Goal: Communication & Community: Answer question/provide support

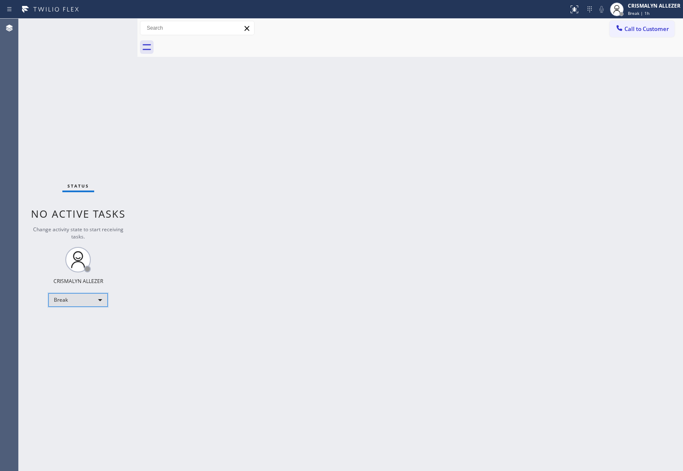
click at [103, 300] on div "Break" at bounding box center [77, 300] width 59 height 14
click at [88, 331] on li "Unavailable" at bounding box center [78, 332] width 58 height 10
click at [101, 300] on div "Unavailable" at bounding box center [77, 300] width 59 height 14
click at [89, 322] on li "Available" at bounding box center [78, 322] width 58 height 10
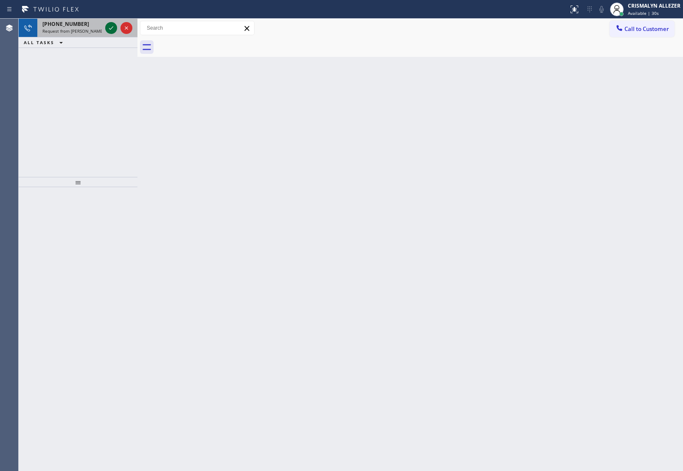
click at [107, 29] on icon at bounding box center [111, 28] width 10 height 10
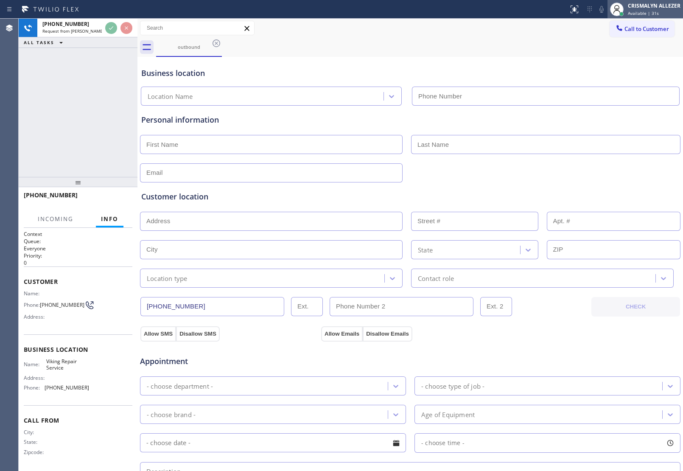
type input "[PHONE_NUMBER]"
click at [650, 13] on span "Available | 32s" at bounding box center [643, 13] width 31 height 6
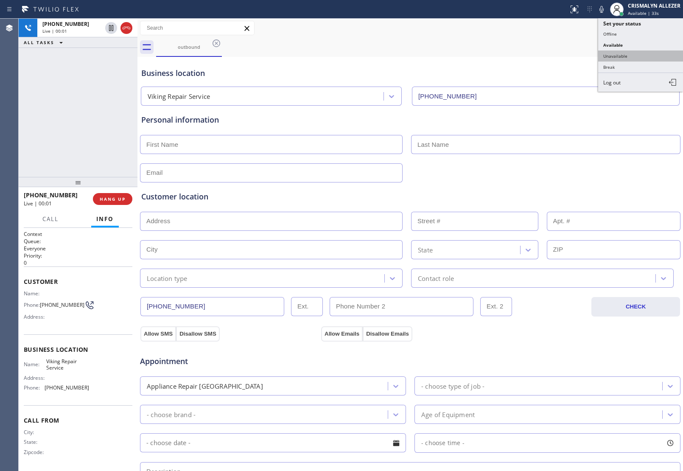
click at [622, 54] on button "Unavailable" at bounding box center [640, 55] width 85 height 11
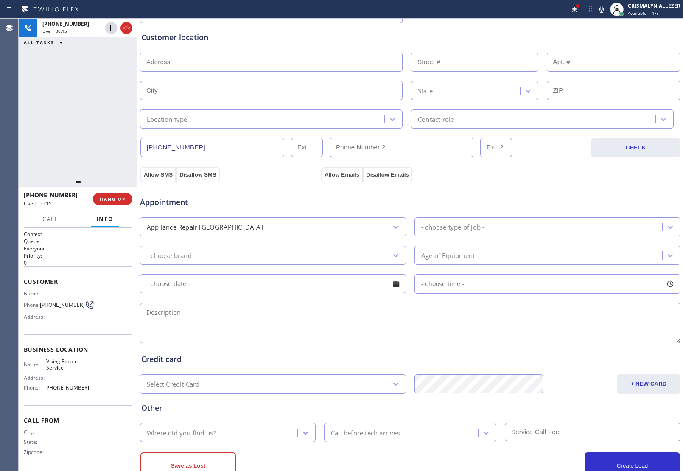
scroll to position [188, 0]
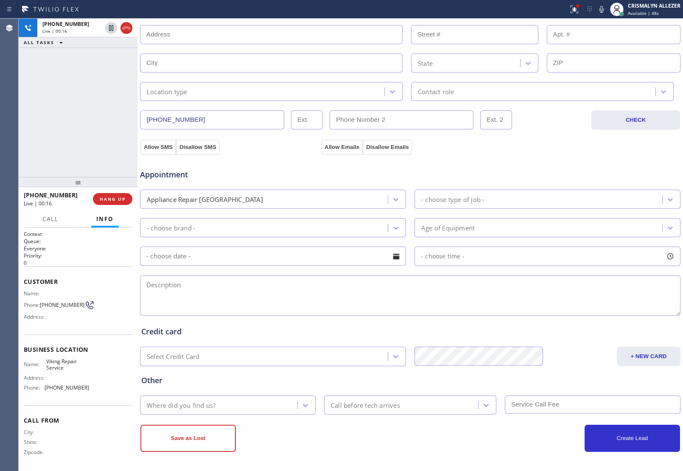
click at [240, 287] on textarea at bounding box center [410, 295] width 540 height 40
click at [344, 290] on textarea "Viking || oven || fan is staying on for a really long time ||" at bounding box center [410, 295] width 540 height 40
click at [241, 302] on textarea "Viking || oven || fan is staying on for a really long time || about [DEMOGRAPHI…" at bounding box center [410, 295] width 540 height 40
click at [214, 296] on textarea "Viking || oven || fan is staying on for a really long time || about [DEMOGRAPHI…" at bounding box center [410, 295] width 540 height 40
click at [314, 285] on textarea "Viking || oven || fan is staying on for a really long time || about [DEMOGRAPHI…" at bounding box center [410, 295] width 540 height 40
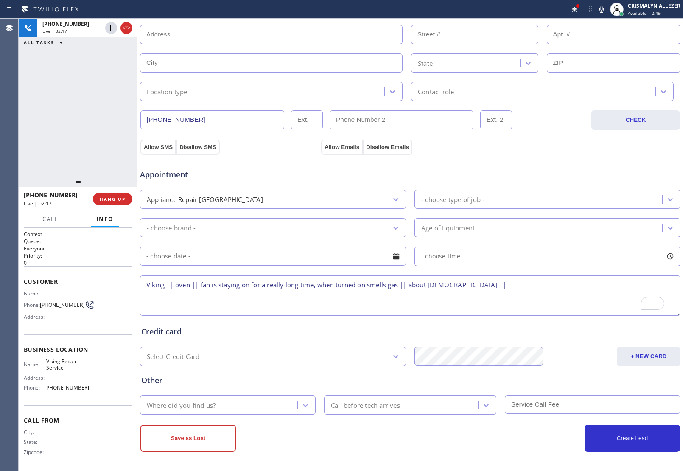
click at [473, 284] on textarea "Viking || oven || fan is staying on for a really long time, when turned on smel…" at bounding box center [410, 295] width 540 height 40
type textarea "Viking || oven || fan is staying on for a really long time, when turned on smel…"
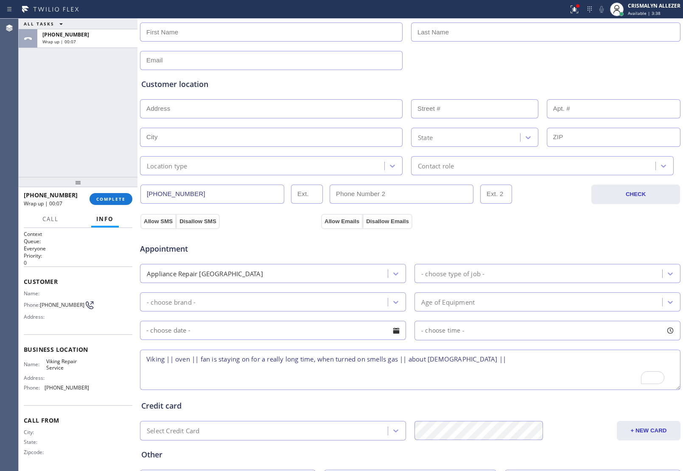
scroll to position [82, 0]
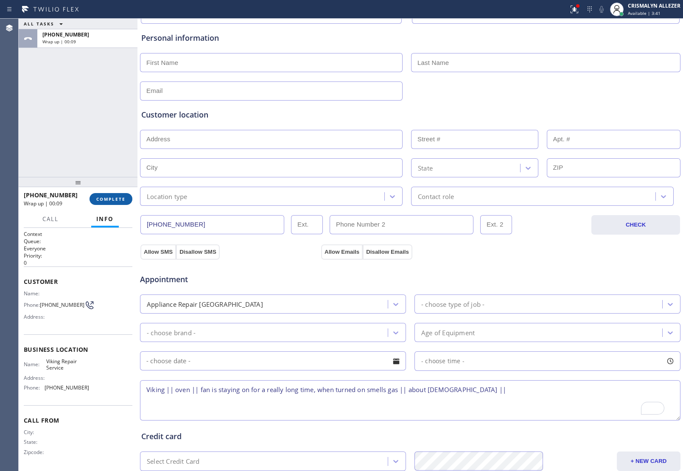
click at [109, 204] on button "COMPLETE" at bounding box center [111, 199] width 43 height 12
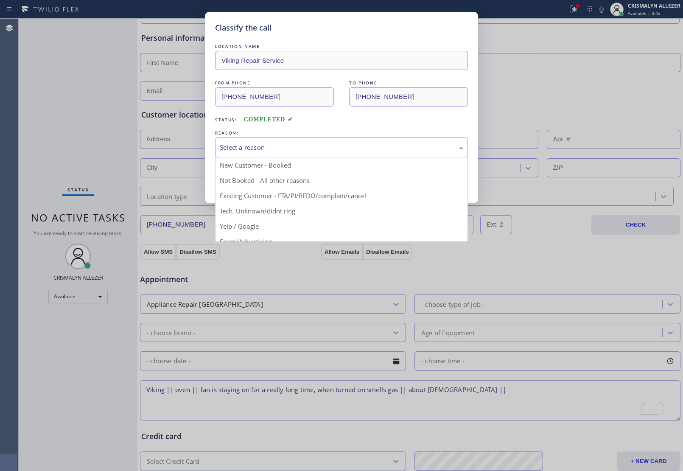
click at [323, 154] on div "Select a reason" at bounding box center [341, 147] width 253 height 20
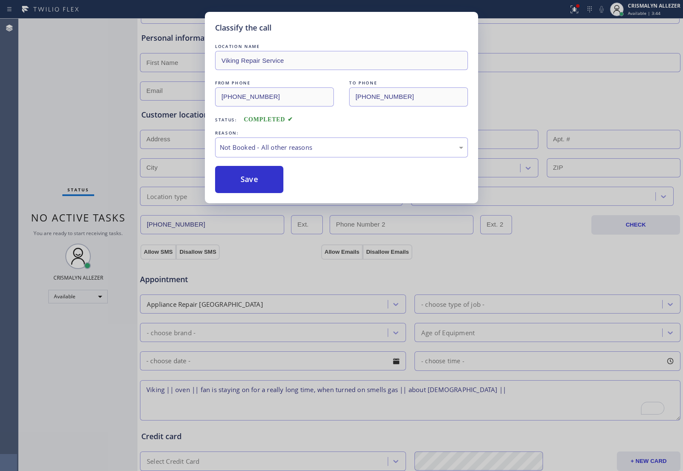
click at [246, 184] on button "Save" at bounding box center [249, 179] width 68 height 27
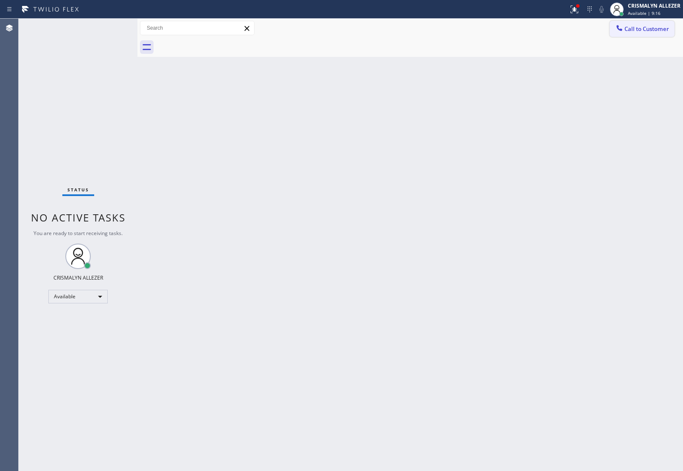
click at [633, 26] on span "Call to Customer" at bounding box center [646, 29] width 45 height 8
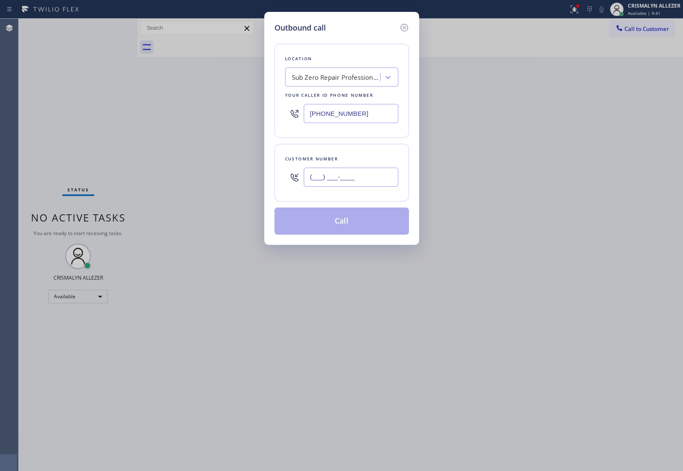
click at [336, 175] on input "(___) ___-____" at bounding box center [351, 177] width 95 height 19
paste input "562) 716-6807"
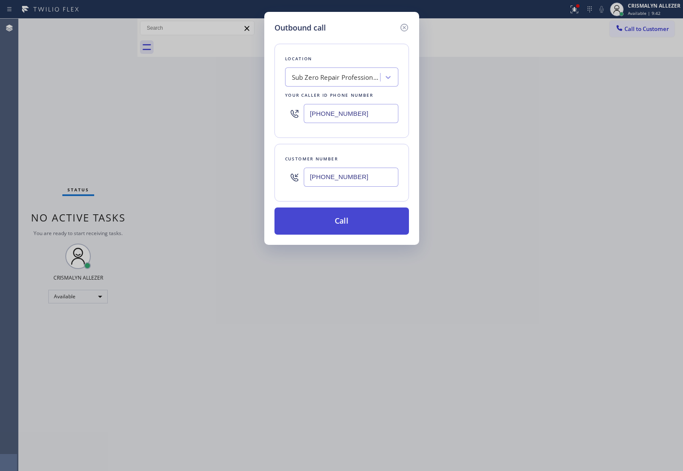
type input "[PHONE_NUMBER]"
click at [346, 229] on button "Call" at bounding box center [341, 220] width 134 height 27
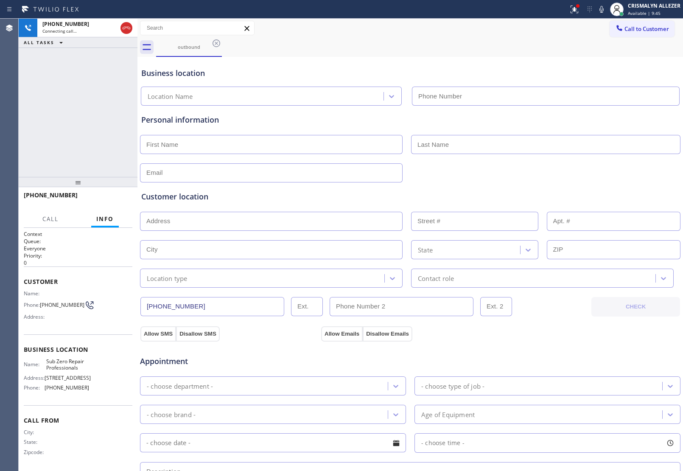
drag, startPoint x: 127, startPoint y: 28, endPoint x: 118, endPoint y: 54, distance: 27.3
click at [126, 28] on icon at bounding box center [126, 28] width 10 height 10
type input "[PHONE_NUMBER]"
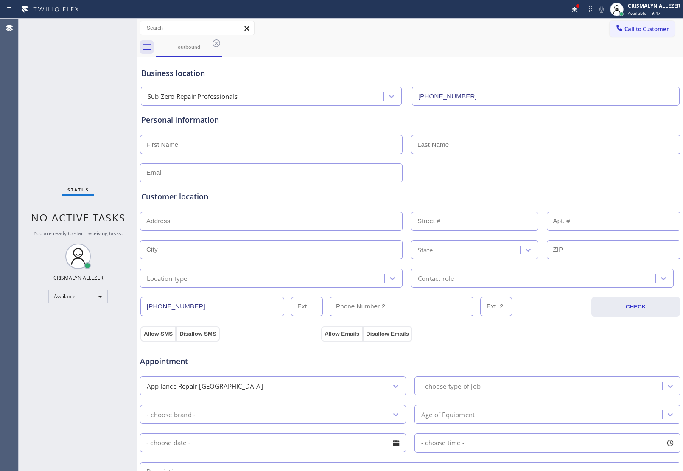
click at [243, 145] on input "text" at bounding box center [271, 144] width 263 height 19
click at [243, 145] on input "[PERSON_NAME]" at bounding box center [271, 144] width 263 height 19
type input "b"
type input "[PERSON_NAME]"
type input "m"
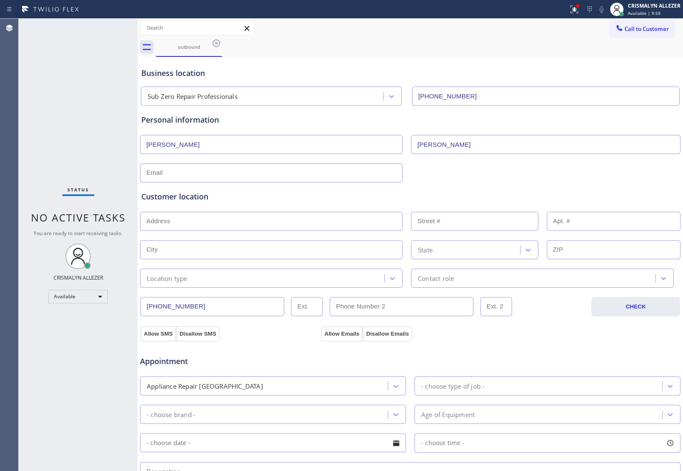
type input "[PERSON_NAME]"
click at [207, 176] on input "text" at bounding box center [271, 172] width 263 height 19
paste input "[EMAIL_ADDRESS][DOMAIN_NAME]"
type input "[EMAIL_ADDRESS][DOMAIN_NAME]"
click at [232, 225] on input "text" at bounding box center [271, 221] width 263 height 19
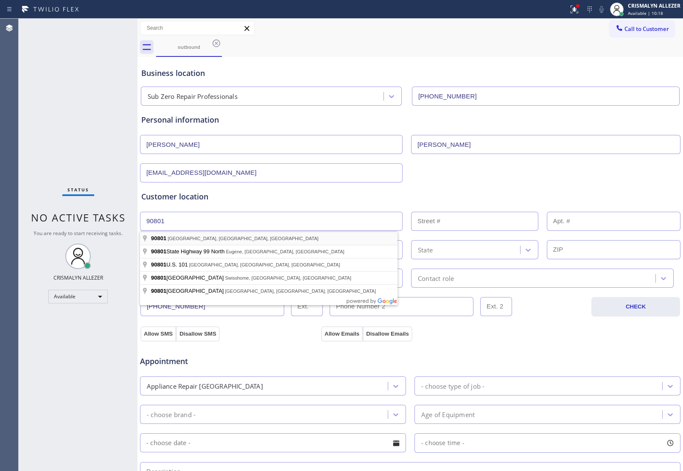
type input "[GEOGRAPHIC_DATA]"
type input "90801"
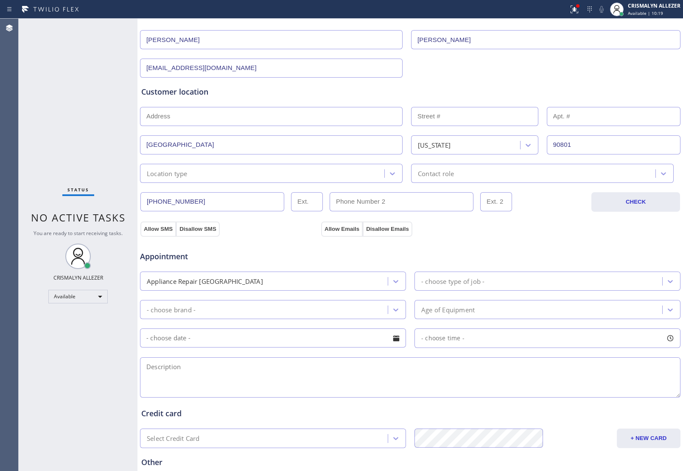
scroll to position [106, 0]
click at [391, 171] on icon at bounding box center [392, 172] width 8 height 8
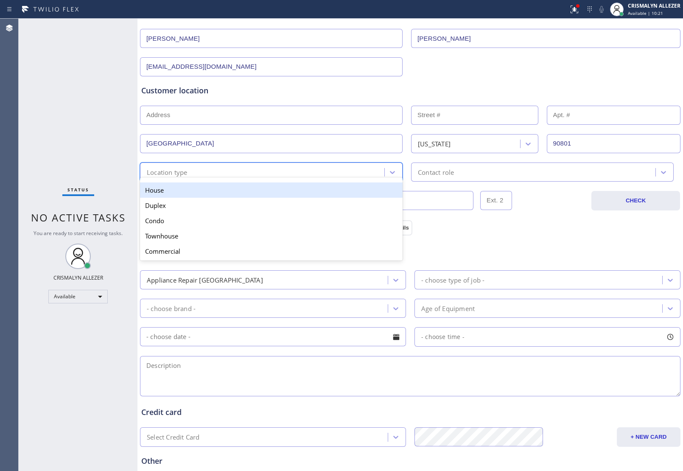
click at [344, 194] on div "House" at bounding box center [271, 189] width 263 height 15
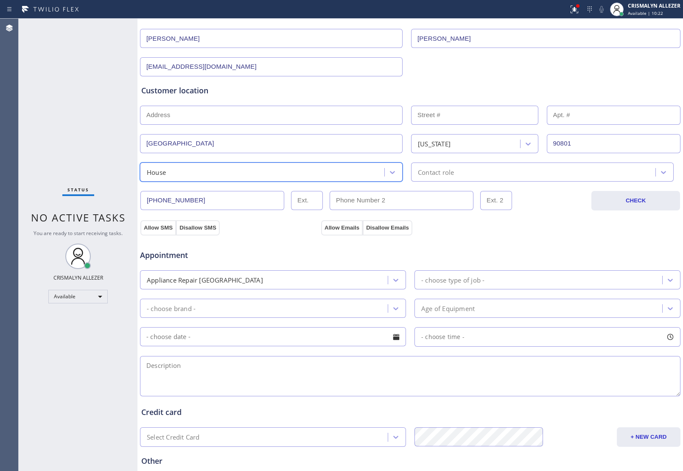
click at [473, 176] on div "Contact role" at bounding box center [535, 172] width 242 height 15
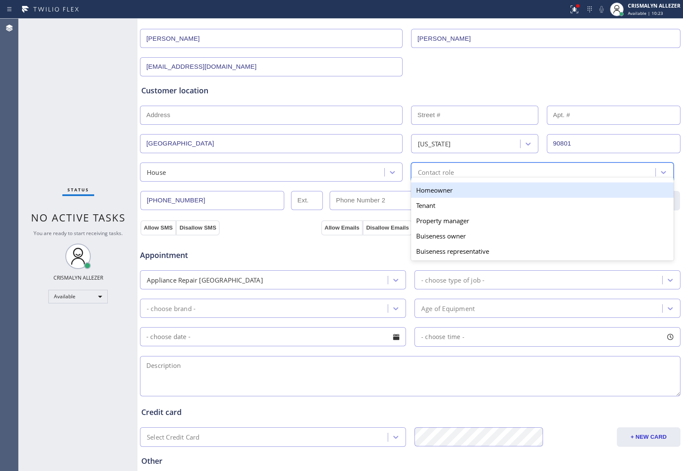
click at [444, 191] on div "Homeowner" at bounding box center [542, 189] width 263 height 15
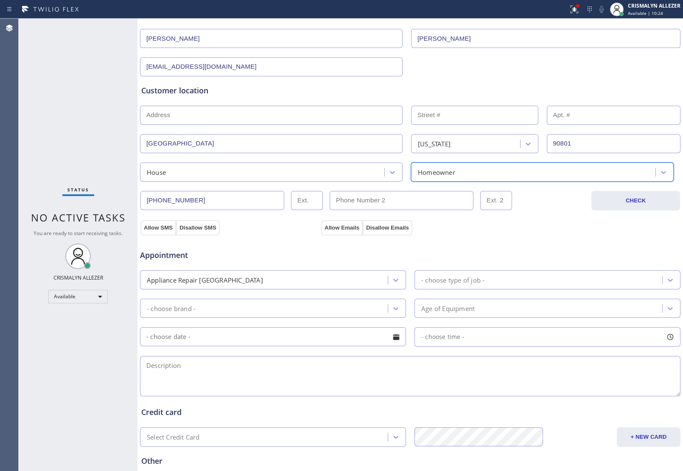
scroll to position [159, 0]
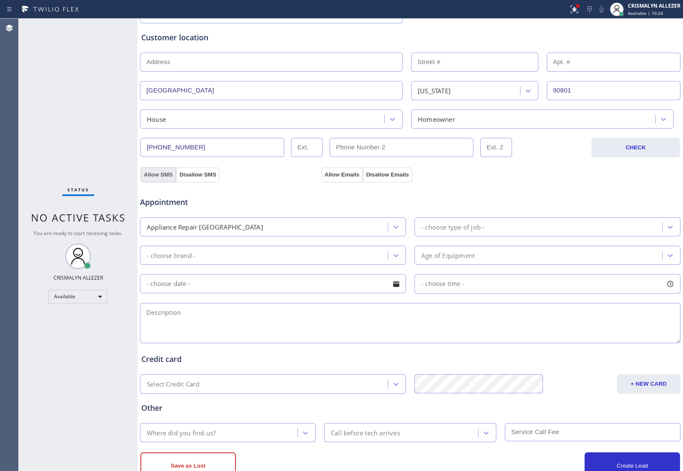
click at [157, 173] on button "Allow SMS" at bounding box center [158, 174] width 36 height 15
click at [340, 174] on button "Allow Emails" at bounding box center [342, 174] width 42 height 15
click at [202, 313] on textarea at bounding box center [410, 323] width 540 height 40
click at [270, 312] on textarea "Viking || oven || about [DEMOGRAPHIC_DATA] ||" at bounding box center [410, 323] width 540 height 40
paste textarea "The fan has been on for way too long."
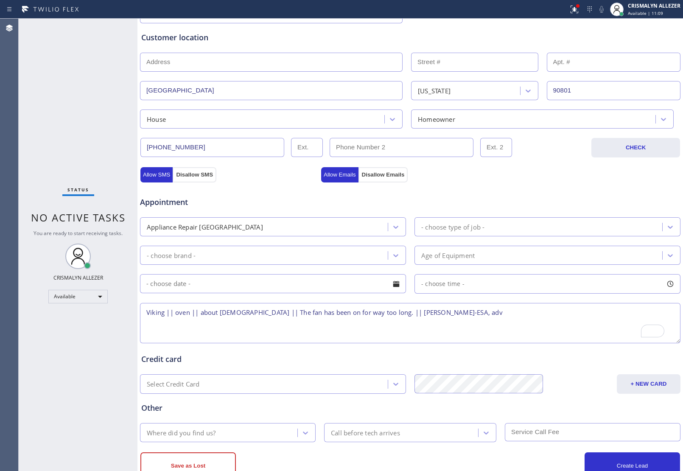
click at [378, 317] on textarea "Viking || oven || about [DEMOGRAPHIC_DATA] || The fan has been on for way too l…" at bounding box center [410, 323] width 540 height 40
click at [522, 314] on textarea "Viking || oven || about [DEMOGRAPHIC_DATA] || The fan has been on for way too l…" at bounding box center [410, 323] width 540 height 40
click at [607, 316] on textarea "Viking || oven || about [DEMOGRAPHIC_DATA] || The fan has been on for way too l…" at bounding box center [410, 323] width 540 height 40
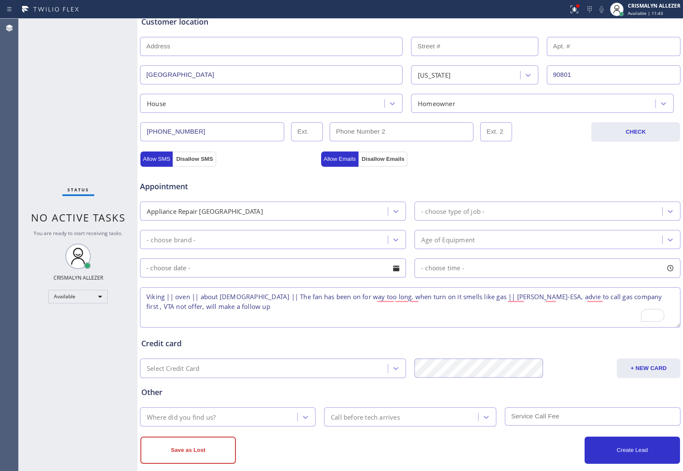
scroll to position [188, 0]
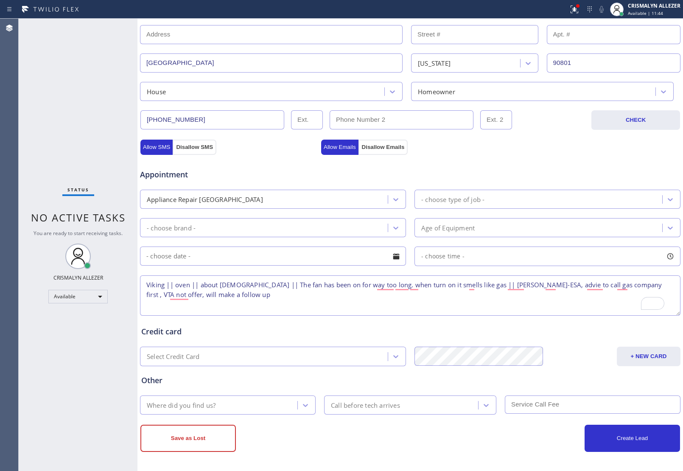
type textarea "Viking || oven || about [DEMOGRAPHIC_DATA] || The fan has been on for way too l…"
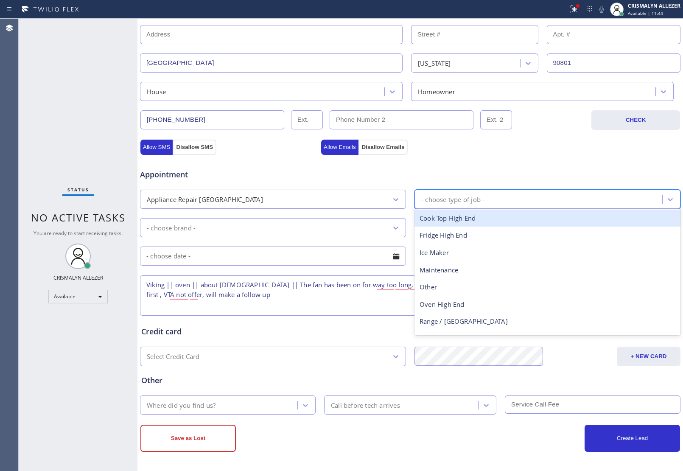
click at [467, 196] on div "- choose type of job -" at bounding box center [452, 199] width 63 height 10
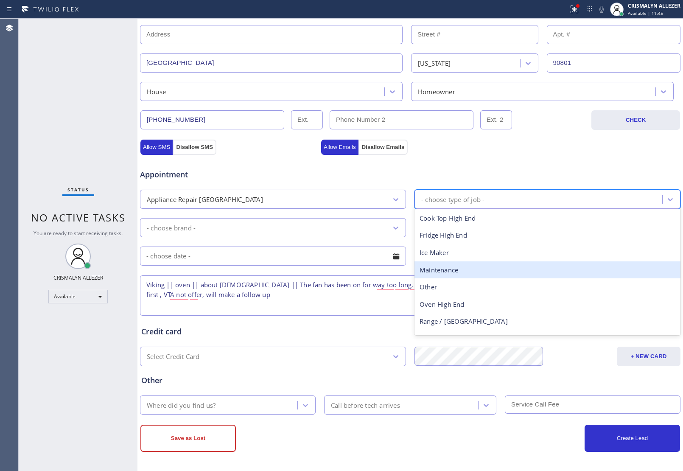
scroll to position [31, 0]
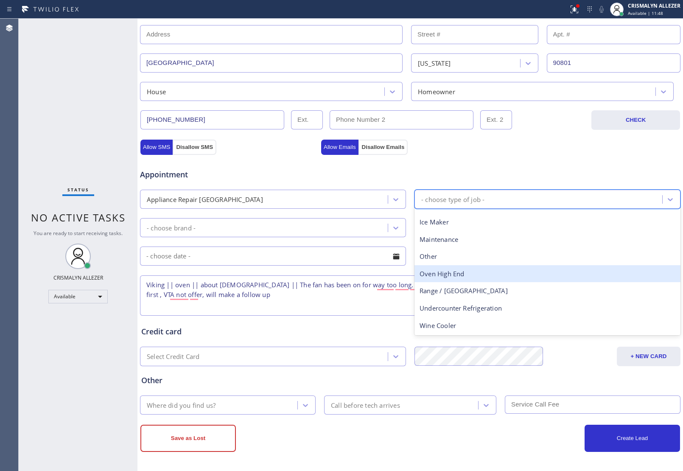
click at [459, 276] on div "Oven High End" at bounding box center [547, 273] width 266 height 17
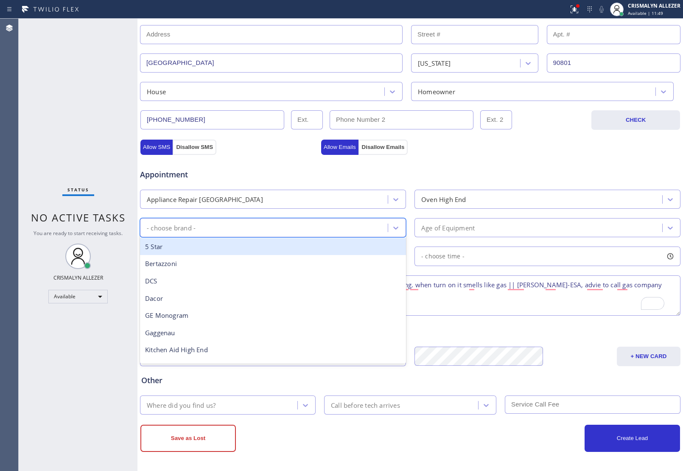
click at [382, 220] on div "- choose brand -" at bounding box center [265, 227] width 245 height 15
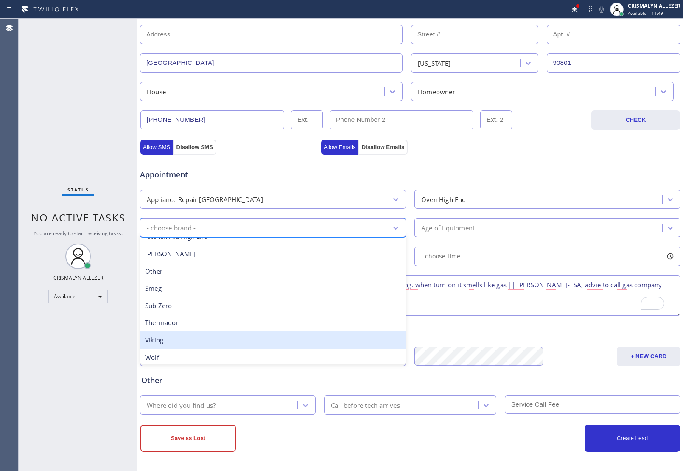
scroll to position [117, 0]
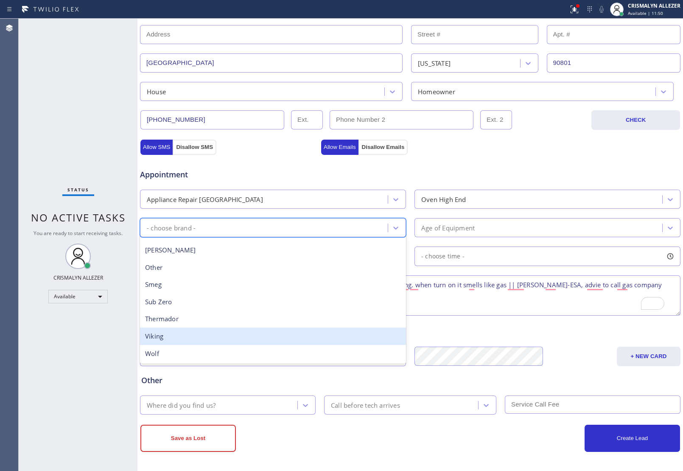
click at [201, 336] on div "Viking" at bounding box center [273, 335] width 266 height 17
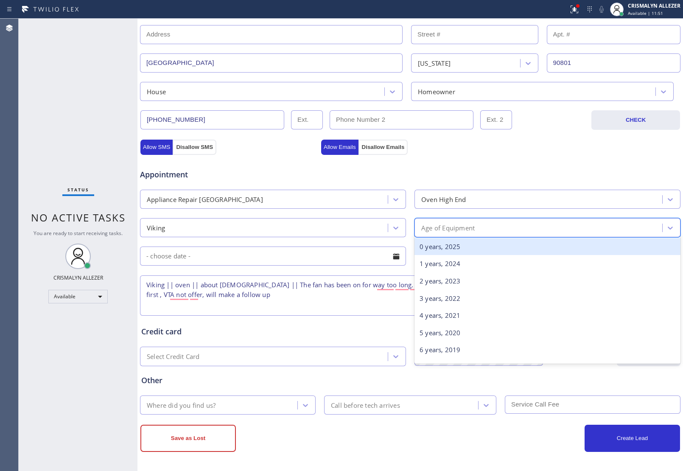
click at [499, 229] on div "Age of Equipment" at bounding box center [539, 227] width 245 height 15
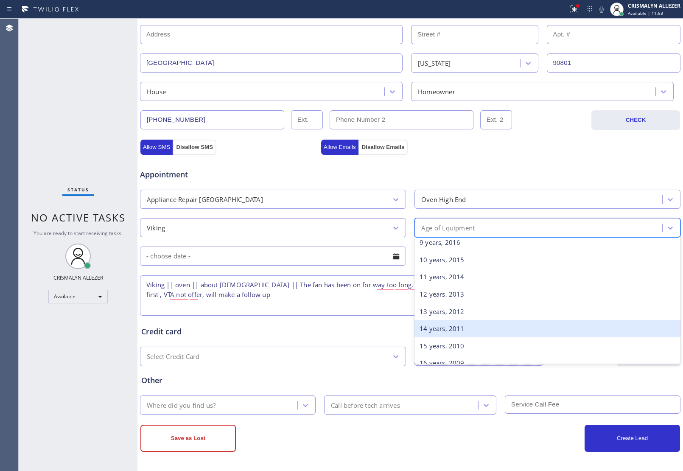
scroll to position [318, 0]
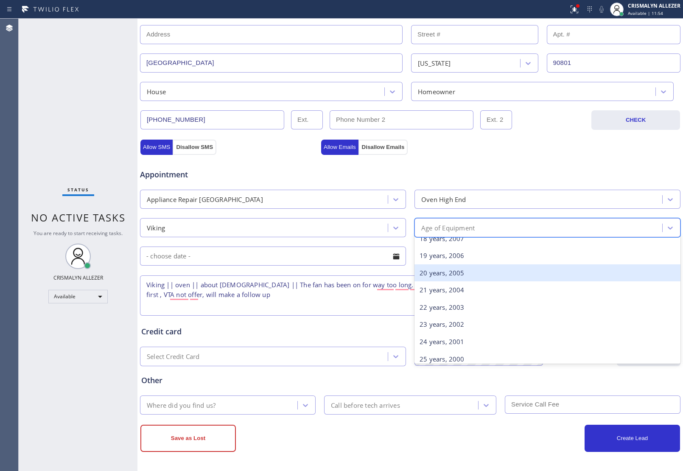
click at [454, 273] on div "20 years, 2005" at bounding box center [547, 272] width 266 height 17
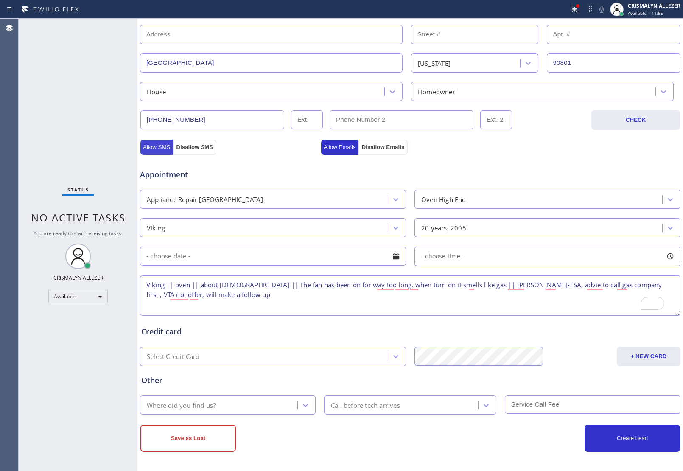
click at [158, 147] on button "Allow SMS" at bounding box center [156, 147] width 32 height 15
click at [327, 145] on button "Allow Emails" at bounding box center [339, 147] width 37 height 15
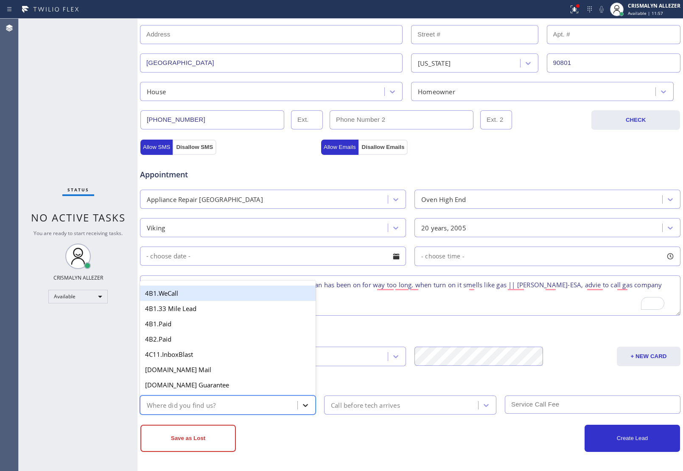
click at [303, 403] on icon at bounding box center [305, 405] width 8 height 8
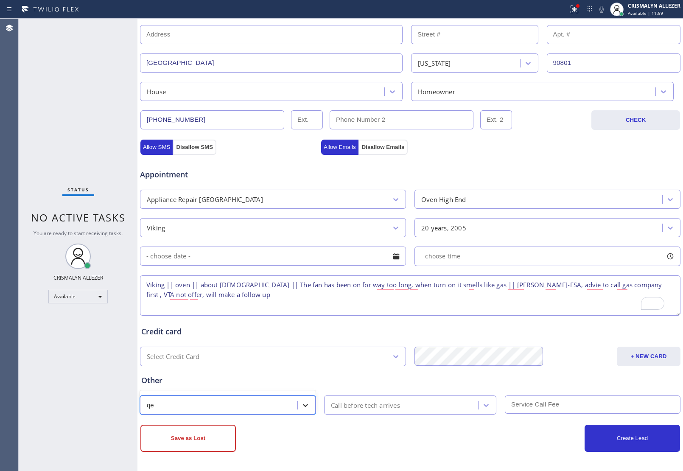
type input "q"
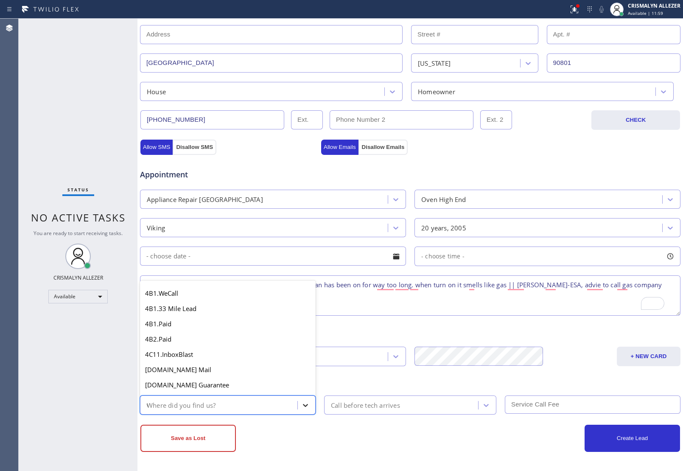
type input "we"
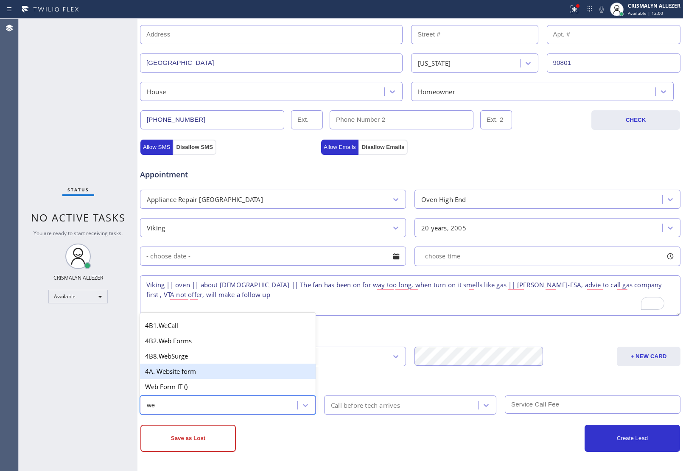
click at [263, 375] on div "4A. Website form" at bounding box center [228, 371] width 176 height 15
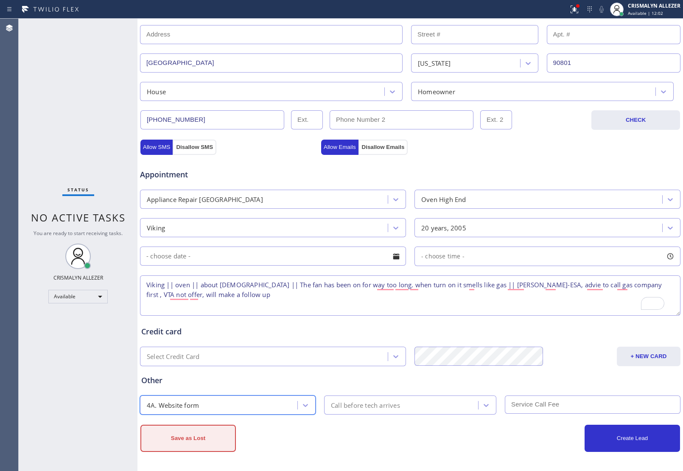
click at [209, 446] on button "Save as Lost" at bounding box center [187, 438] width 95 height 27
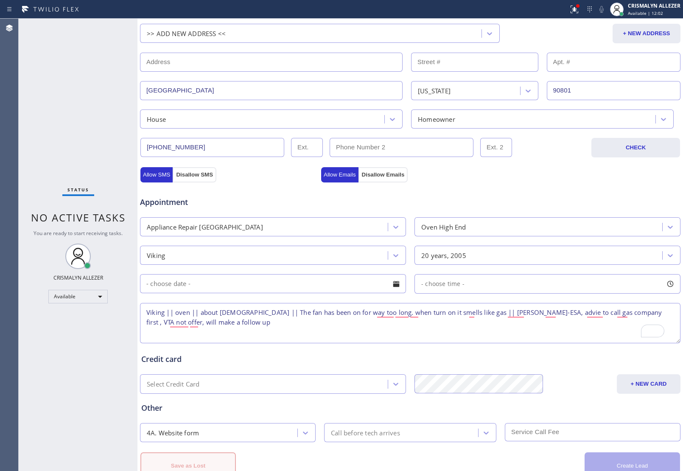
scroll to position [217, 0]
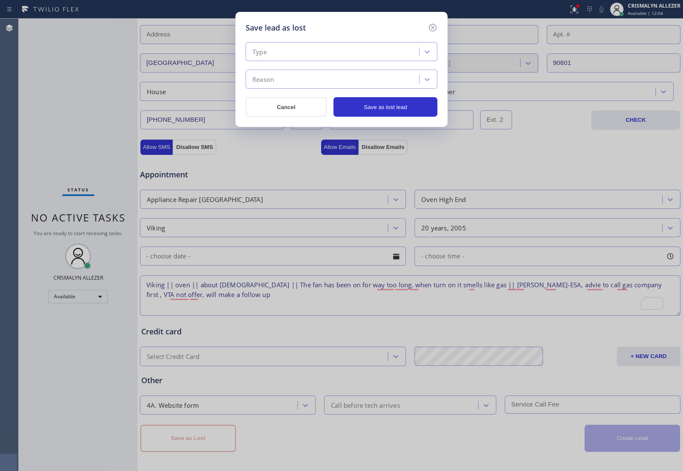
click at [373, 59] on div "Type" at bounding box center [342, 51] width 192 height 19
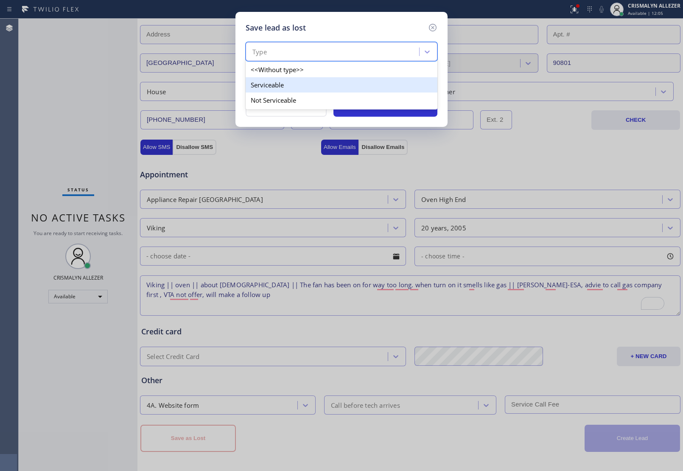
click at [306, 85] on div "Serviceable" at bounding box center [342, 84] width 192 height 15
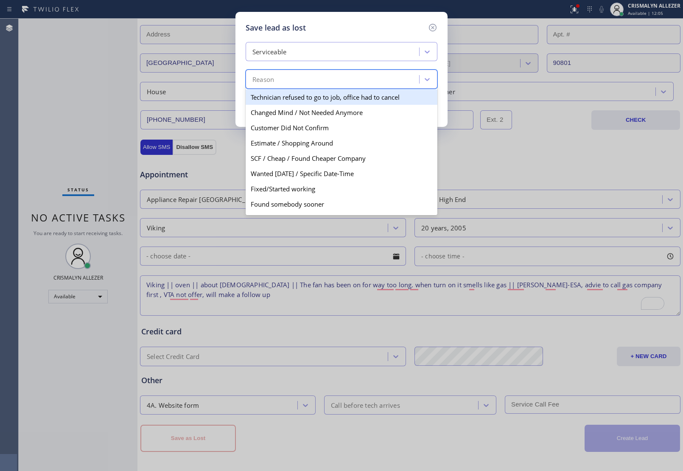
click at [306, 85] on div "Reason" at bounding box center [333, 79] width 171 height 15
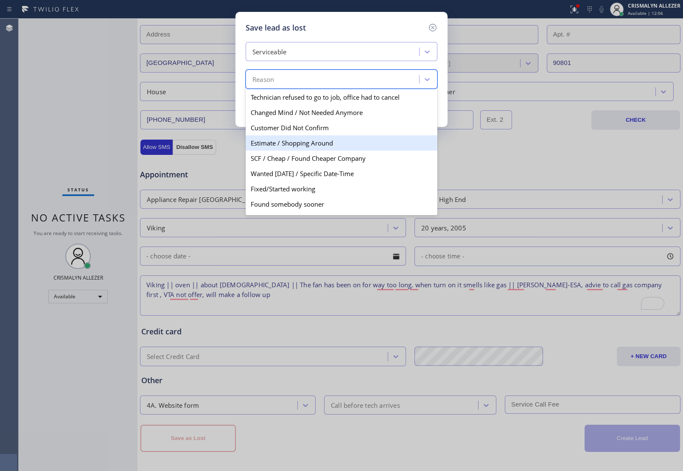
click at [294, 148] on div "Estimate / Shopping Around" at bounding box center [342, 142] width 192 height 15
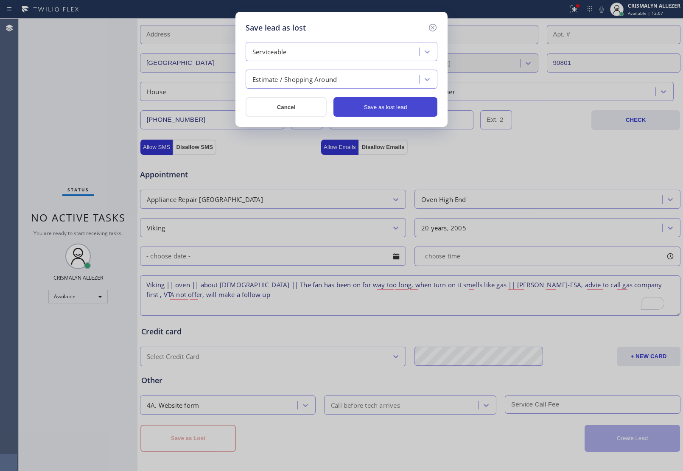
click at [392, 104] on button "Save as lost lead" at bounding box center [385, 107] width 104 height 20
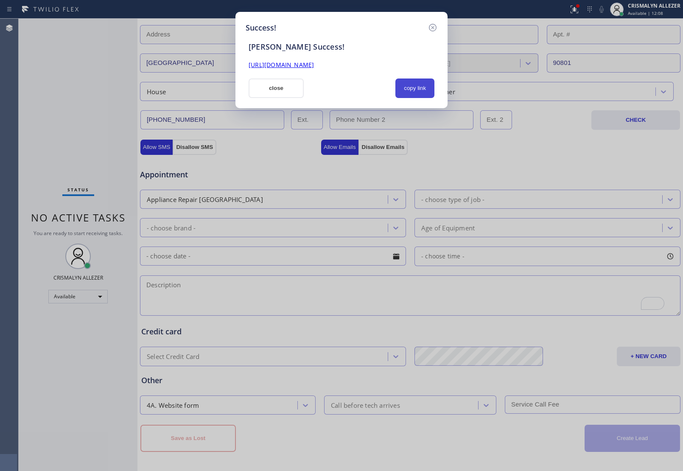
click at [416, 88] on button "copy link" at bounding box center [414, 88] width 39 height 20
click at [285, 88] on button "close" at bounding box center [276, 88] width 55 height 20
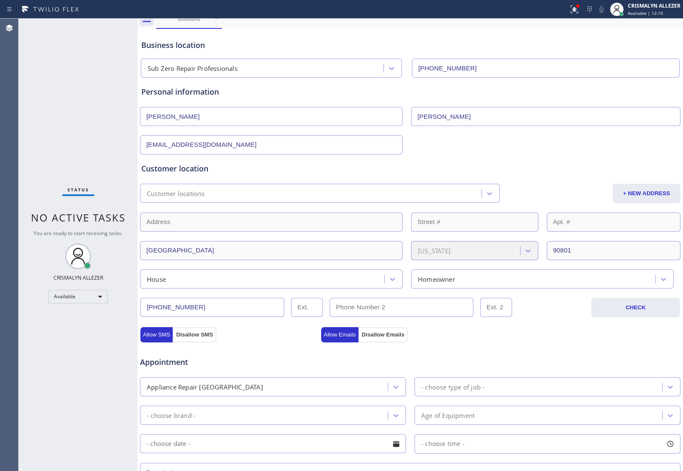
scroll to position [0, 0]
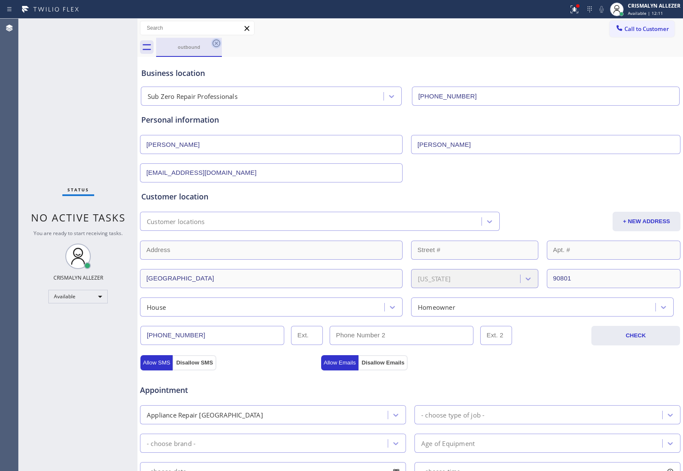
click at [218, 46] on icon at bounding box center [217, 43] width 8 height 8
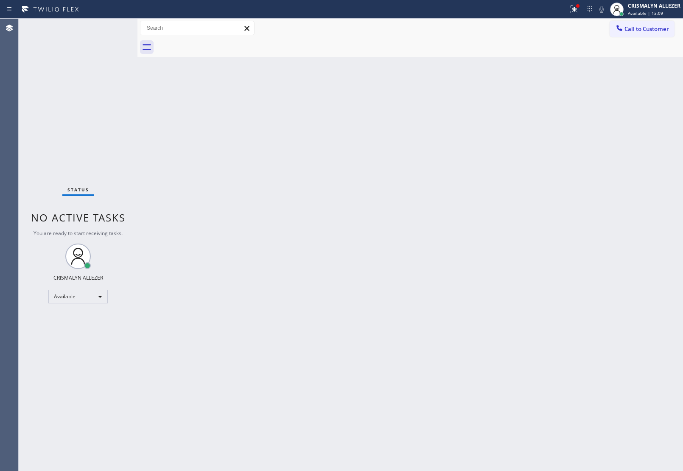
click at [514, 130] on div "Back to Dashboard Change Sender ID Customers Technicians Select a contact Outbo…" at bounding box center [410, 245] width 546 height 452
click at [639, 21] on button "Call to Customer" at bounding box center [642, 29] width 65 height 16
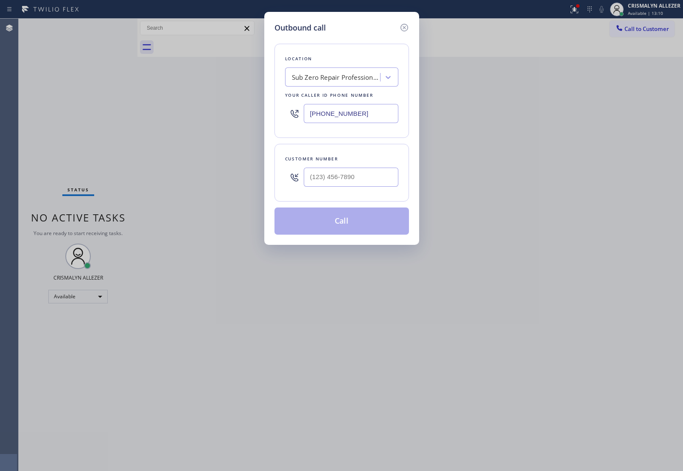
click at [339, 75] on div "Sub Zero Repair Professionals" at bounding box center [336, 78] width 89 height 10
paste input "Affordable Appliance Repairs"
type input "Affordable Appliance Repairs"
click at [339, 95] on div "Affordable Appliance Repairs" at bounding box center [341, 94] width 113 height 15
type input "[PHONE_NUMBER]"
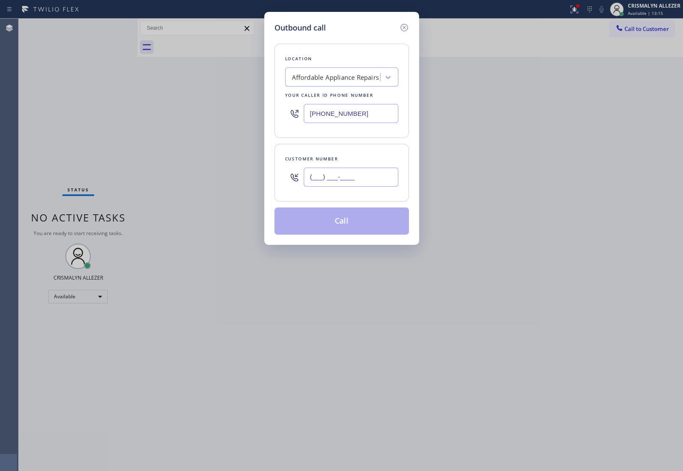
click at [376, 175] on input "(___) ___-____" at bounding box center [351, 177] width 95 height 19
paste input "740) 398-2893"
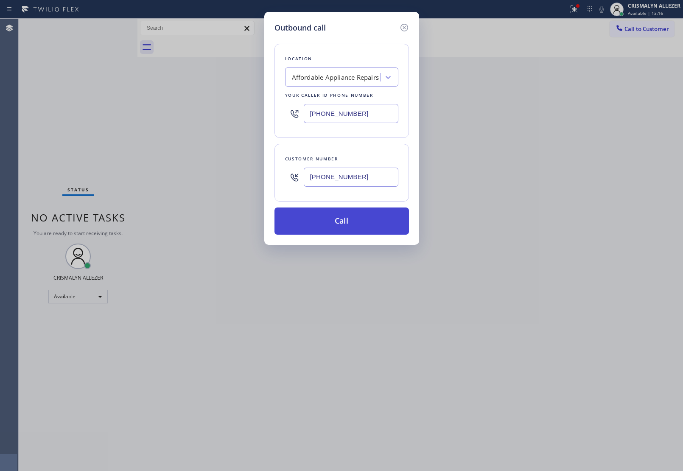
type input "[PHONE_NUMBER]"
click at [336, 221] on button "Call" at bounding box center [341, 220] width 134 height 27
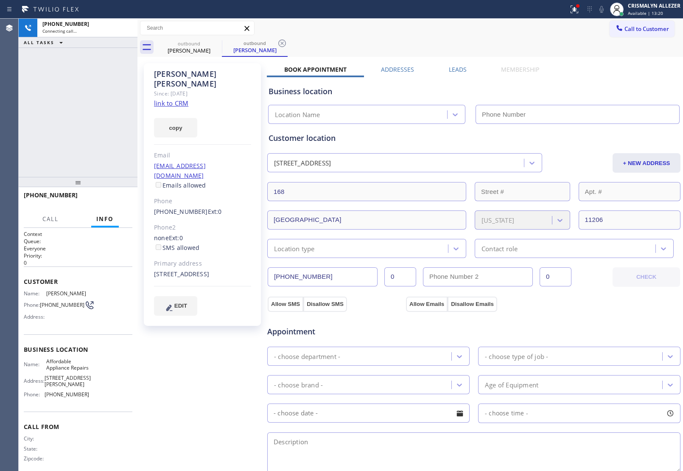
click at [181, 99] on link "link to CRM" at bounding box center [171, 103] width 34 height 8
type input "[PHONE_NUMBER]"
click at [113, 190] on div "[PHONE_NUMBER] Live | 06:42 HANG UP" at bounding box center [78, 199] width 109 height 22
click at [113, 199] on span "HANG UP" at bounding box center [113, 199] width 26 height 6
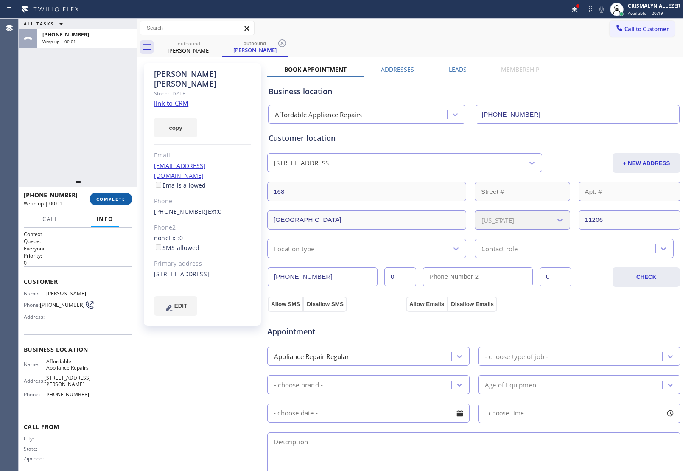
click at [100, 195] on button "COMPLETE" at bounding box center [111, 199] width 43 height 12
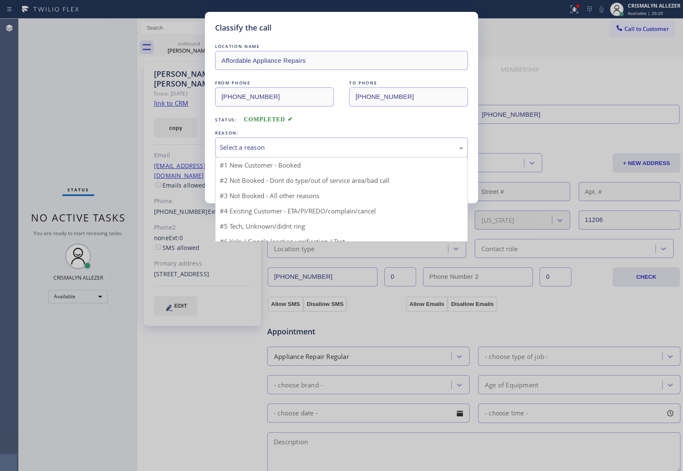
click at [314, 149] on div "Select a reason" at bounding box center [341, 148] width 243 height 10
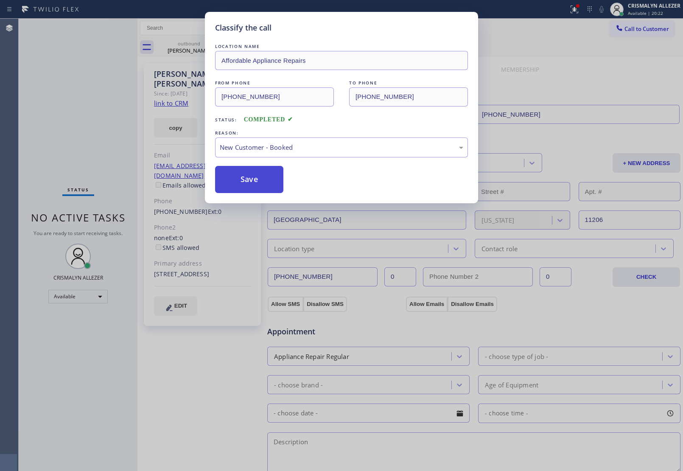
click at [249, 183] on button "Save" at bounding box center [249, 179] width 68 height 27
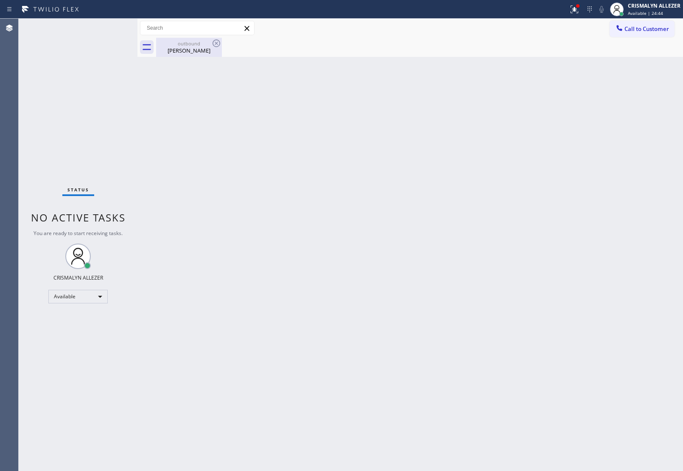
click at [185, 49] on div "[PERSON_NAME]" at bounding box center [189, 51] width 64 height 8
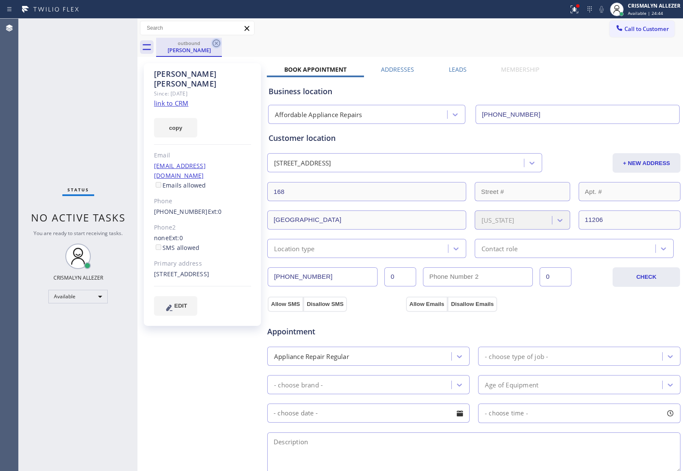
click at [213, 45] on icon at bounding box center [216, 43] width 10 height 10
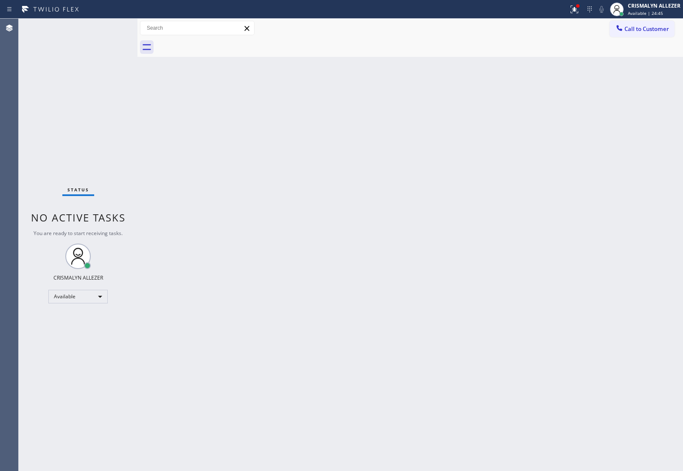
click at [655, 19] on div "Call to Customer Outbound call Location Affordable Appliance Repairs Your calle…" at bounding box center [410, 28] width 546 height 19
click at [645, 35] on button "Call to Customer" at bounding box center [642, 29] width 65 height 16
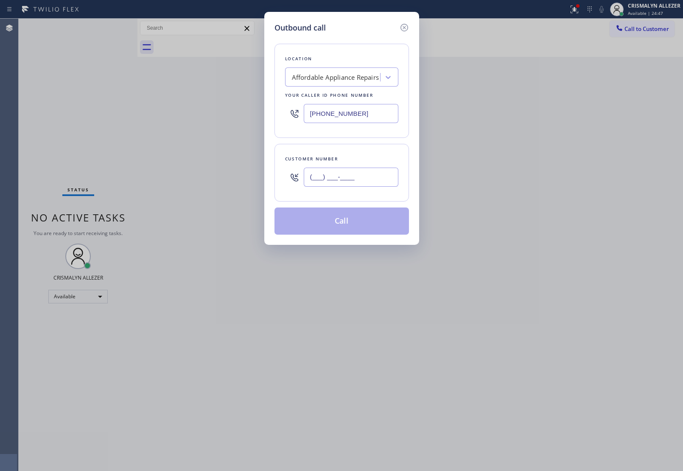
click at [369, 175] on input "(___) ___-____" at bounding box center [351, 177] width 95 height 19
paste input "142) 422-2203"
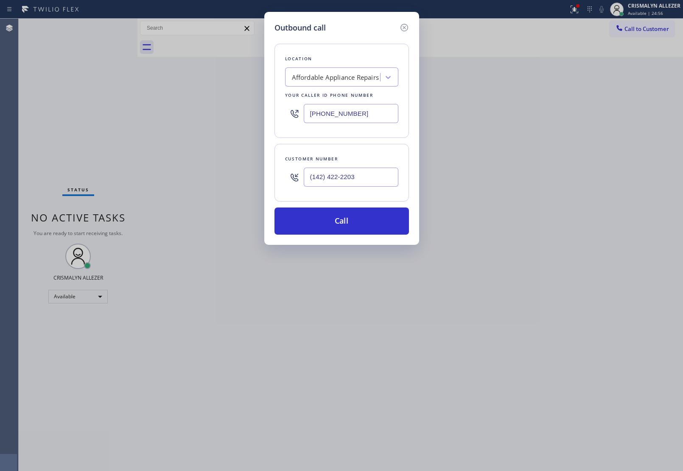
drag, startPoint x: 321, startPoint y: 179, endPoint x: 120, endPoint y: 180, distance: 201.1
click at [126, 179] on div "Outbound call Location Affordable Appliance Repairs Your caller id phone number…" at bounding box center [341, 235] width 683 height 471
paste input "424) 222-2032"
type input "[PHONE_NUMBER]"
click at [336, 79] on div "Affordable Appliance Repairs" at bounding box center [335, 78] width 87 height 10
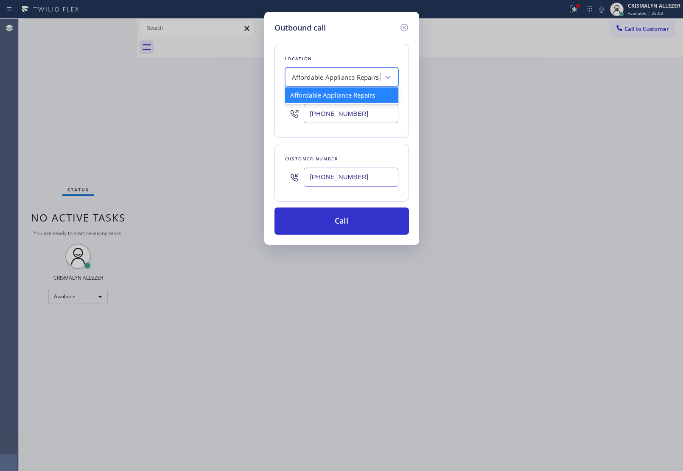
paste input "[MEDICAL_DATA] Electric"
type input "[MEDICAL_DATA] Electric"
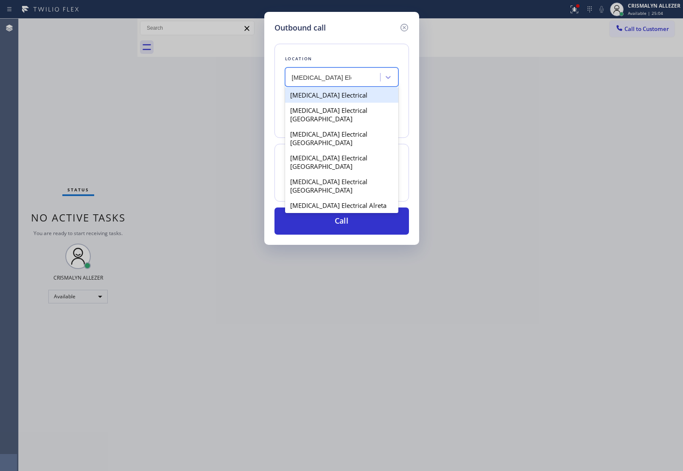
click at [331, 100] on div "[MEDICAL_DATA] Electrical" at bounding box center [341, 94] width 113 height 15
type input "[PHONE_NUMBER]"
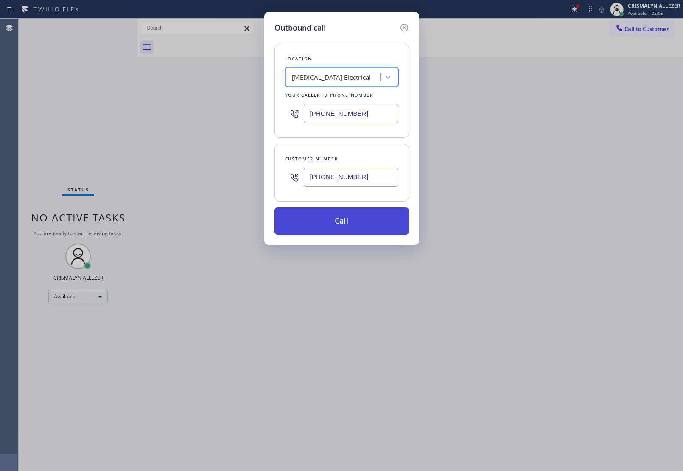
click at [349, 230] on button "Call" at bounding box center [341, 220] width 134 height 27
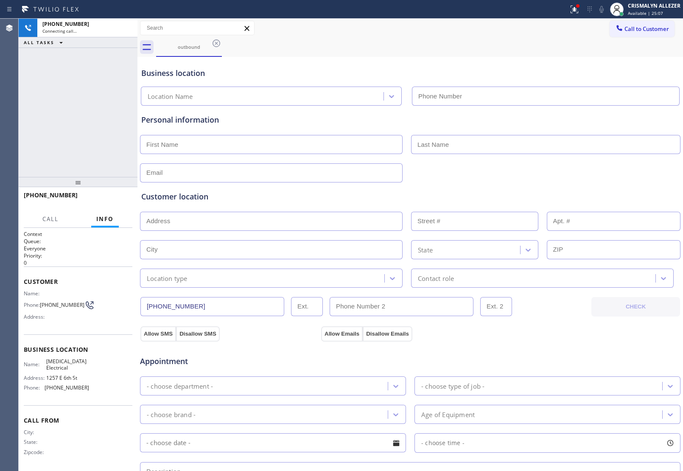
type input "[PHONE_NUMBER]"
click at [108, 198] on span "HANG UP" at bounding box center [113, 199] width 26 height 6
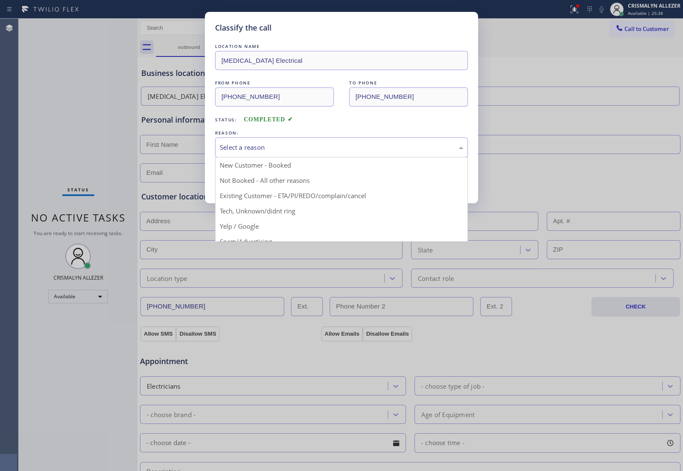
click at [361, 145] on div "Select a reason" at bounding box center [341, 148] width 243 height 10
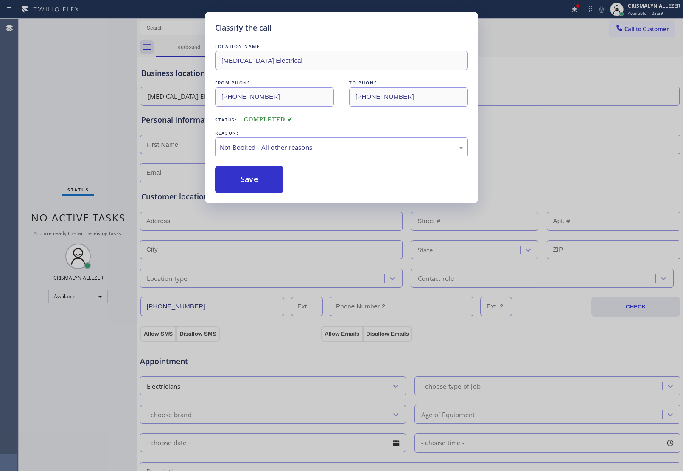
click at [252, 180] on button "Save" at bounding box center [249, 179] width 68 height 27
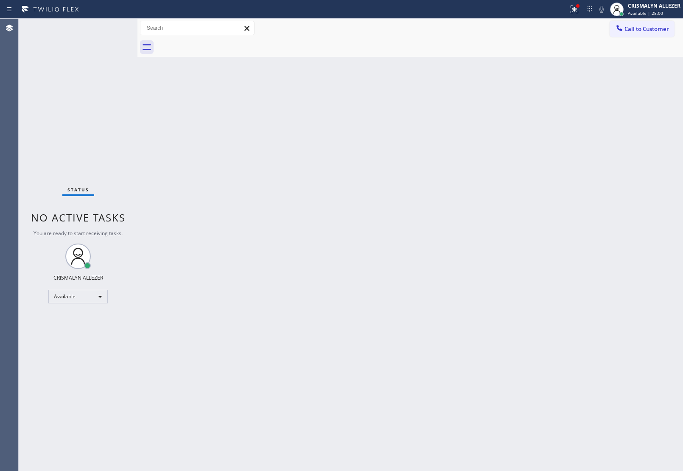
click at [618, 31] on icon at bounding box center [619, 28] width 8 height 8
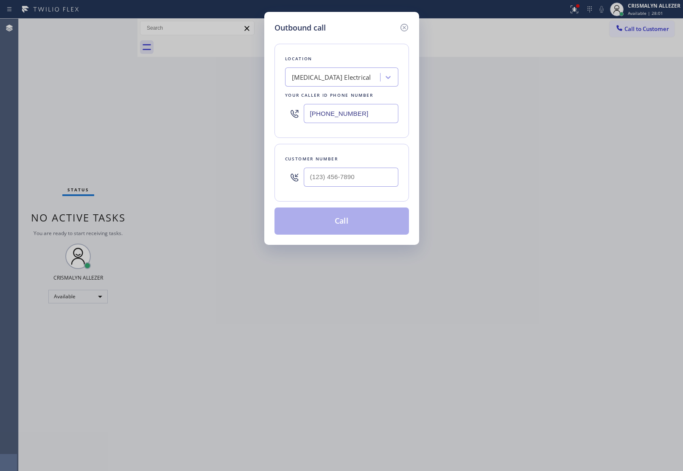
drag, startPoint x: 382, startPoint y: 110, endPoint x: 115, endPoint y: 120, distance: 267.8
click at [144, 123] on div "Outbound call Location [MEDICAL_DATA] Electrical Your caller id phone number [P…" at bounding box center [341, 235] width 683 height 471
paste input "786) 917-2923"
type input "[PHONE_NUMBER]"
click at [375, 182] on input "(___) ___-____" at bounding box center [351, 177] width 95 height 19
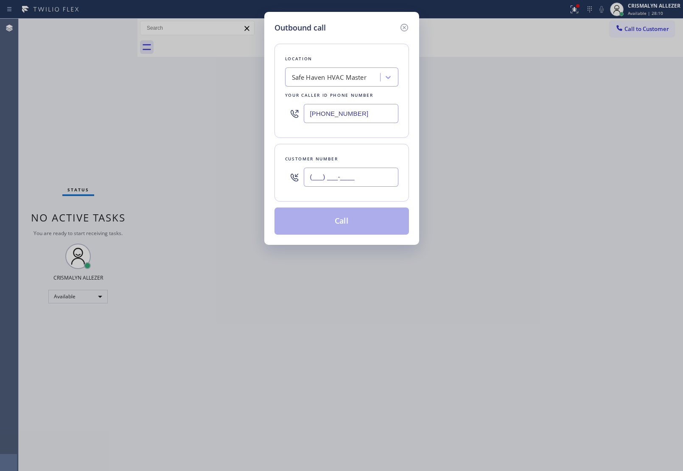
paste input "954) 325-8187"
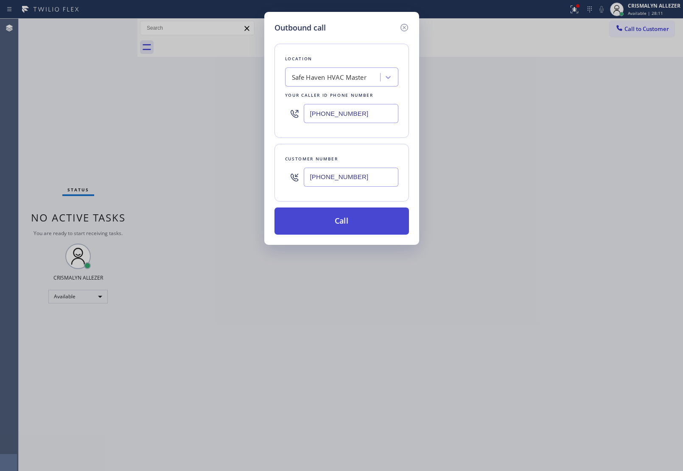
type input "[PHONE_NUMBER]"
click at [347, 221] on button "Call" at bounding box center [341, 220] width 134 height 27
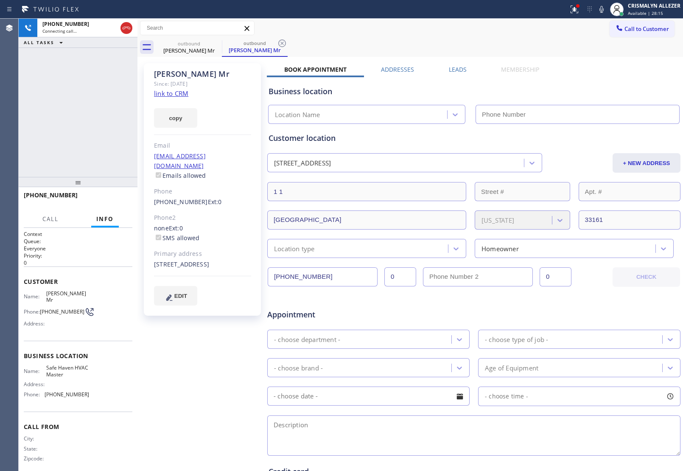
type input "[PHONE_NUMBER]"
click at [113, 204] on button "HANG UP" at bounding box center [112, 199] width 39 height 12
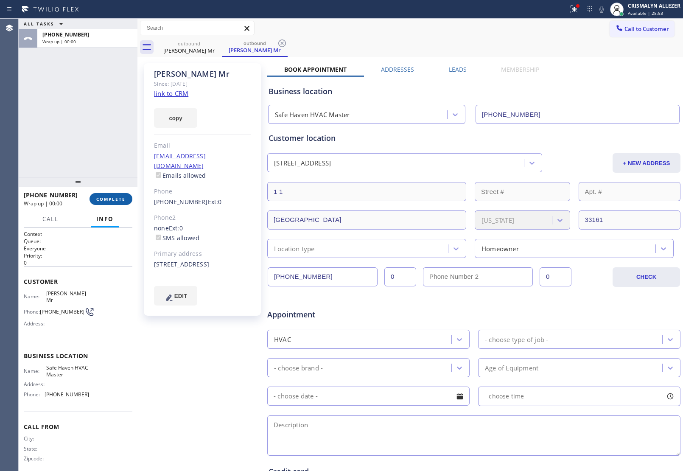
click at [113, 204] on button "COMPLETE" at bounding box center [111, 199] width 43 height 12
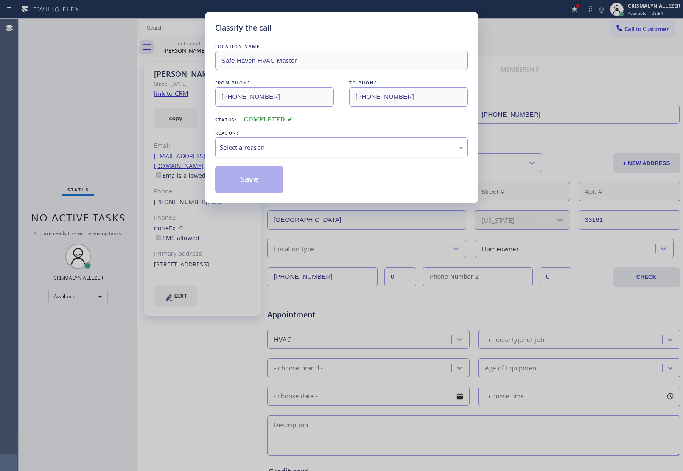
click at [305, 148] on div "Select a reason" at bounding box center [341, 148] width 243 height 10
click at [248, 189] on button "Save" at bounding box center [249, 179] width 68 height 27
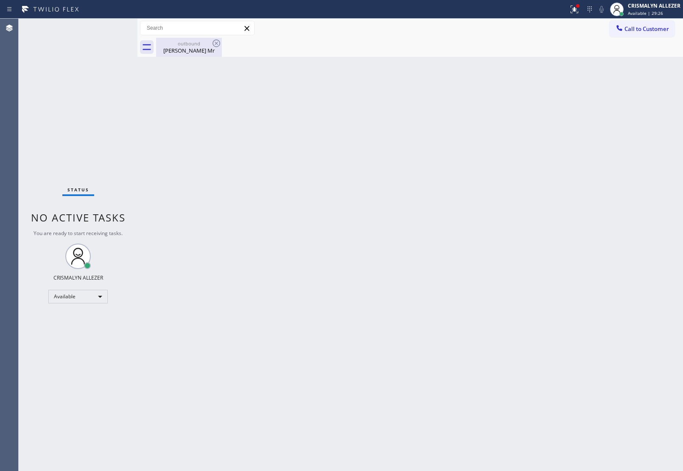
click at [180, 50] on div "[PERSON_NAME] Mr" at bounding box center [189, 51] width 64 height 8
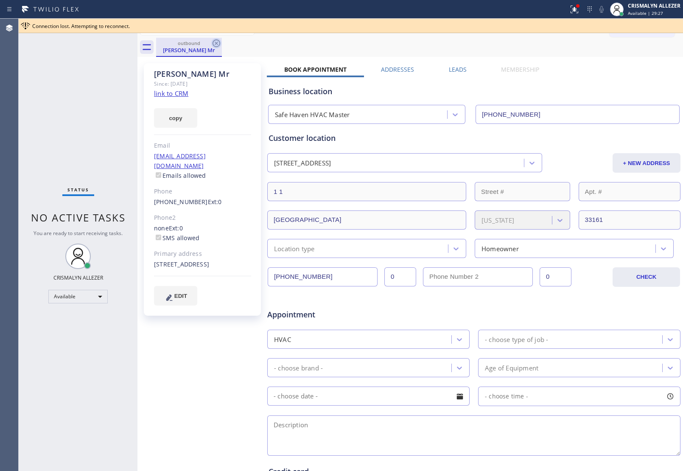
click at [215, 44] on icon at bounding box center [216, 43] width 10 height 10
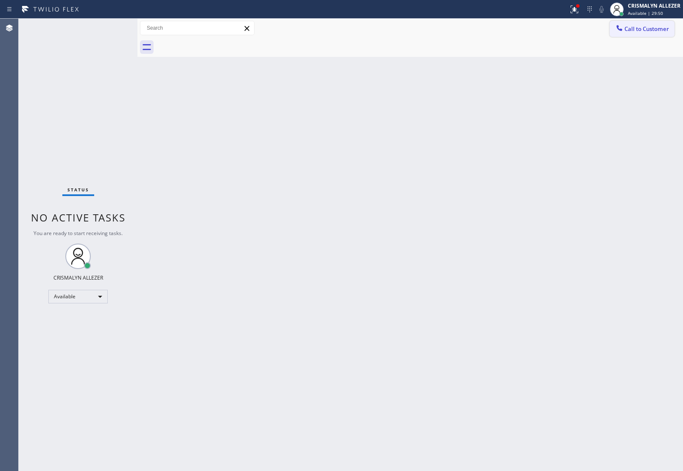
click at [646, 34] on button "Call to Customer" at bounding box center [642, 29] width 65 height 16
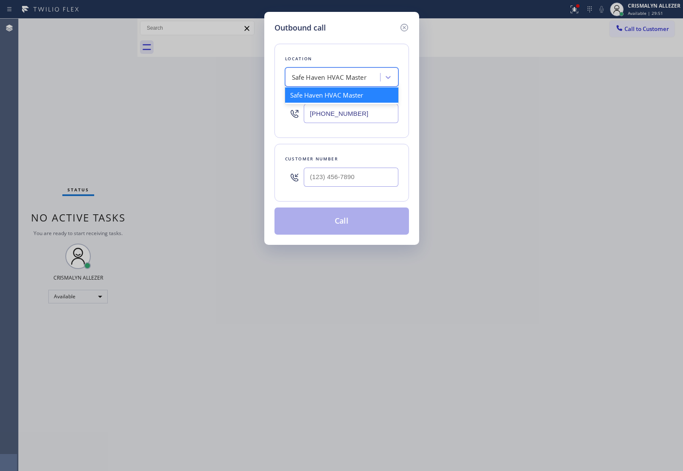
click at [366, 84] on div "Safe Haven HVAC Master" at bounding box center [334, 77] width 92 height 15
paste input "Top [PERSON_NAME] Sub-Zero Repair"
type input "Top [PERSON_NAME] Sub-Zero Repair"
click at [346, 98] on div "Top [PERSON_NAME] Sub-Zero Repair" at bounding box center [341, 99] width 113 height 24
type input "[PHONE_NUMBER]"
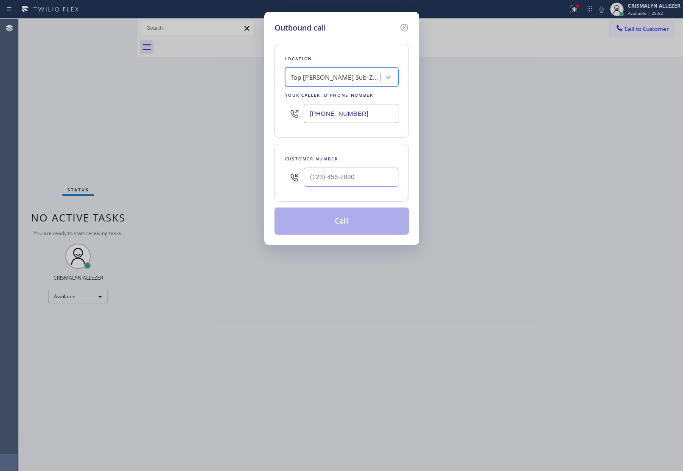
scroll to position [0, 0]
click at [379, 185] on input "(___) ___-____" at bounding box center [351, 177] width 95 height 19
paste input "714) 624-2997"
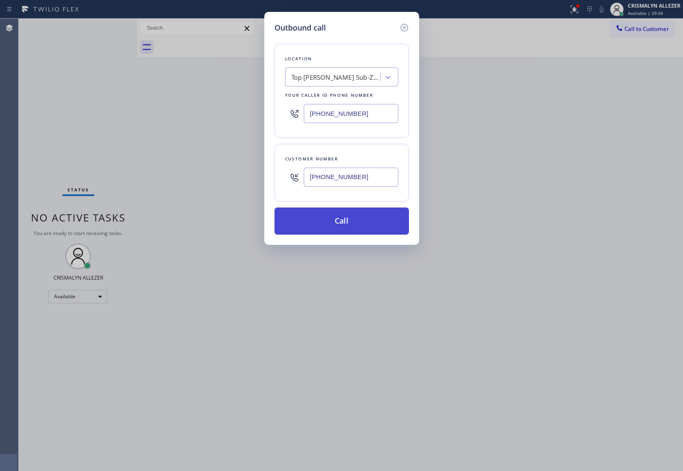
type input "[PHONE_NUMBER]"
click at [347, 226] on button "Call" at bounding box center [341, 220] width 134 height 27
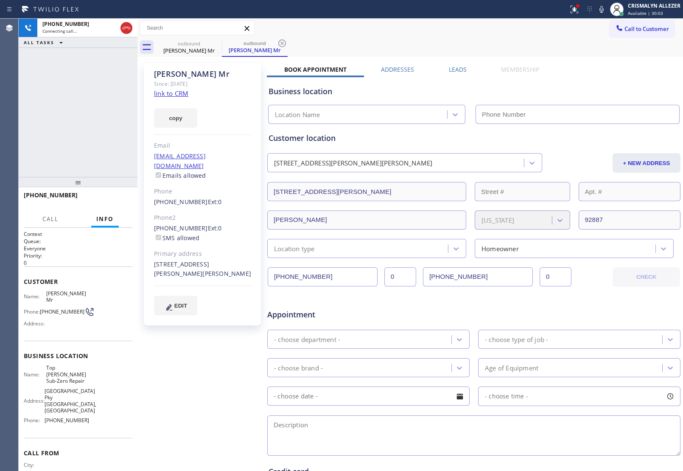
type input "[PHONE_NUMBER]"
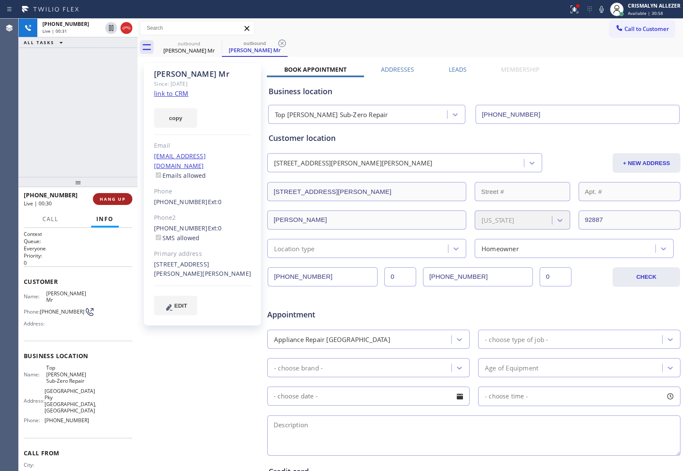
click at [111, 202] on button "HANG UP" at bounding box center [112, 199] width 39 height 12
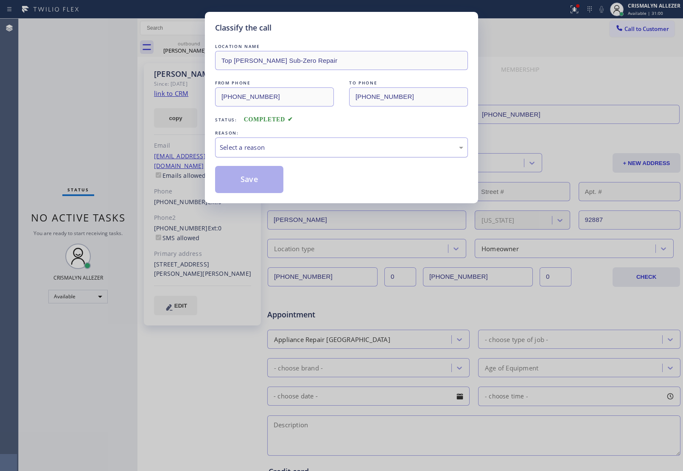
click at [306, 146] on div "Select a reason" at bounding box center [341, 148] width 243 height 10
click at [246, 175] on button "Save" at bounding box center [249, 179] width 68 height 27
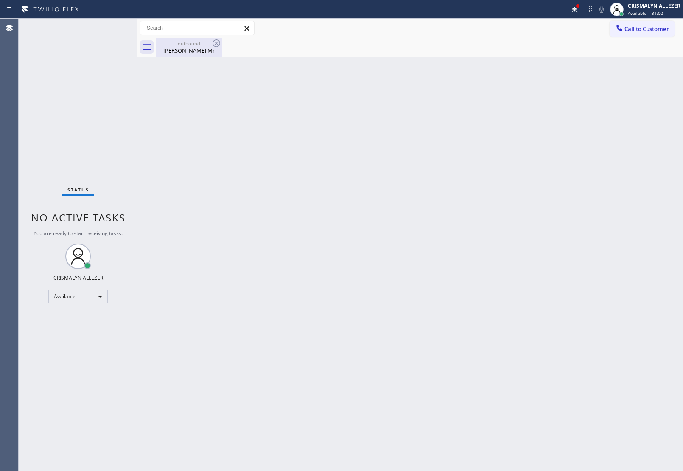
drag, startPoint x: 187, startPoint y: 49, endPoint x: 210, endPoint y: 44, distance: 23.1
click at [193, 48] on div "[PERSON_NAME] Mr" at bounding box center [189, 51] width 64 height 8
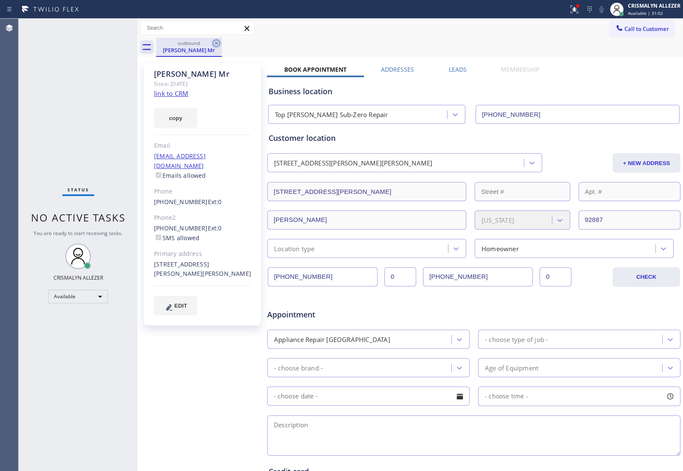
click at [215, 45] on icon at bounding box center [216, 43] width 10 height 10
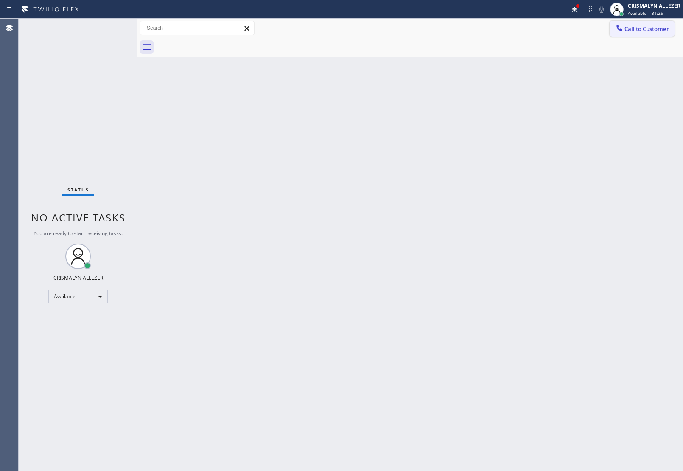
click at [654, 35] on button "Call to Customer" at bounding box center [642, 29] width 65 height 16
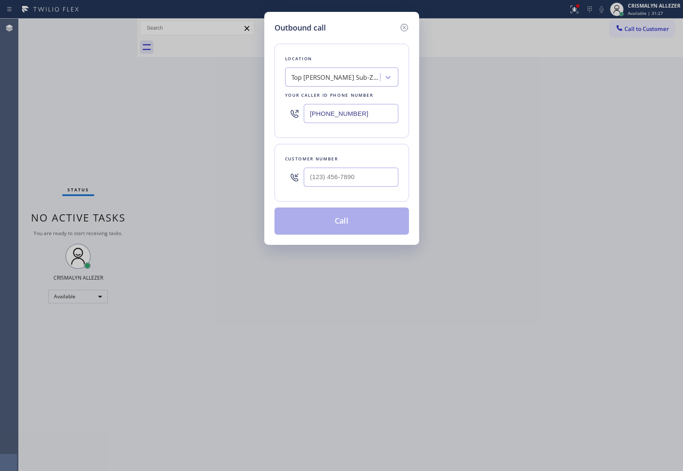
drag, startPoint x: 369, startPoint y: 113, endPoint x: 136, endPoint y: 115, distance: 233.7
click at [155, 119] on div "Outbound call Location Top [PERSON_NAME] Sub-Zero Repair Your caller id phone n…" at bounding box center [341, 235] width 683 height 471
paste input "347) 284-6179"
type input "[PHONE_NUMBER]"
click at [360, 179] on input "(___) ___-____" at bounding box center [351, 177] width 95 height 19
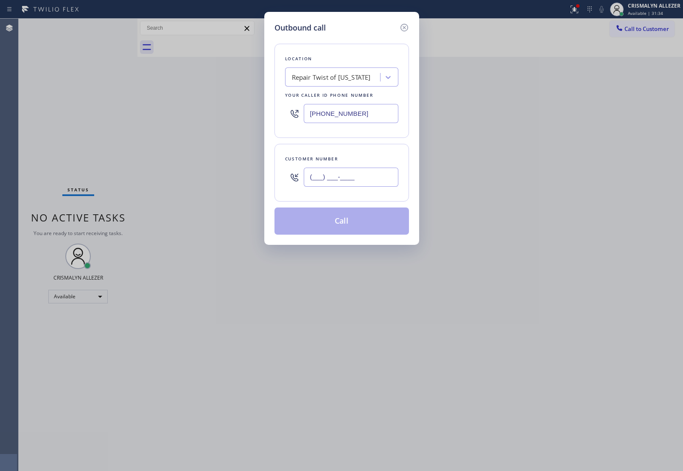
paste input "646) 462-0179"
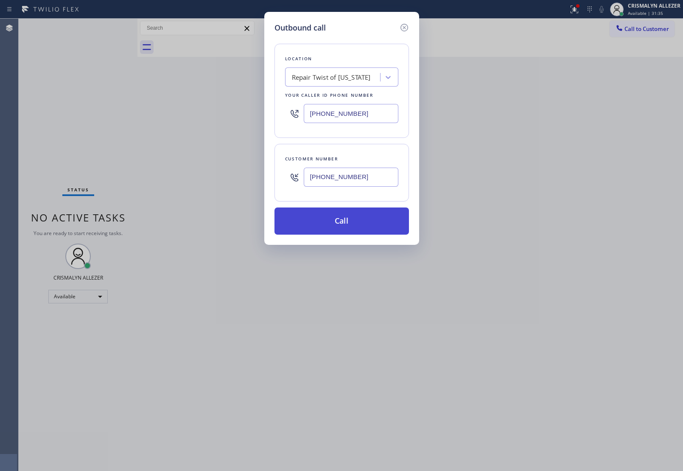
type input "[PHONE_NUMBER]"
click at [347, 230] on button "Call" at bounding box center [341, 220] width 134 height 27
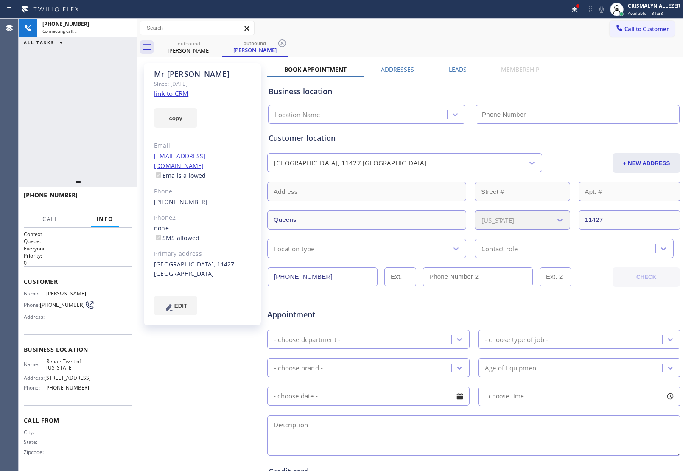
type input "[PHONE_NUMBER]"
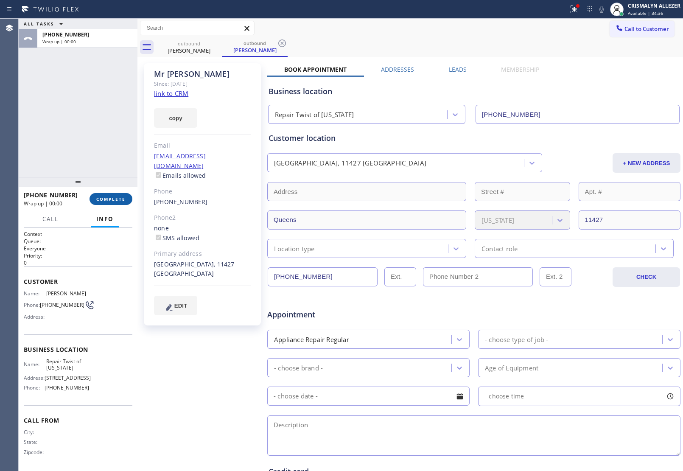
click at [118, 199] on span "COMPLETE" at bounding box center [110, 199] width 29 height 6
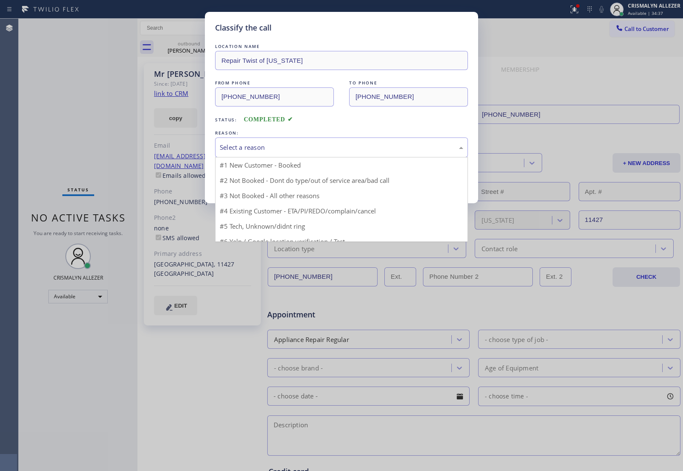
click at [336, 141] on div "Select a reason" at bounding box center [341, 147] width 253 height 20
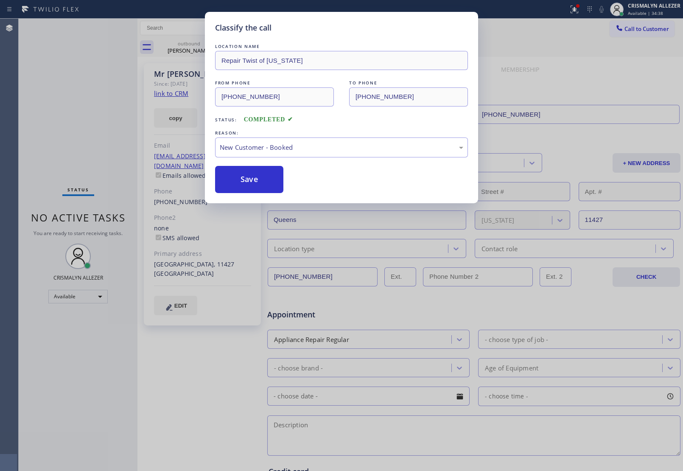
click at [243, 169] on button "Save" at bounding box center [249, 179] width 68 height 27
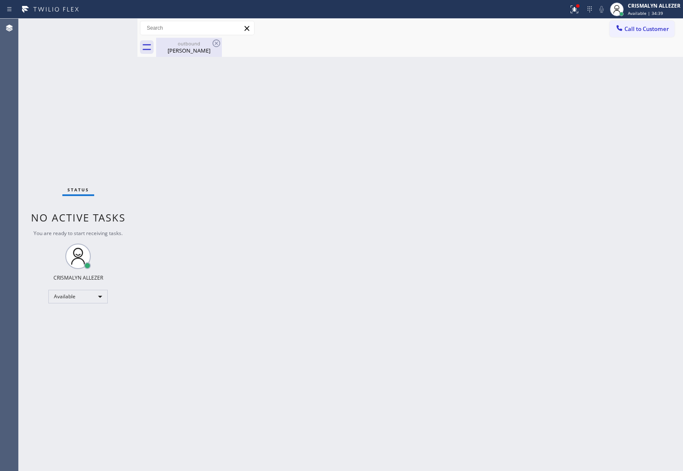
click at [189, 52] on div "[PERSON_NAME]" at bounding box center [189, 51] width 64 height 8
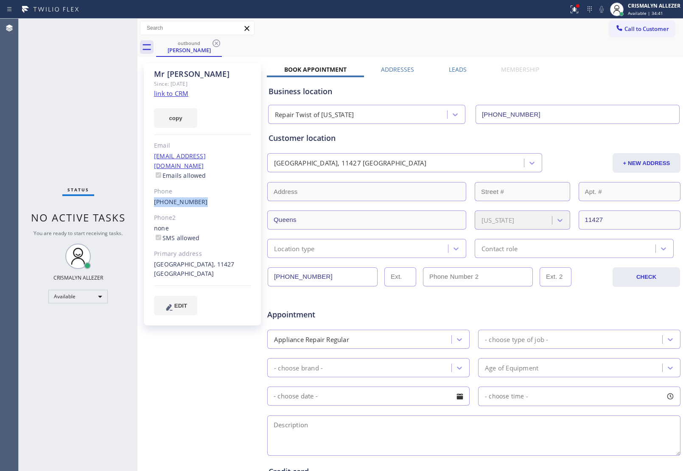
drag, startPoint x: 151, startPoint y: 190, endPoint x: 202, endPoint y: 192, distance: 50.9
click at [202, 192] on div "[PERSON_NAME] Since: [DATE] link to CRM copy Email [EMAIL_ADDRESS][DOMAIN_NAME]…" at bounding box center [202, 194] width 117 height 262
copy link "[PHONE_NUMBER]"
click at [219, 45] on icon at bounding box center [216, 43] width 10 height 10
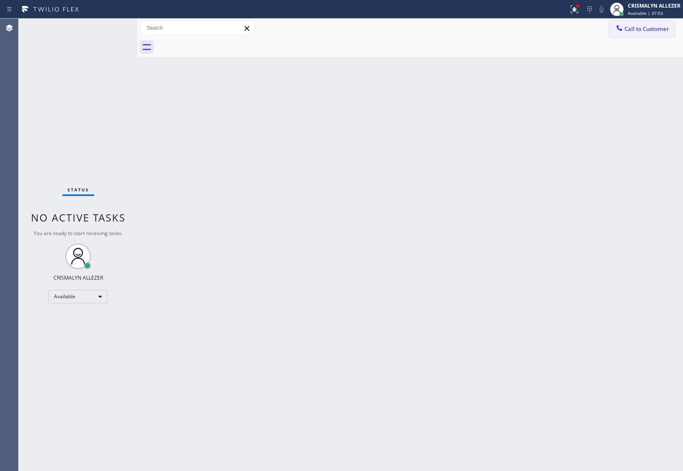
click at [647, 26] on span "Call to Customer" at bounding box center [646, 29] width 45 height 8
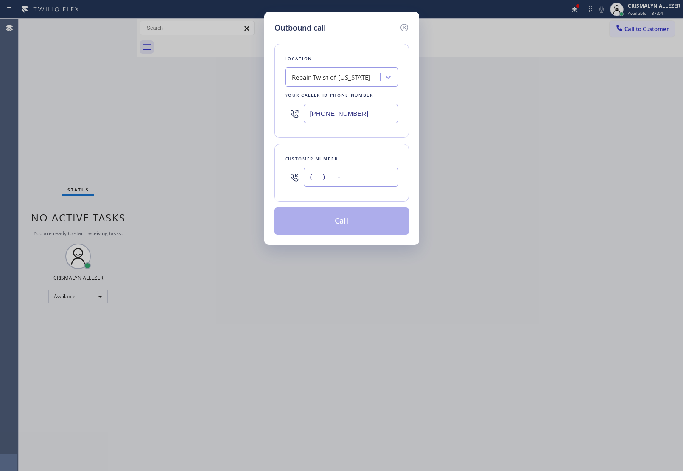
click at [383, 179] on input "(___) ___-____" at bounding box center [351, 177] width 95 height 19
paste input "347) 586-9455"
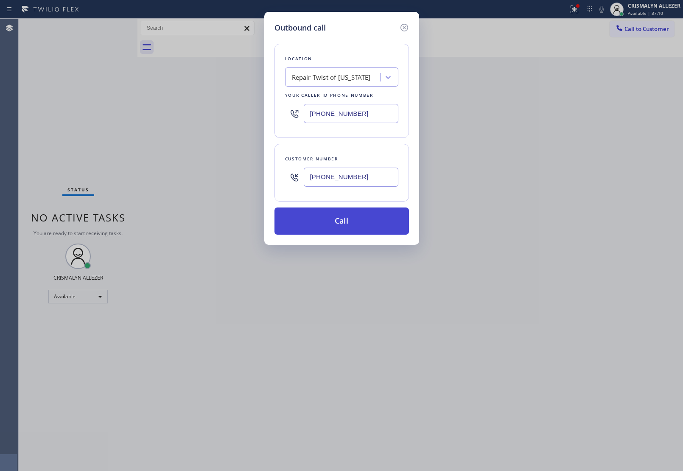
type input "[PHONE_NUMBER]"
click at [348, 225] on button "Call" at bounding box center [341, 220] width 134 height 27
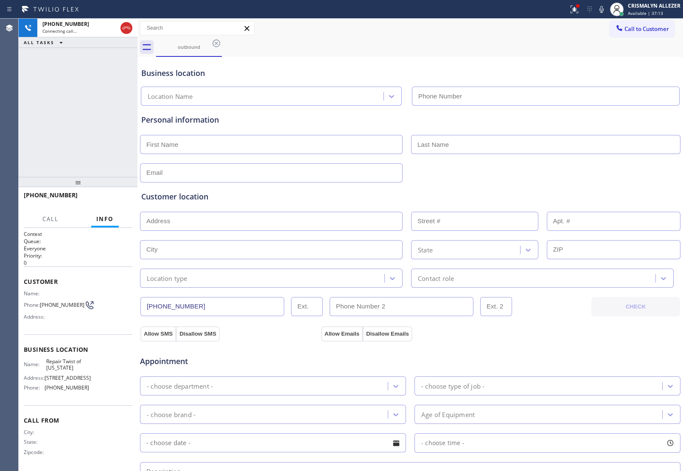
type input "[PHONE_NUMBER]"
drag, startPoint x: 338, startPoint y: 21, endPoint x: 629, endPoint y: 35, distance: 291.8
click at [629, 35] on div "Call to Customer Outbound call Location Repair Twist of [US_STATE] Your caller …" at bounding box center [410, 28] width 546 height 15
click at [105, 202] on button "HANG UP" at bounding box center [112, 199] width 39 height 12
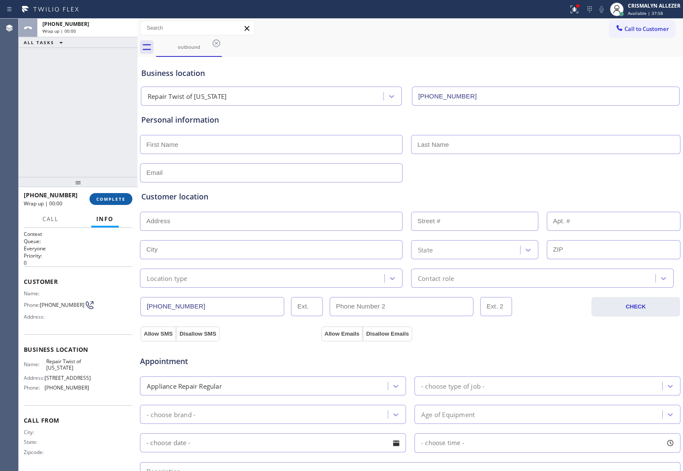
click at [105, 202] on button "COMPLETE" at bounding box center [111, 199] width 43 height 12
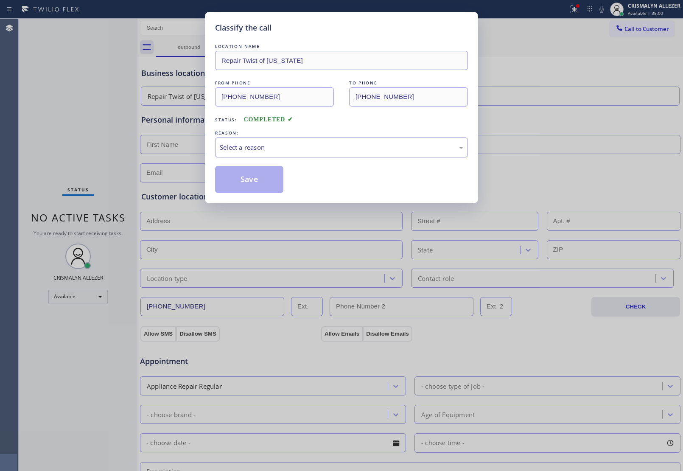
click at [330, 151] on div "Select a reason" at bounding box center [341, 148] width 243 height 10
click at [253, 180] on button "Save" at bounding box center [249, 179] width 68 height 27
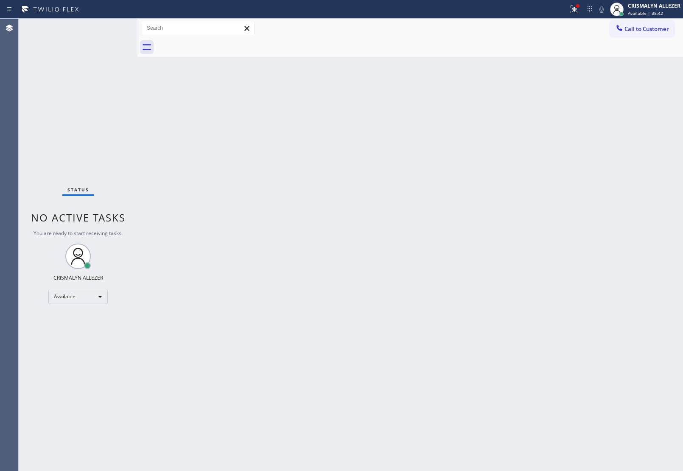
click at [463, 64] on div "Back to Dashboard Change Sender ID Customers Technicians Select a contact Outbo…" at bounding box center [410, 245] width 546 height 452
click at [339, 181] on div "Back to Dashboard Change Sender ID Customers Technicians Select a contact Outbo…" at bounding box center [410, 245] width 546 height 452
click at [628, 30] on span "Call to Customer" at bounding box center [646, 29] width 45 height 8
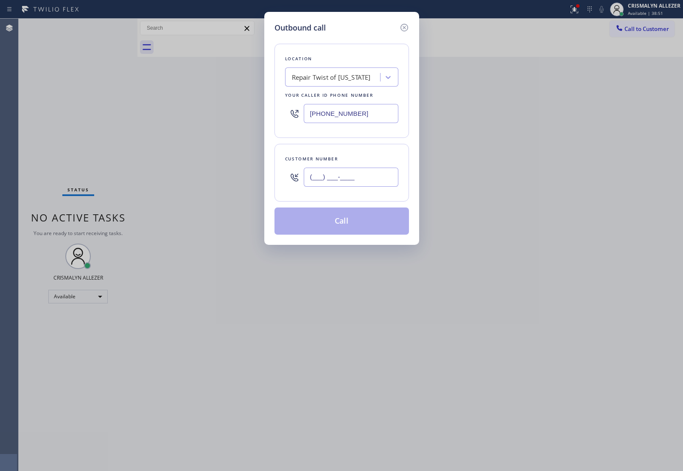
click at [386, 177] on input "(___) ___-____" at bounding box center [351, 177] width 95 height 19
paste input "347) 586-9455"
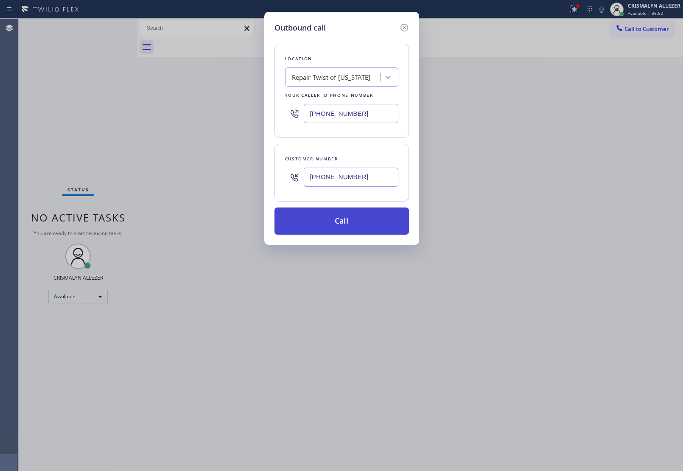
type input "[PHONE_NUMBER]"
click at [349, 225] on button "Call" at bounding box center [341, 220] width 134 height 27
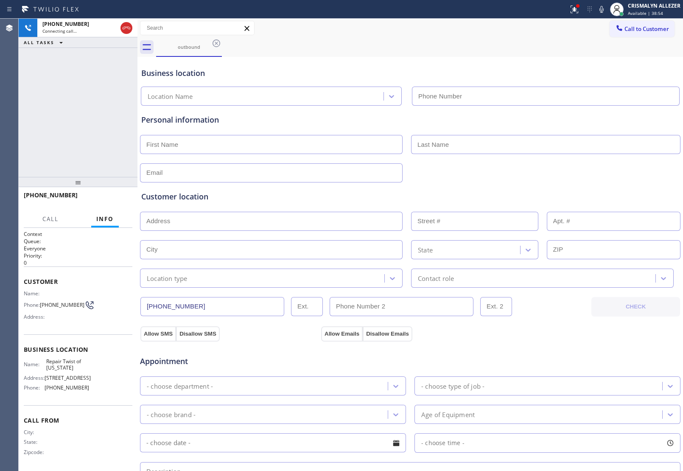
type input "[PHONE_NUMBER]"
click at [105, 202] on button "HANG UP" at bounding box center [112, 199] width 39 height 12
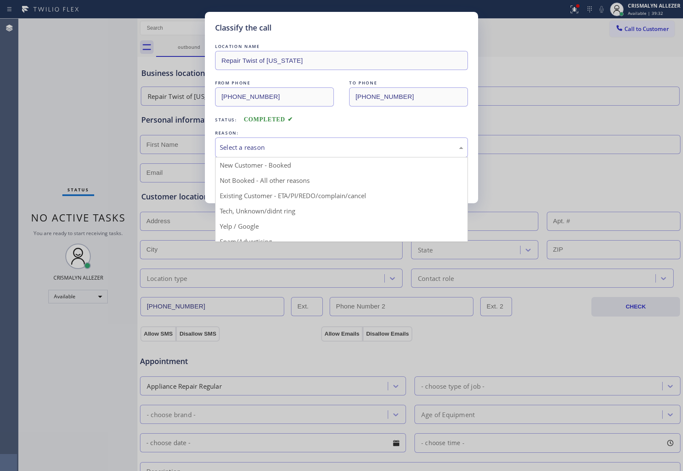
click at [355, 149] on div "Select a reason" at bounding box center [341, 148] width 243 height 10
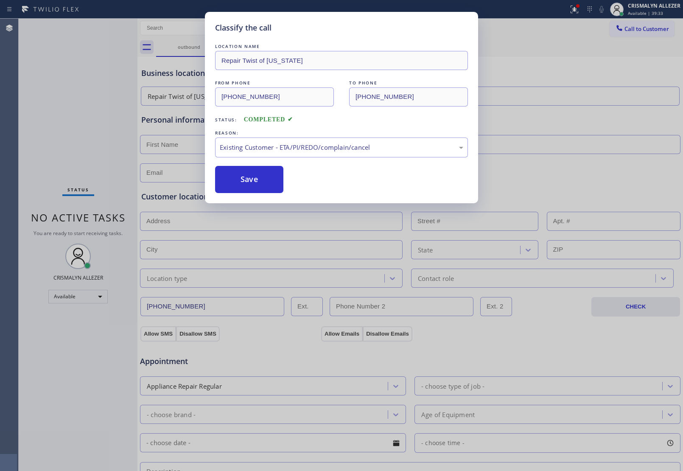
click at [257, 189] on button "Save" at bounding box center [249, 179] width 68 height 27
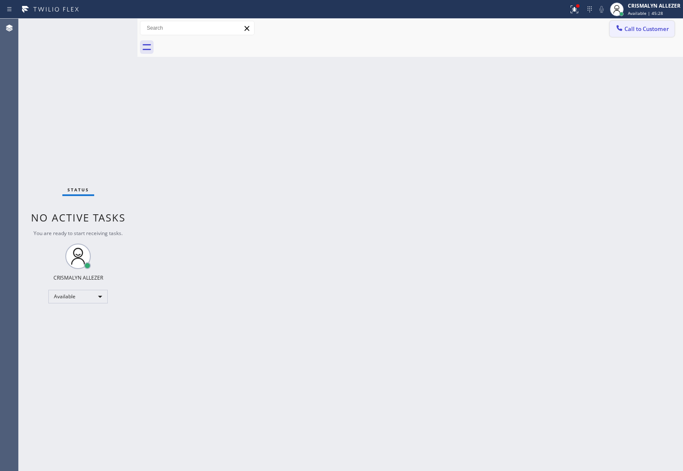
click at [649, 26] on span "Call to Customer" at bounding box center [646, 29] width 45 height 8
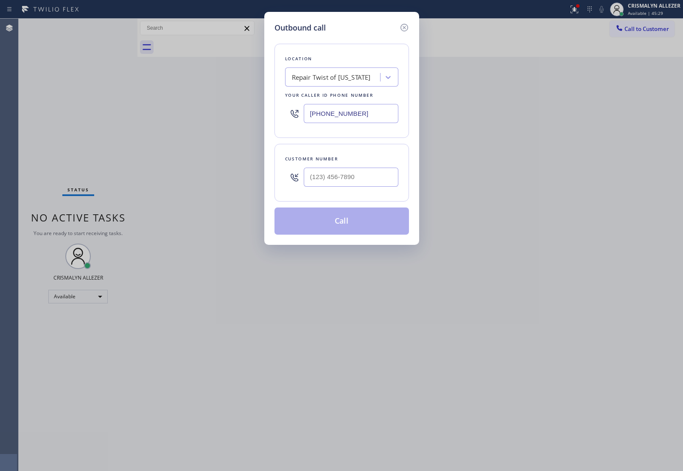
drag, startPoint x: 316, startPoint y: 118, endPoint x: 178, endPoint y: 114, distance: 138.3
click at [184, 114] on div "Outbound call Location Repair Twist of [US_STATE] Your caller id phone number […" at bounding box center [341, 235] width 683 height 471
paste input "949) 565-4262"
type input "[PHONE_NUMBER]"
click at [368, 176] on input "(___) ___-____" at bounding box center [351, 177] width 95 height 19
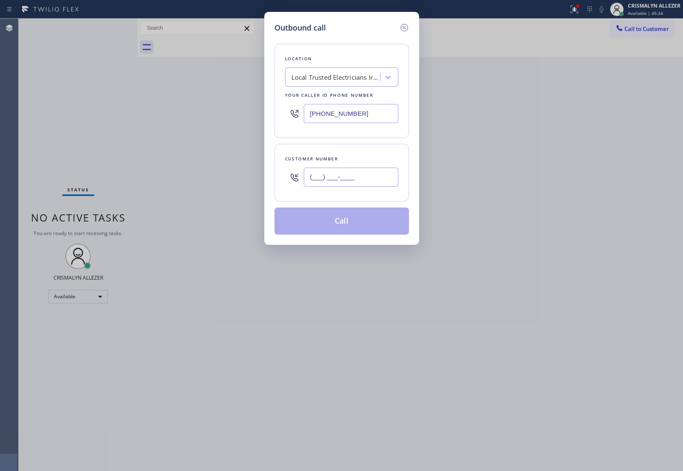
paste input "949) 350-2338"
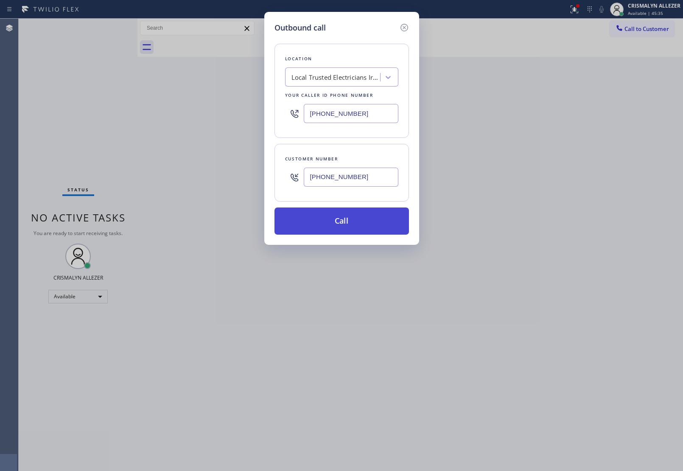
type input "[PHONE_NUMBER]"
click at [340, 225] on button "Call" at bounding box center [341, 220] width 134 height 27
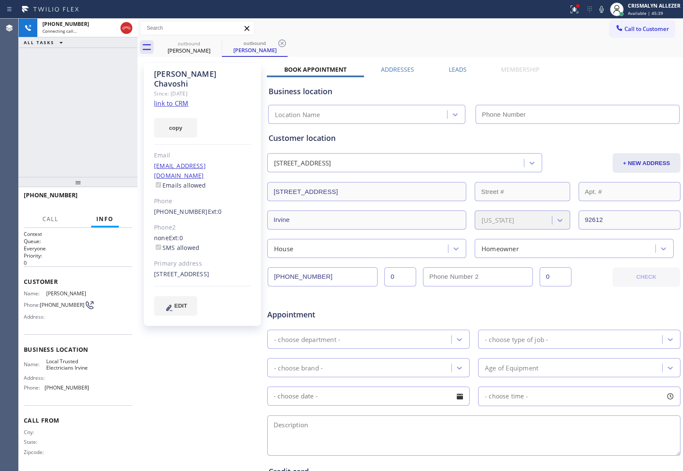
type input "[PHONE_NUMBER]"
click at [110, 201] on span "HANG UP" at bounding box center [113, 199] width 26 height 6
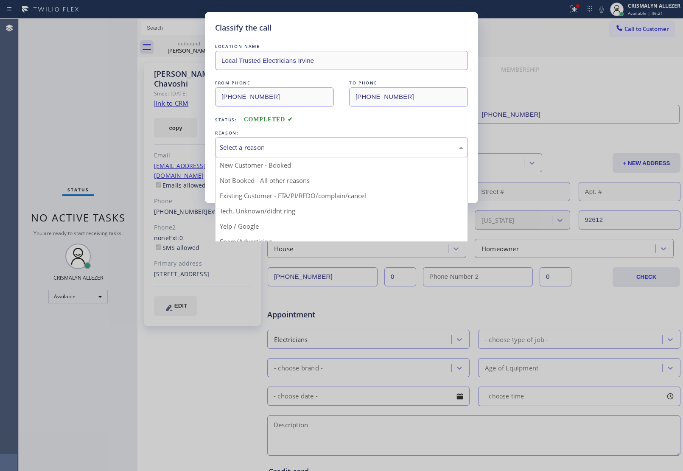
click at [339, 145] on div "Select a reason" at bounding box center [341, 148] width 243 height 10
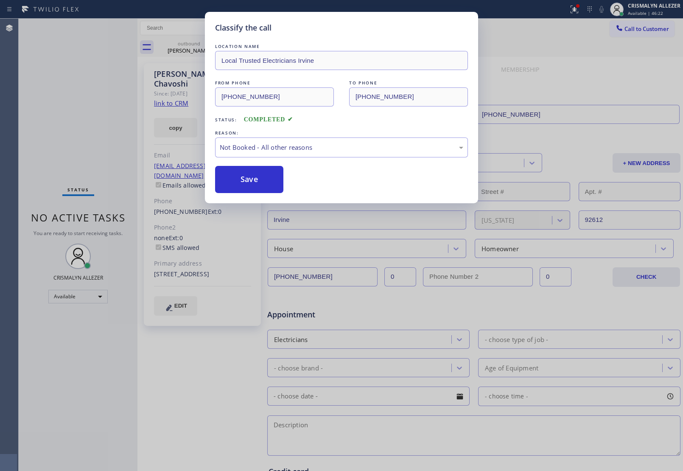
click at [251, 182] on button "Save" at bounding box center [249, 179] width 68 height 27
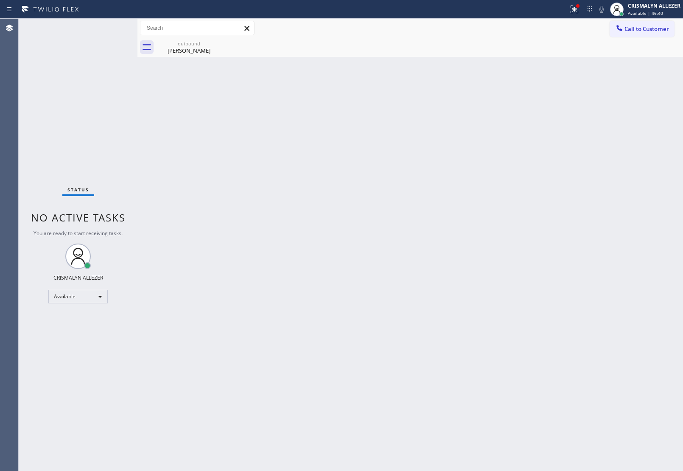
click at [342, 188] on div "Back to Dashboard Change Sender ID Customers Technicians Select a contact Outbo…" at bounding box center [410, 245] width 546 height 452
click at [199, 54] on div "[PERSON_NAME]" at bounding box center [189, 51] width 64 height 8
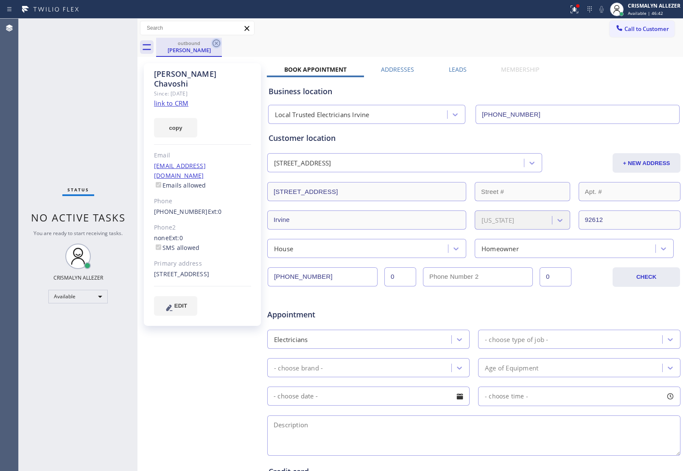
click at [213, 43] on icon at bounding box center [217, 43] width 8 height 8
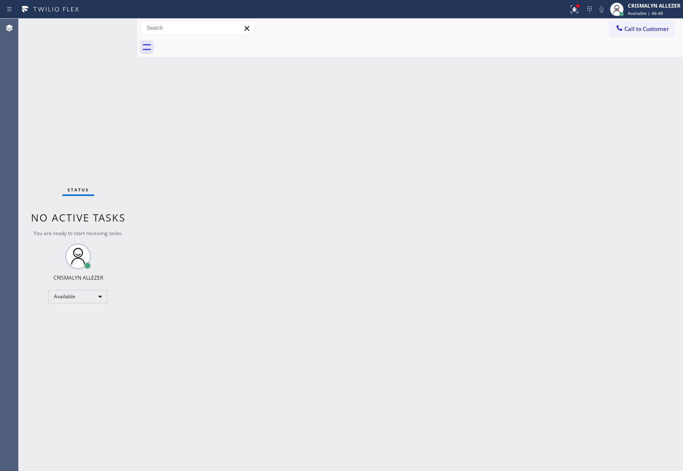
click at [644, 34] on button "Call to Customer" at bounding box center [642, 29] width 65 height 16
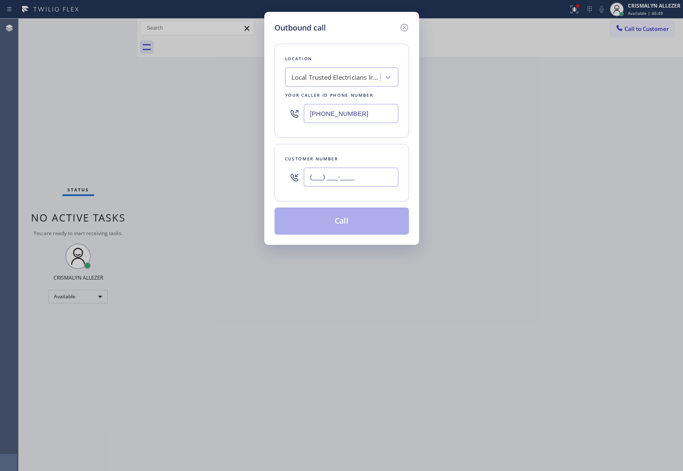
click at [374, 182] on input "(___) ___-____" at bounding box center [351, 177] width 95 height 19
paste input "949) 350-2338"
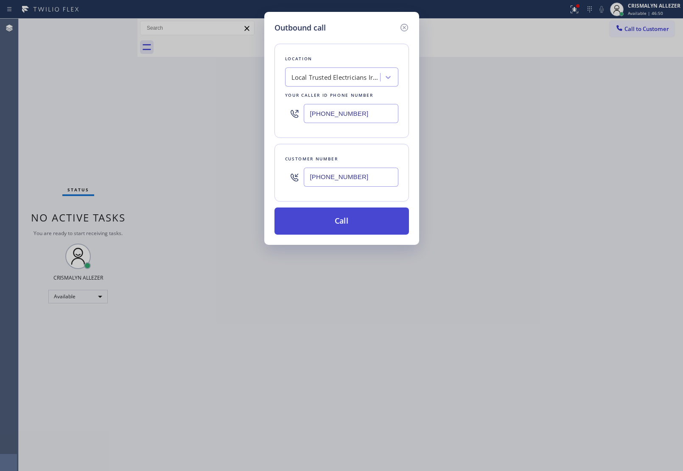
type input "[PHONE_NUMBER]"
click at [342, 225] on button "Call" at bounding box center [341, 220] width 134 height 27
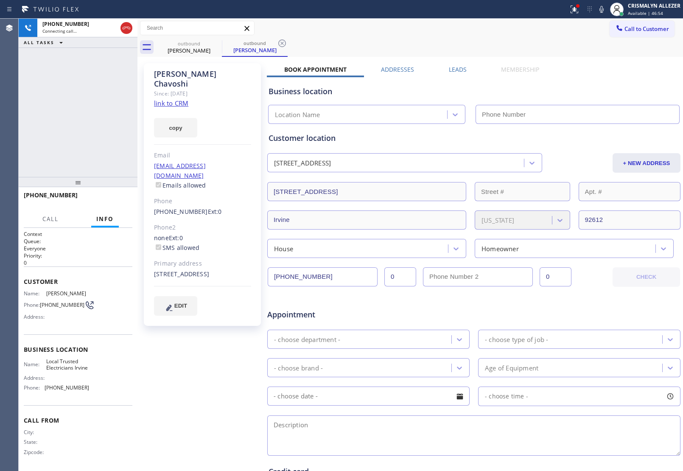
type input "[PHONE_NUMBER]"
click at [441, 145] on div "Customer location [STREET_ADDRESS] + NEW ADDRESS [STREET_ADDRESS][GEOGRAPHIC_DA…" at bounding box center [474, 195] width 411 height 126
click at [115, 201] on span "HANG UP" at bounding box center [113, 199] width 26 height 6
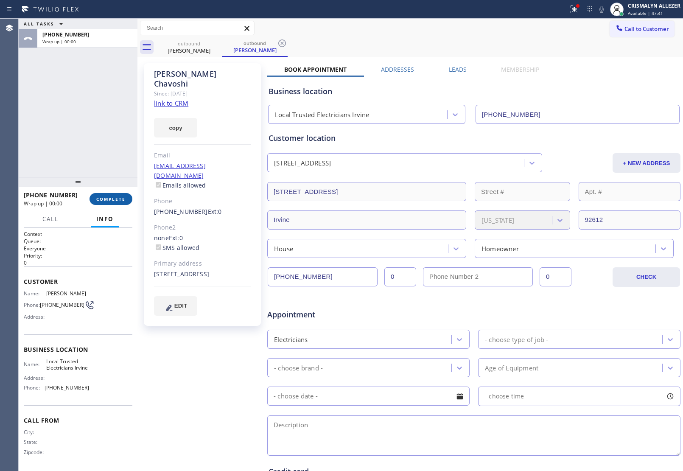
click at [115, 201] on span "COMPLETE" at bounding box center [110, 199] width 29 height 6
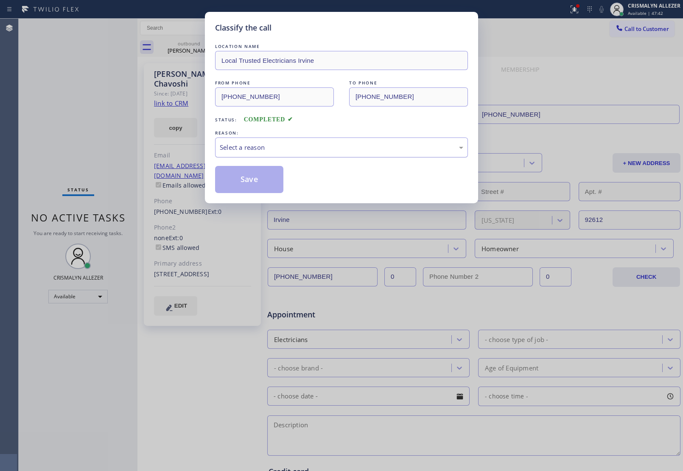
click at [365, 148] on div "Select a reason" at bounding box center [341, 148] width 243 height 10
click at [235, 181] on button "Save" at bounding box center [249, 179] width 68 height 27
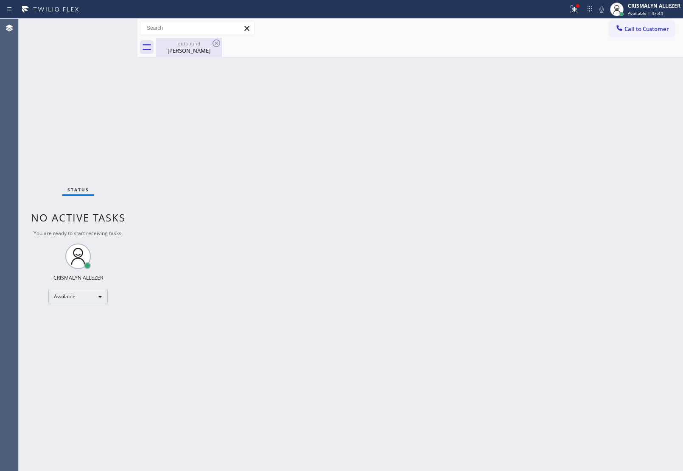
click at [194, 47] on div "[PERSON_NAME]" at bounding box center [189, 51] width 64 height 8
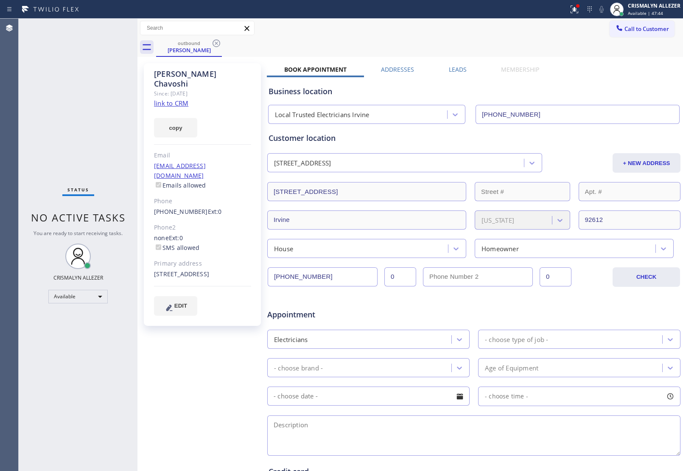
click at [449, 69] on label "Leads" at bounding box center [458, 69] width 18 height 8
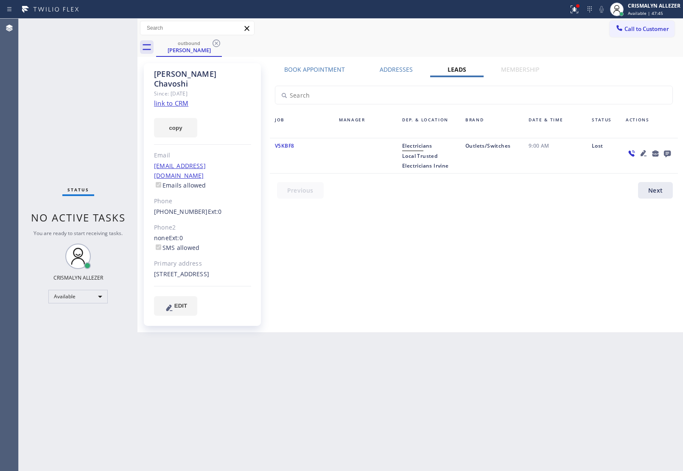
click at [665, 151] on icon at bounding box center [667, 154] width 7 height 7
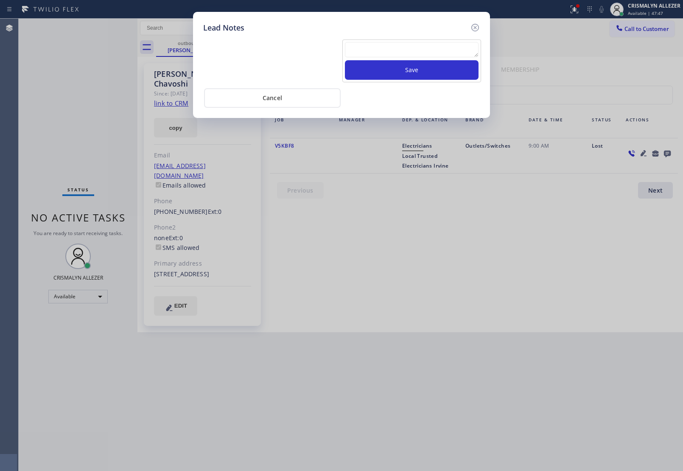
click at [422, 56] on textarea at bounding box center [412, 49] width 134 height 15
type textarea "already found someone"
click at [415, 71] on button "Save" at bounding box center [412, 70] width 134 height 20
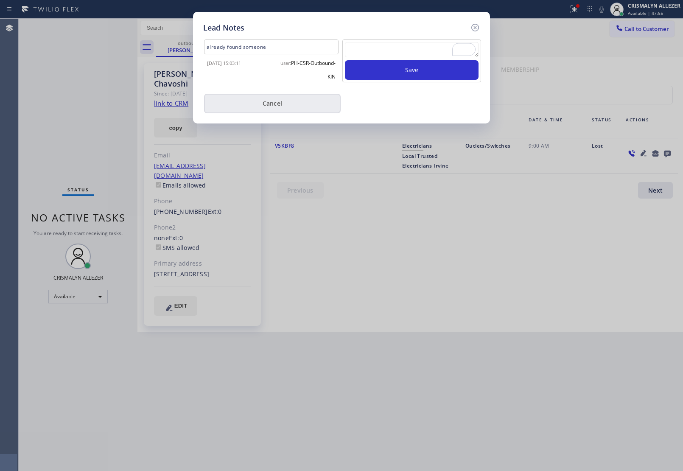
click at [276, 105] on button "Cancel" at bounding box center [272, 104] width 137 height 20
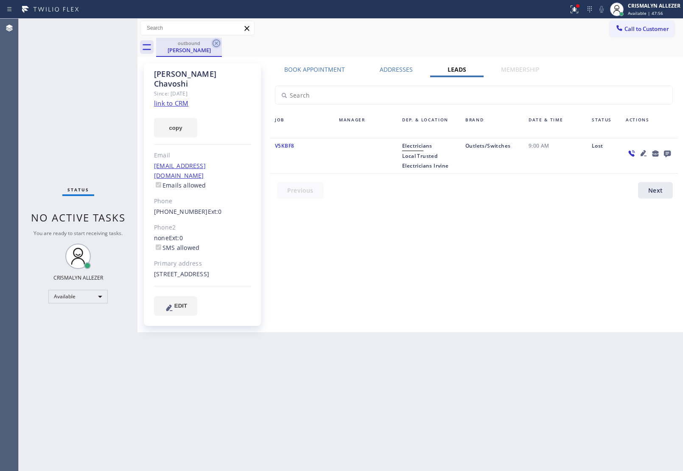
click at [217, 42] on icon at bounding box center [217, 43] width 8 height 8
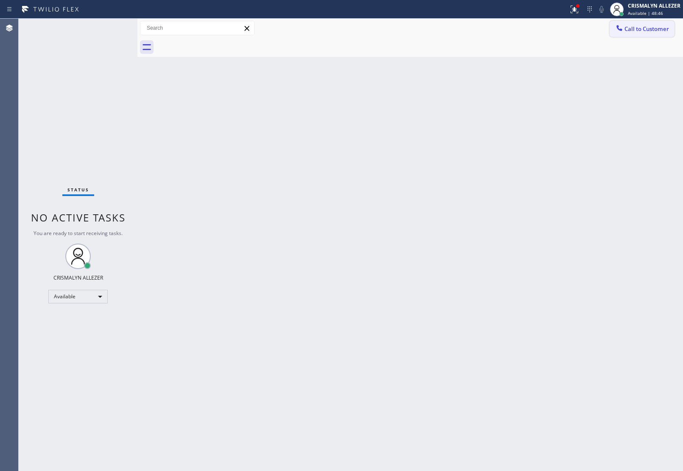
click at [647, 29] on span "Call to Customer" at bounding box center [646, 29] width 45 height 8
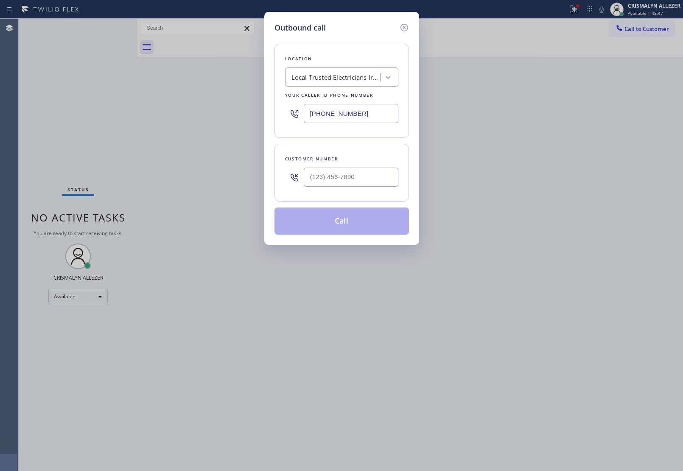
drag, startPoint x: 232, startPoint y: 113, endPoint x: 264, endPoint y: 96, distance: 36.8
click at [176, 113] on div "Outbound call Location Local Trusted Electricians [GEOGRAPHIC_DATA] Your caller…" at bounding box center [341, 235] width 683 height 471
paste input "480) 680-8083"
type input "[PHONE_NUMBER]"
click at [368, 182] on input "(___) ___-____" at bounding box center [351, 177] width 95 height 19
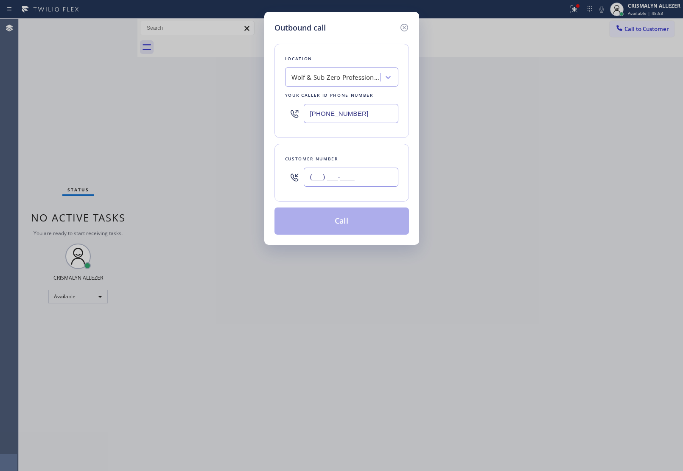
paste input "928) 356-8772"
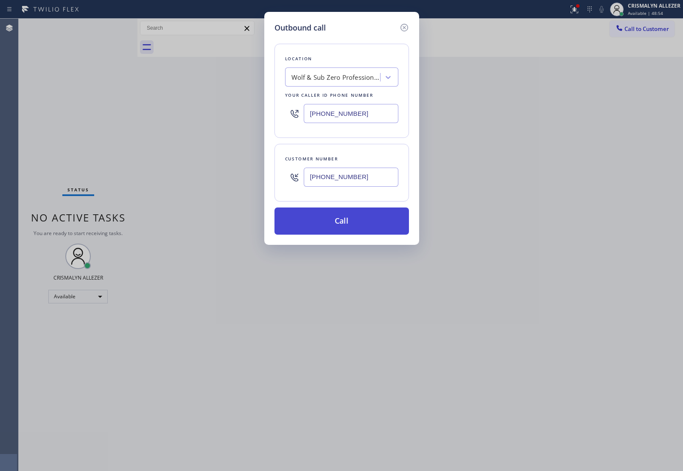
type input "[PHONE_NUMBER]"
click at [340, 228] on button "Call" at bounding box center [341, 220] width 134 height 27
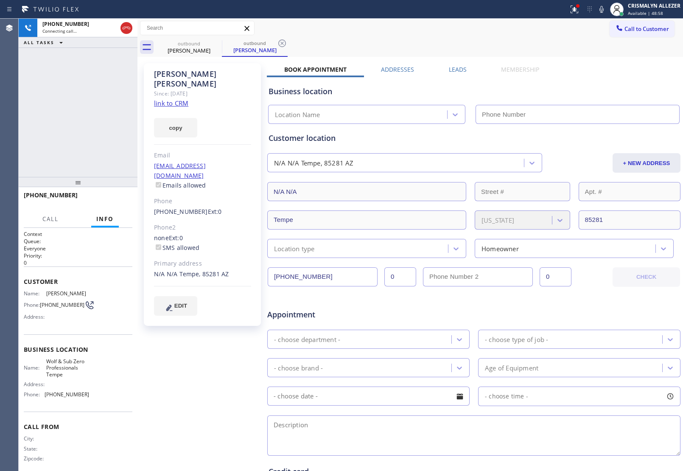
type input "[PHONE_NUMBER]"
click at [408, 129] on div "Customer location N/A N/[GEOGRAPHIC_DATA] AZ + NEW ADDRESS N/A N/A Tempe [US_ST…" at bounding box center [474, 191] width 414 height 134
click at [108, 201] on span "HANG UP" at bounding box center [113, 199] width 26 height 6
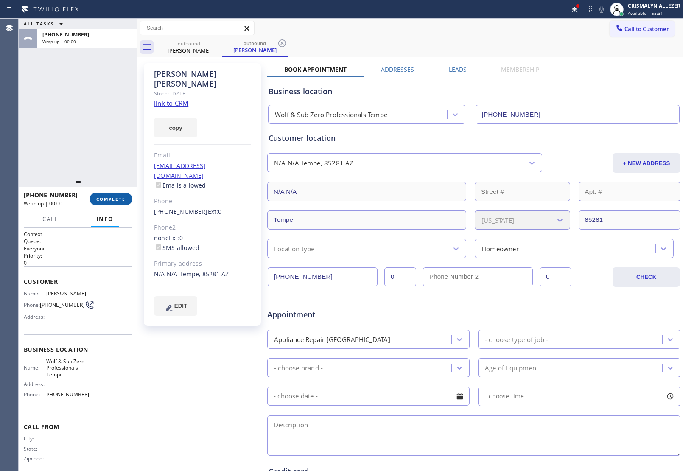
click at [108, 201] on span "COMPLETE" at bounding box center [110, 199] width 29 height 6
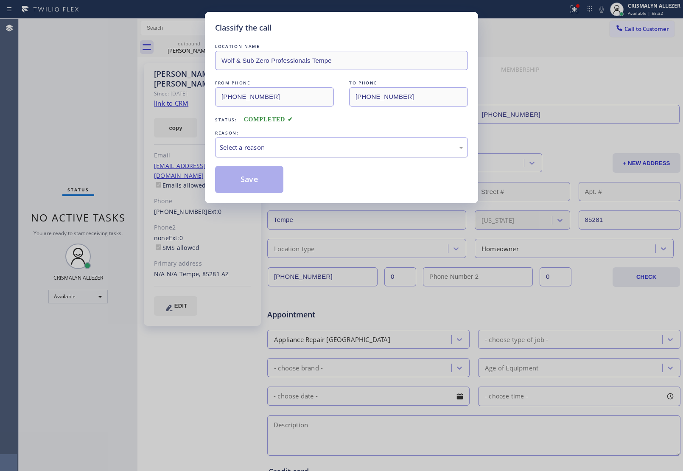
click at [336, 149] on div "Select a reason" at bounding box center [341, 148] width 243 height 10
click at [255, 178] on button "Save" at bounding box center [249, 179] width 68 height 27
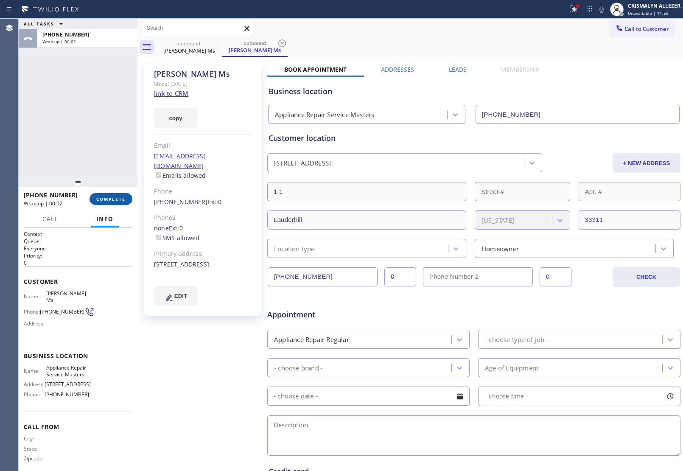
click at [105, 196] on span "COMPLETE" at bounding box center [110, 199] width 29 height 6
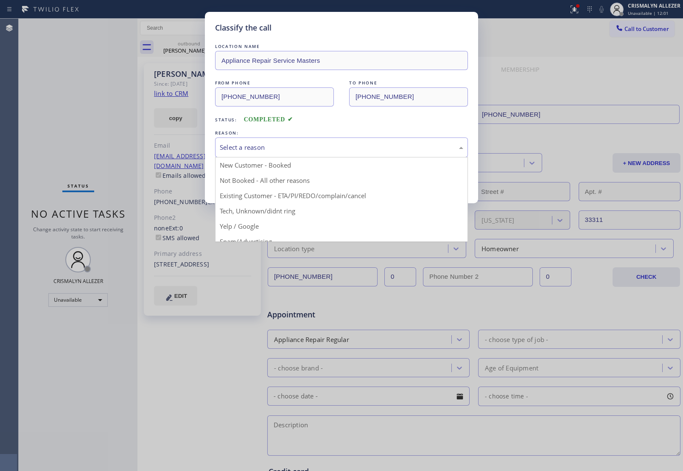
click at [342, 145] on div "Select a reason" at bounding box center [341, 148] width 243 height 10
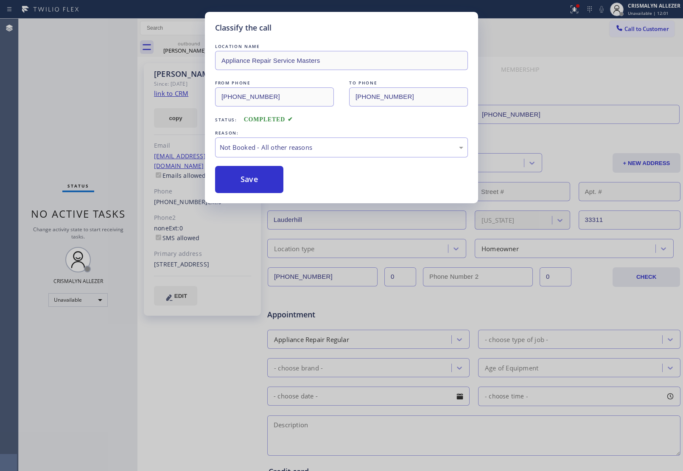
click at [257, 186] on button "Save" at bounding box center [249, 179] width 68 height 27
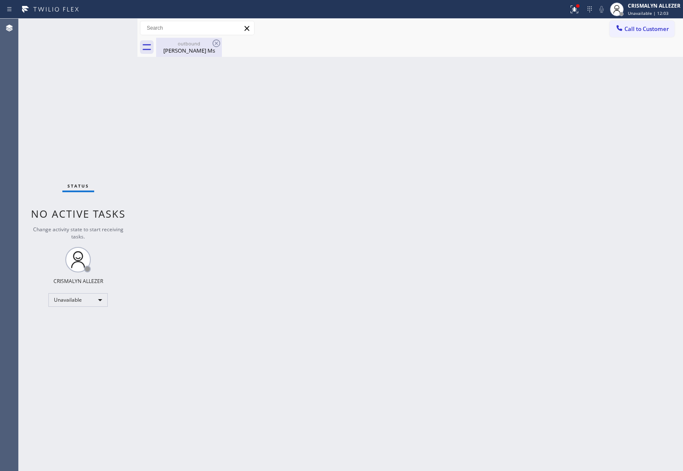
click at [181, 54] on div "outbound Shawn Ms" at bounding box center [189, 47] width 64 height 19
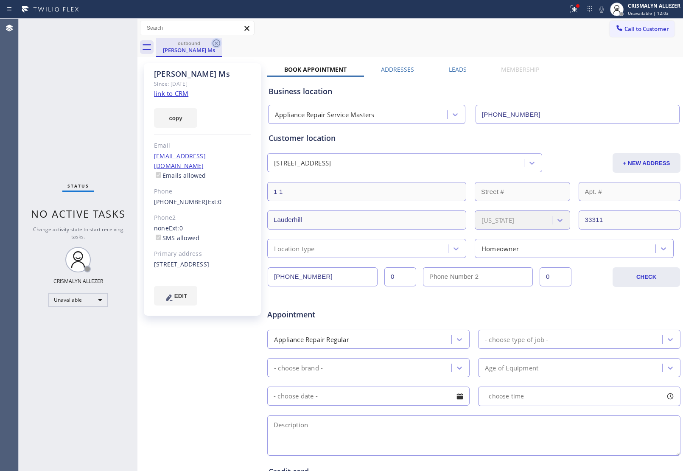
click at [211, 44] on icon at bounding box center [216, 43] width 10 height 10
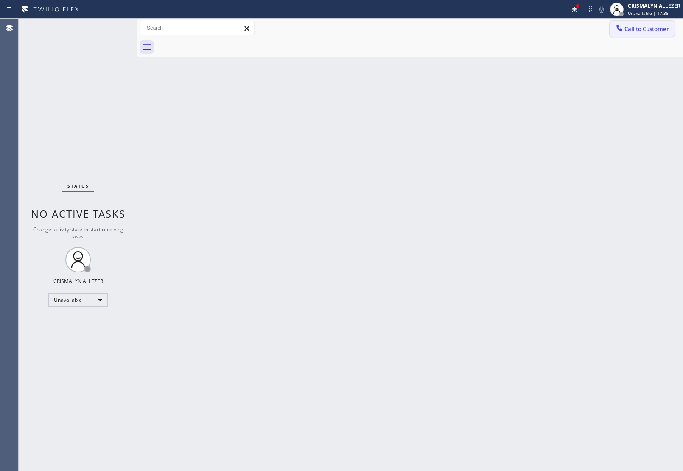
click at [631, 27] on span "Call to Customer" at bounding box center [646, 29] width 45 height 8
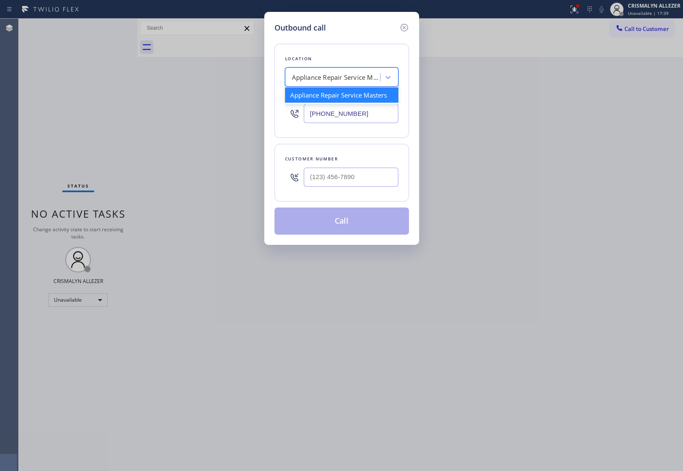
click at [351, 84] on div "Appliance Repair Service Masters" at bounding box center [334, 77] width 92 height 15
paste input "5 Star Appliance Repair"
type input "5 Star Appliance Repair"
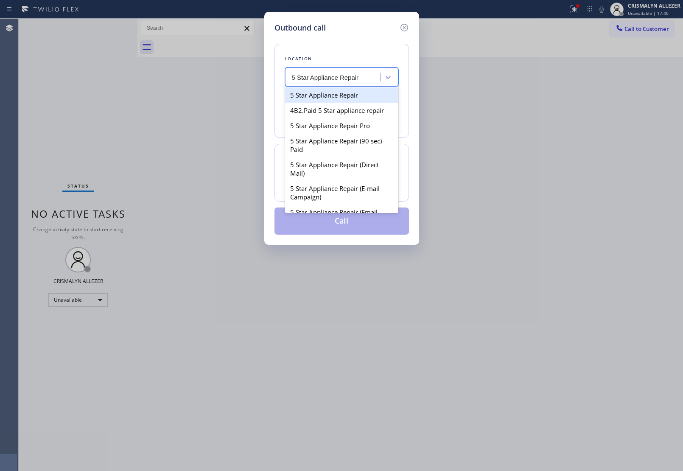
click at [338, 96] on div "5 Star Appliance Repair" at bounding box center [341, 94] width 113 height 15
type input "[PHONE_NUMBER]"
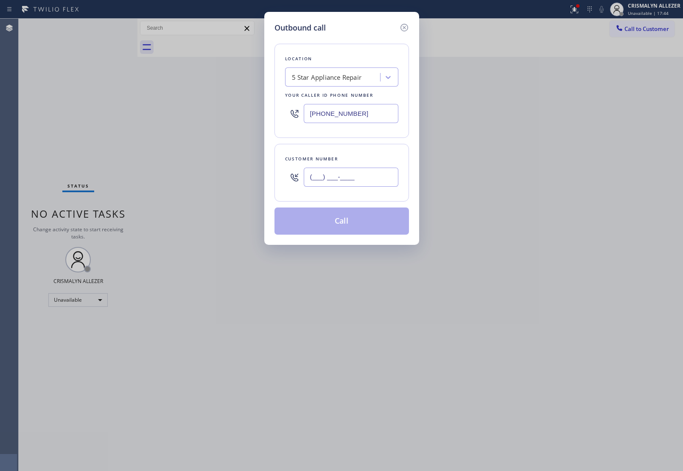
click at [378, 170] on input "(___) ___-____" at bounding box center [351, 177] width 95 height 19
paste input "909) 210-5108"
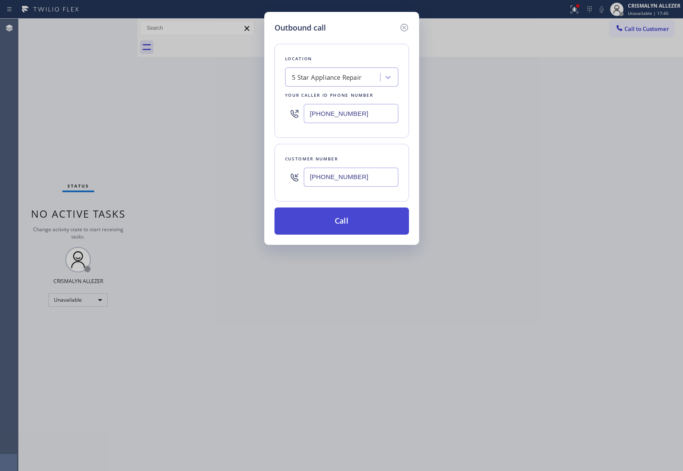
type input "(909) 210-5108"
click at [348, 230] on button "Call" at bounding box center [341, 220] width 134 height 27
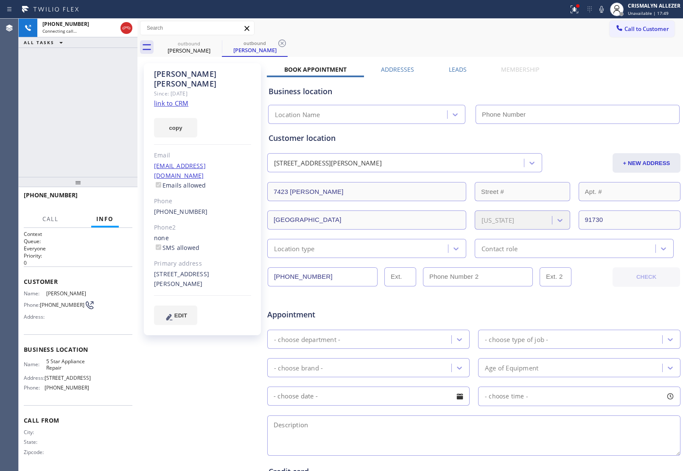
click at [182, 99] on link "link to CRM" at bounding box center [171, 103] width 34 height 8
type input "[PHONE_NUMBER]"
click at [109, 200] on span "HANG UP" at bounding box center [113, 199] width 26 height 6
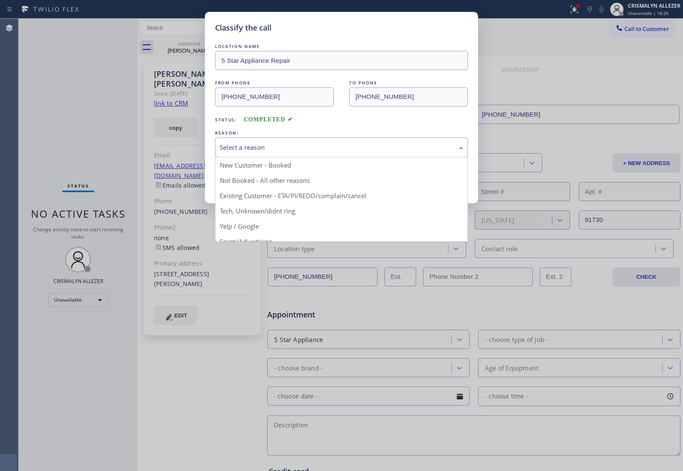
click at [310, 153] on div "Select a reason" at bounding box center [341, 147] width 253 height 20
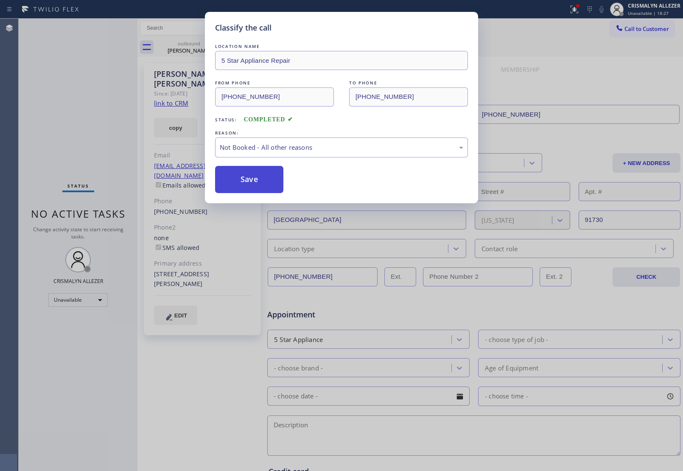
click at [257, 180] on button "Save" at bounding box center [249, 179] width 68 height 27
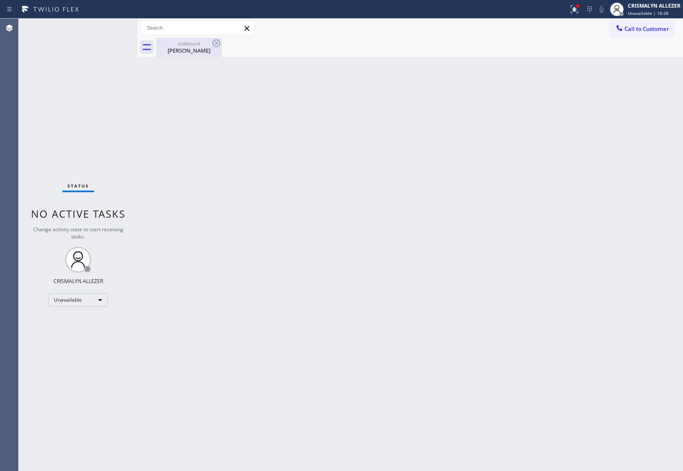
click at [198, 54] on div "Ryan Martin" at bounding box center [189, 51] width 64 height 8
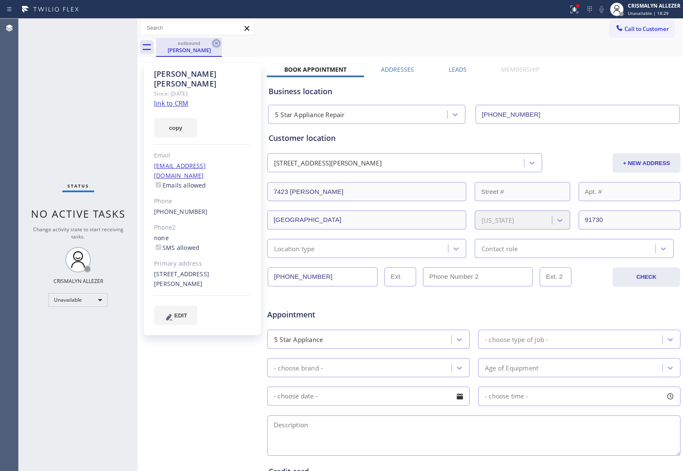
click at [215, 43] on icon at bounding box center [216, 43] width 10 height 10
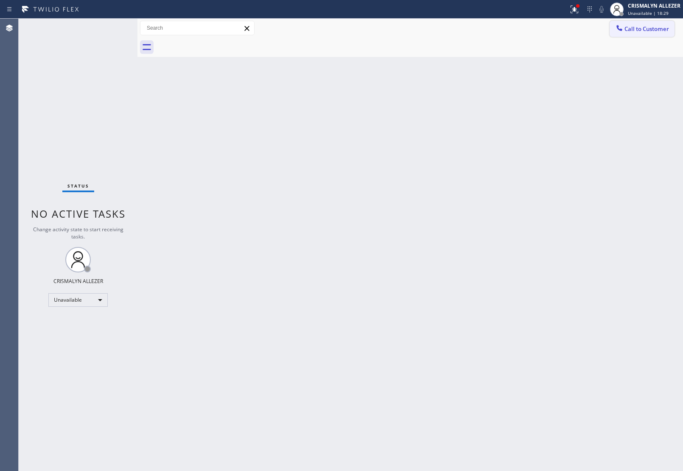
click at [650, 27] on span "Call to Customer" at bounding box center [646, 29] width 45 height 8
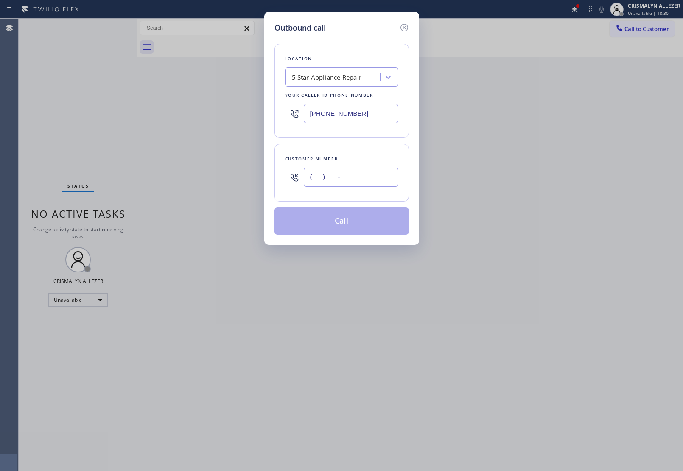
click at [382, 184] on input "(___) ___-____" at bounding box center [351, 177] width 95 height 19
paste input "909) 210-5108"
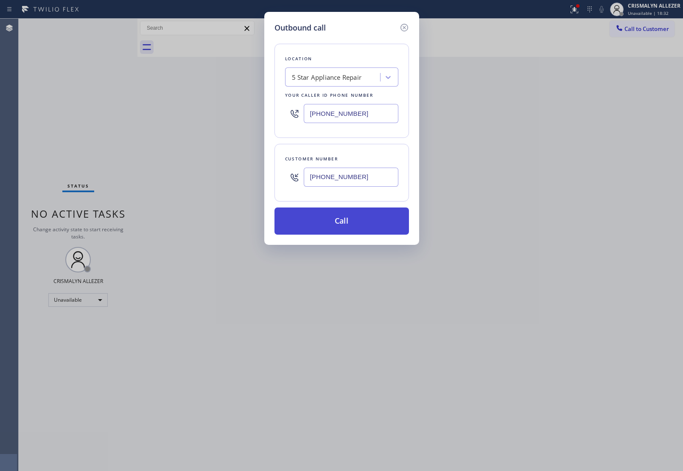
type input "(909) 210-5108"
click at [351, 224] on button "Call" at bounding box center [341, 220] width 134 height 27
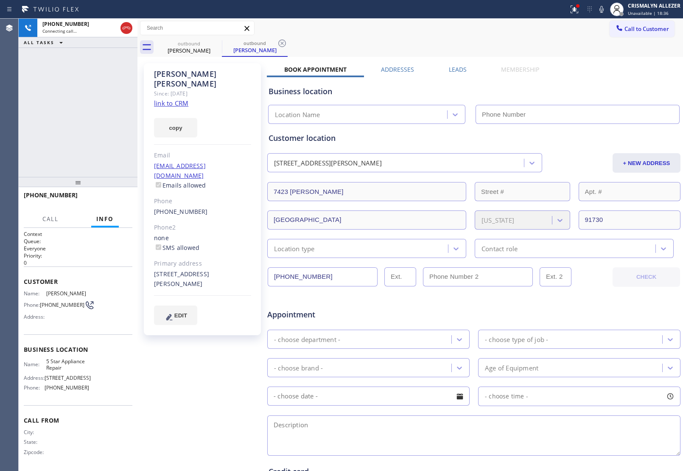
type input "[PHONE_NUMBER]"
click at [117, 201] on span "HANG UP" at bounding box center [113, 199] width 26 height 6
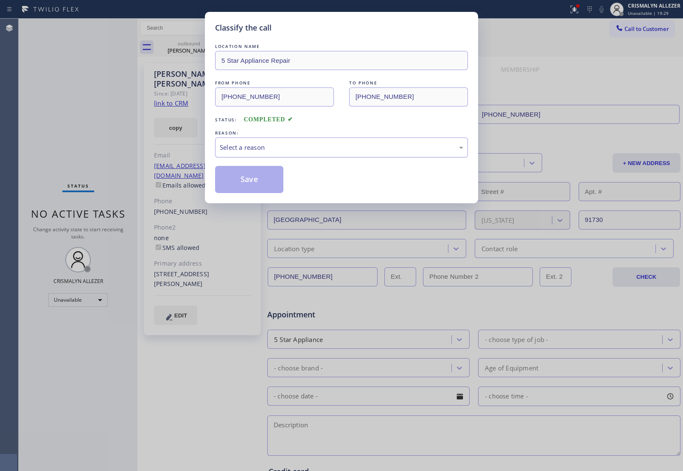
click at [325, 143] on div "Select a reason" at bounding box center [341, 148] width 243 height 10
click at [246, 181] on button "Save" at bounding box center [249, 179] width 68 height 27
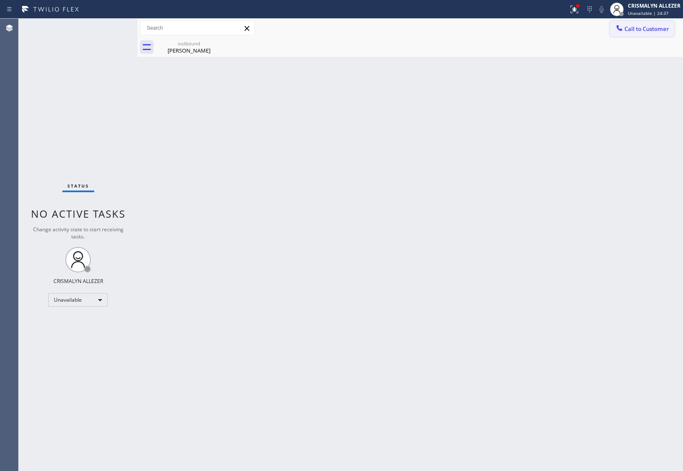
click at [647, 28] on span "Call to Customer" at bounding box center [646, 29] width 45 height 8
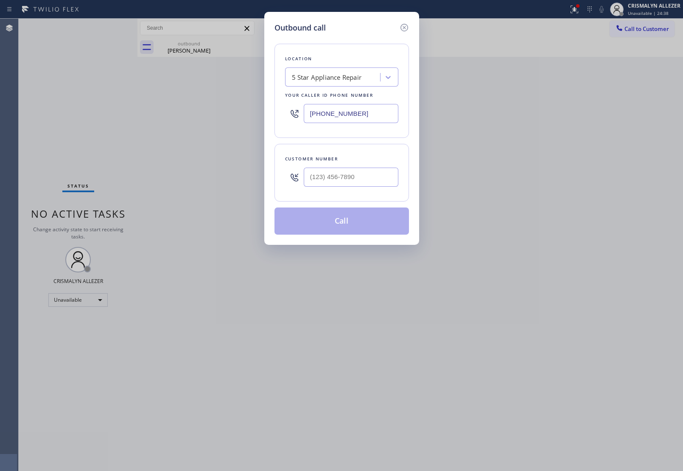
drag, startPoint x: 370, startPoint y: 115, endPoint x: 115, endPoint y: 111, distance: 254.5
click at [121, 111] on div "Outbound call Location 5 Star Appliance Repair Your caller id phone number (855…" at bounding box center [341, 235] width 683 height 471
paste input "650) 699-5955"
type input "(650) 699-5955"
click at [361, 174] on input "(___) ___-____" at bounding box center [351, 177] width 95 height 19
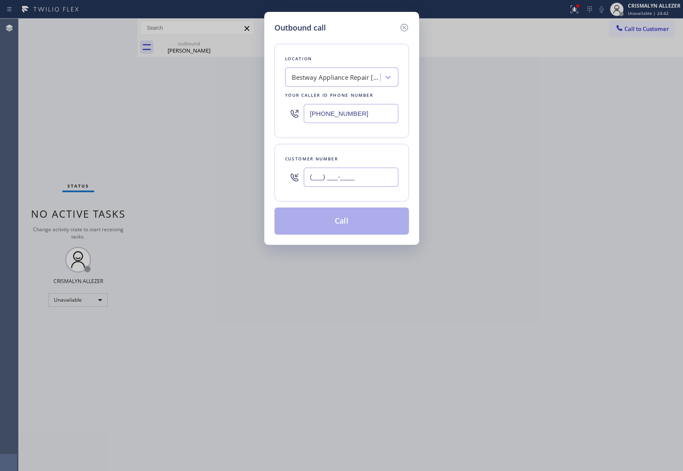
paste input "650) 699-5955"
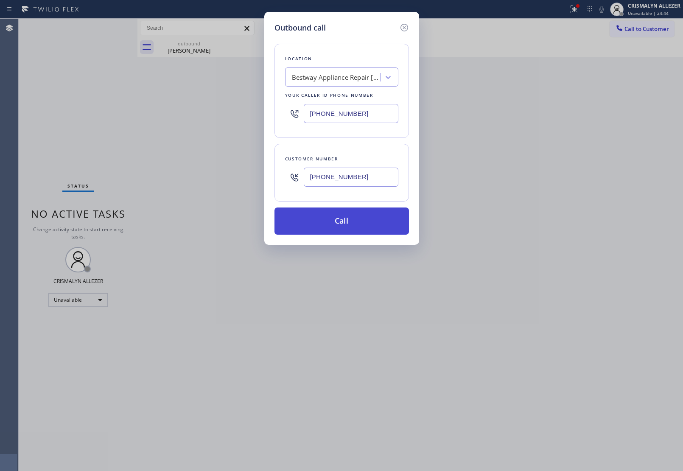
type input "(650) 699-5955"
click at [333, 235] on button "Call" at bounding box center [341, 220] width 134 height 27
click at [356, 221] on button "Call" at bounding box center [341, 220] width 134 height 27
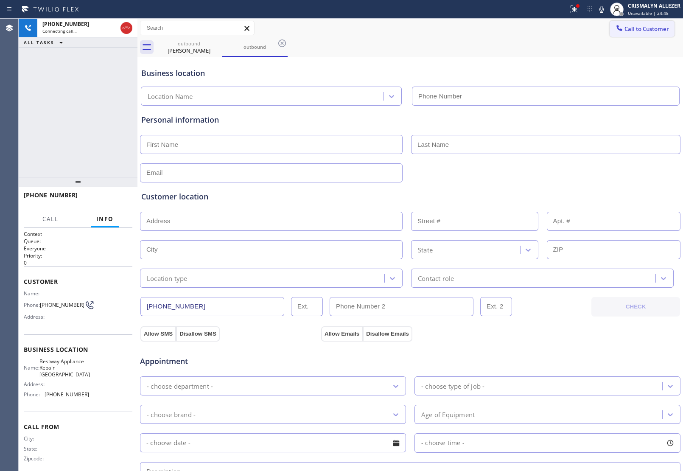
type input "(650) 699-5955"
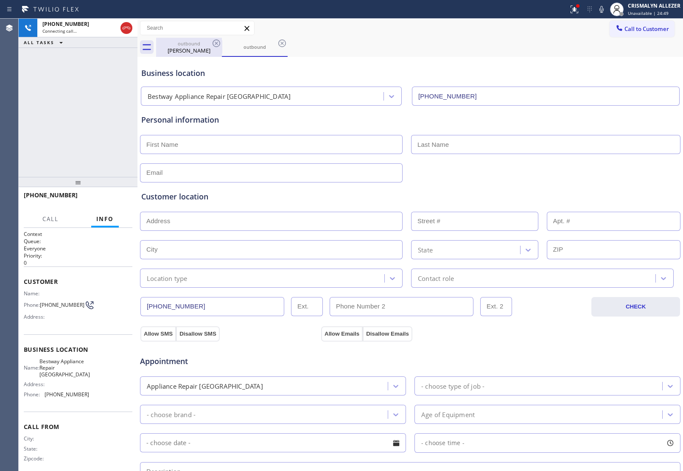
click at [193, 53] on div "Ryan Martin" at bounding box center [189, 51] width 64 height 8
type input "[PHONE_NUMBER]"
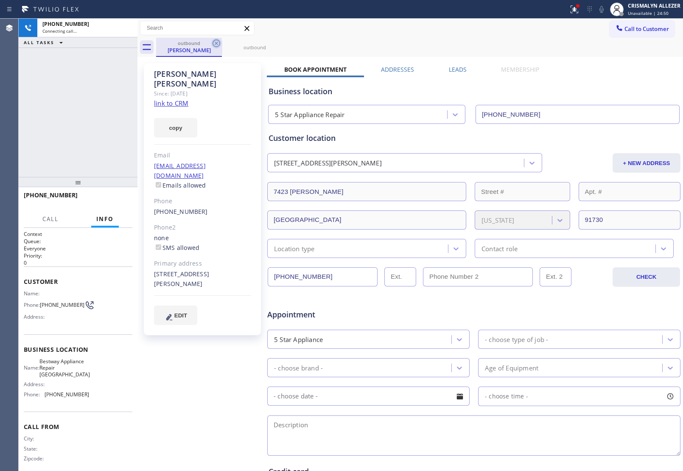
click at [213, 45] on icon at bounding box center [216, 43] width 10 height 10
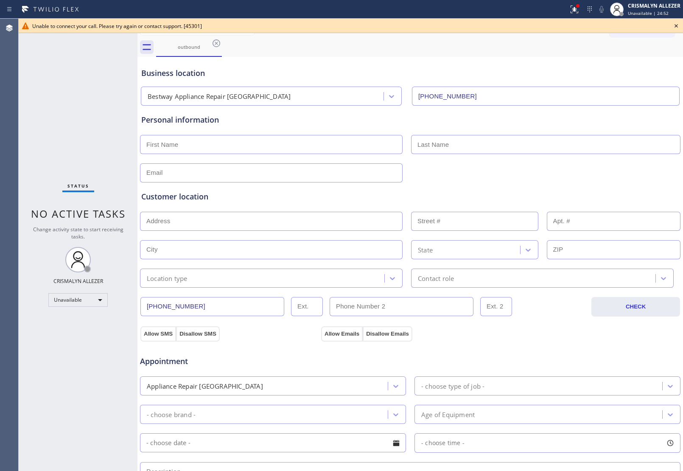
click at [679, 22] on icon at bounding box center [676, 26] width 10 height 10
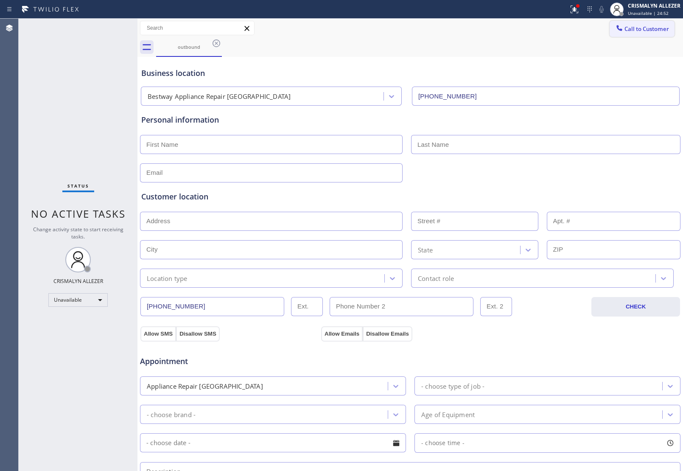
click at [643, 32] on span "Call to Customer" at bounding box center [646, 29] width 45 height 8
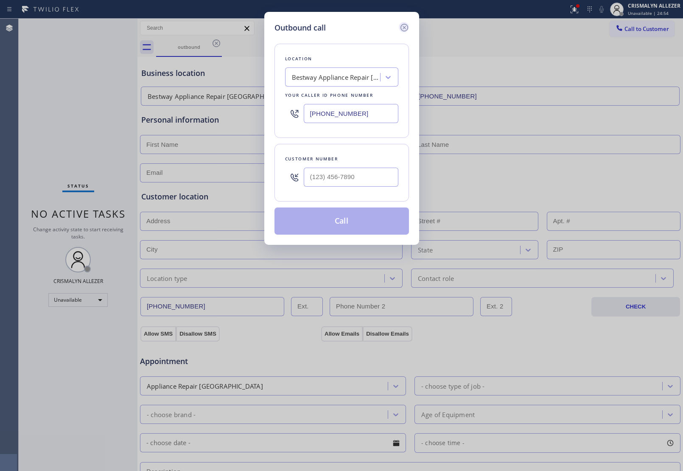
click at [404, 28] on icon at bounding box center [404, 28] width 8 height 8
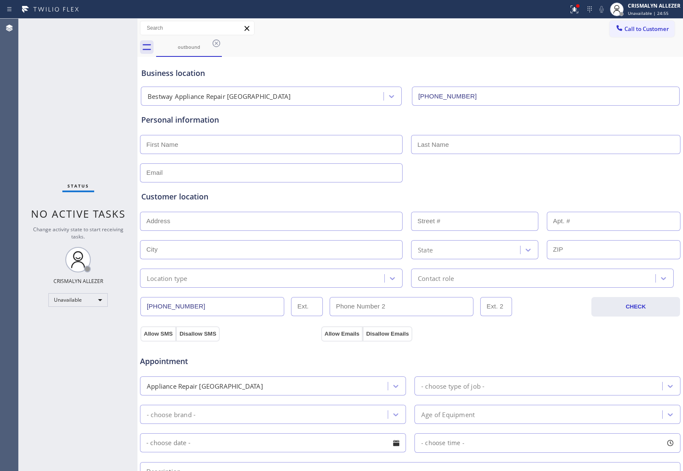
type input "(650) 699-5955"
click at [218, 41] on icon at bounding box center [217, 43] width 8 height 8
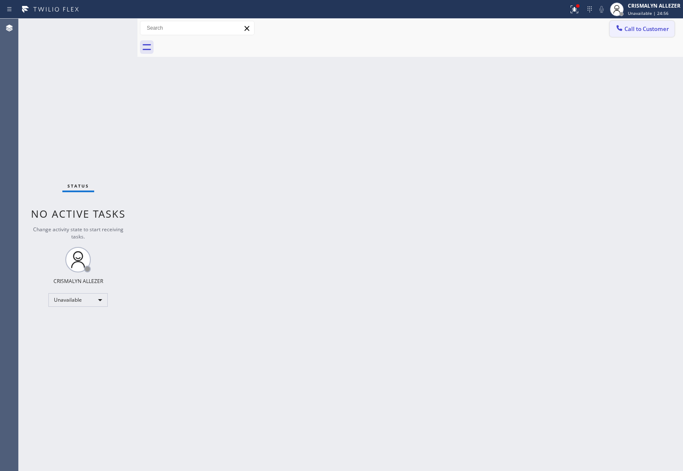
click at [630, 30] on span "Call to Customer" at bounding box center [646, 29] width 45 height 8
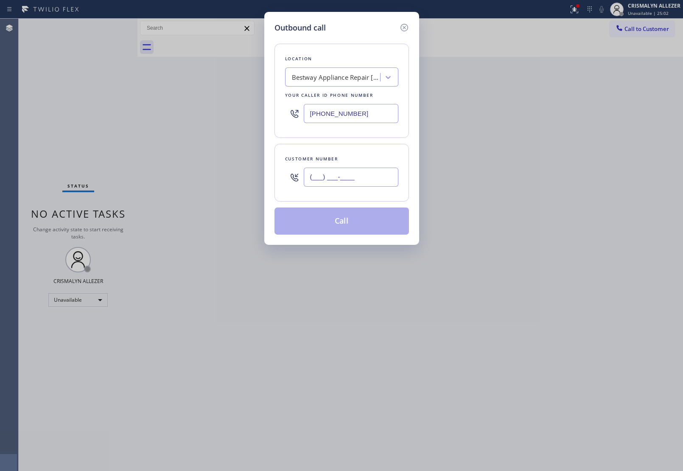
click at [374, 185] on input "(___) ___-____" at bounding box center [351, 177] width 95 height 19
paste input "650) 823-9075"
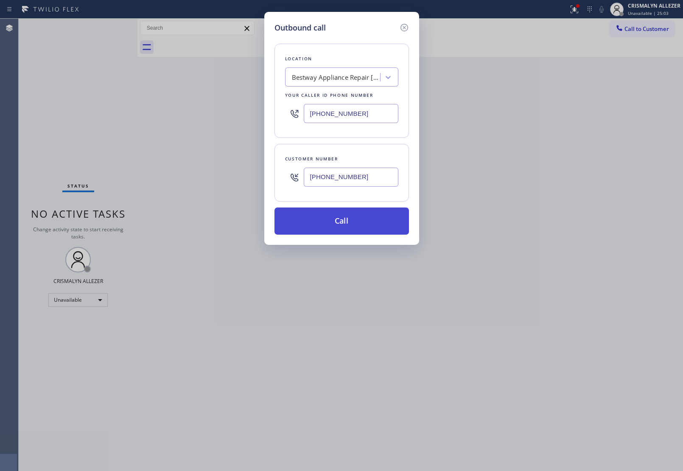
type input "(650) 823-9075"
click at [340, 225] on button "Call" at bounding box center [341, 220] width 134 height 27
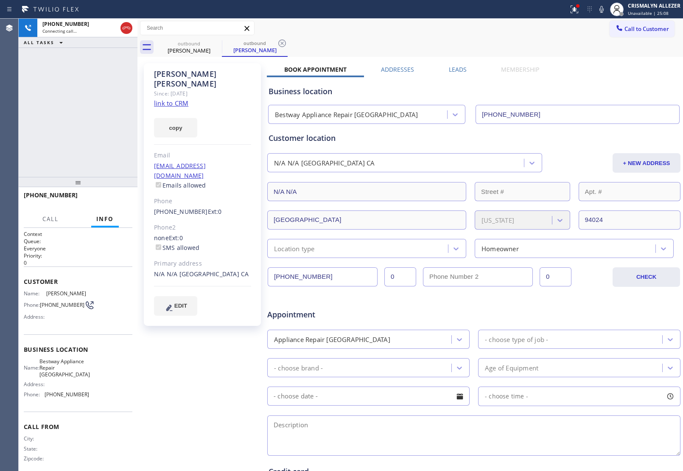
type input "(650) 699-5955"
click at [103, 196] on span "HANG UP" at bounding box center [113, 199] width 26 height 6
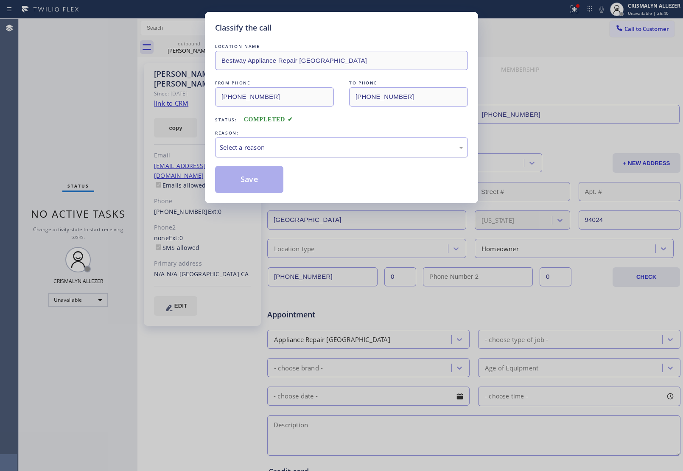
click at [295, 148] on div "Select a reason" at bounding box center [341, 148] width 243 height 10
click at [232, 187] on button "Save" at bounding box center [249, 179] width 68 height 27
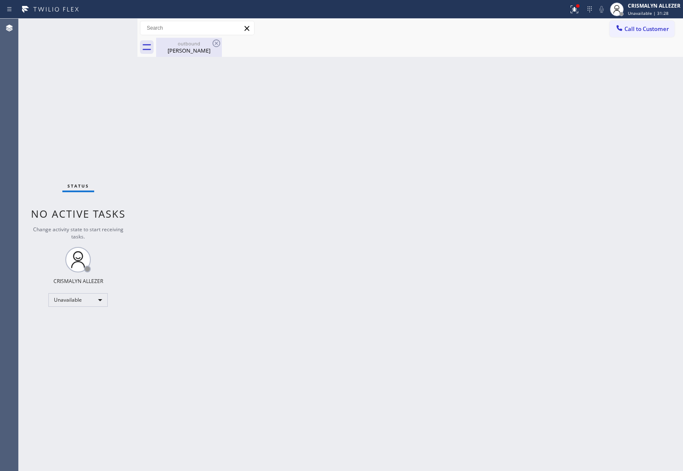
drag, startPoint x: 204, startPoint y: 46, endPoint x: 223, endPoint y: 45, distance: 18.7
click at [205, 46] on div "outbound" at bounding box center [189, 43] width 64 height 6
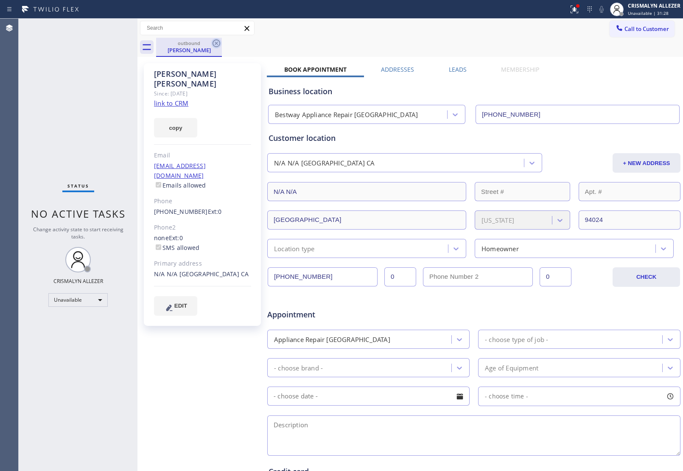
click at [217, 41] on icon at bounding box center [216, 43] width 10 height 10
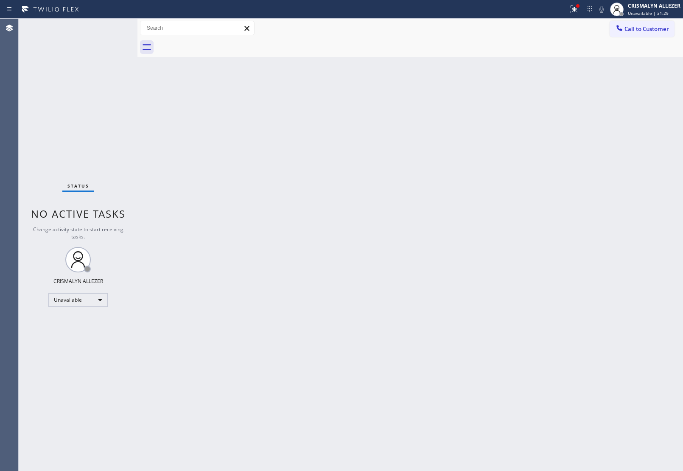
click at [636, 31] on span "Call to Customer" at bounding box center [646, 29] width 45 height 8
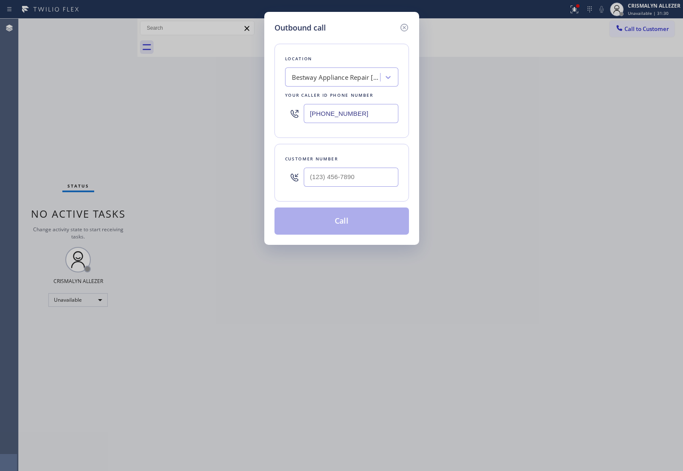
click at [346, 87] on div "Location Bestway Appliance Repair Los Altos Hills Your caller id phone number (…" at bounding box center [341, 91] width 134 height 94
click at [349, 81] on div "Bestway Appliance Repair Los Altos Hills" at bounding box center [336, 78] width 89 height 10
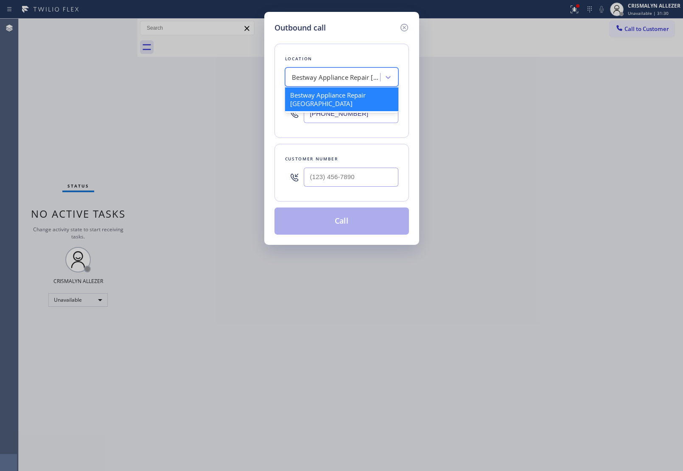
paste input "Repair Twist Of New York"
type input "Repair Twist Of New York"
click at [344, 94] on div "Repair Twist of [US_STATE]" at bounding box center [341, 94] width 113 height 15
type input "[PHONE_NUMBER]"
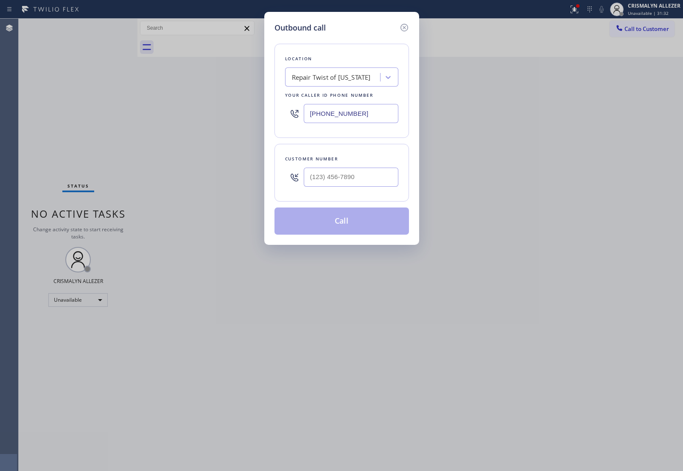
drag, startPoint x: 374, startPoint y: 115, endPoint x: 188, endPoint y: 113, distance: 186.2
click at [188, 113] on div "Outbound call Location Repair Twist of [US_STATE] Your caller id phone number […" at bounding box center [341, 235] width 683 height 471
drag, startPoint x: 375, startPoint y: 192, endPoint x: 372, endPoint y: 185, distance: 7.6
click at [372, 185] on div "Customer number" at bounding box center [341, 173] width 134 height 58
click at [380, 177] on input "(___) ___-____" at bounding box center [351, 177] width 95 height 19
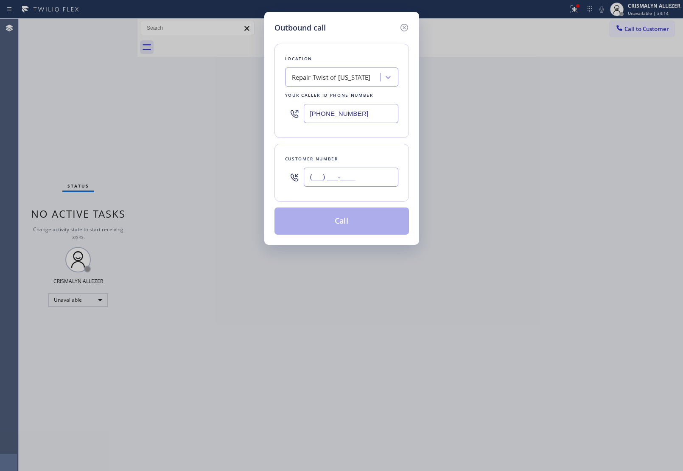
paste input "347) 586-9455"
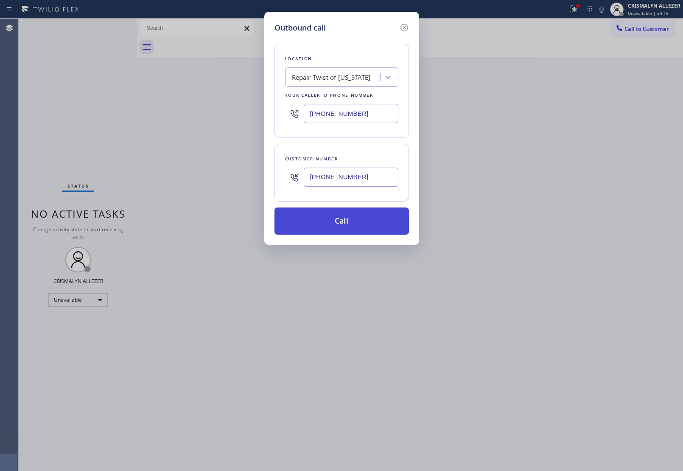
type input "[PHONE_NUMBER]"
click at [351, 232] on button "Call" at bounding box center [341, 220] width 134 height 27
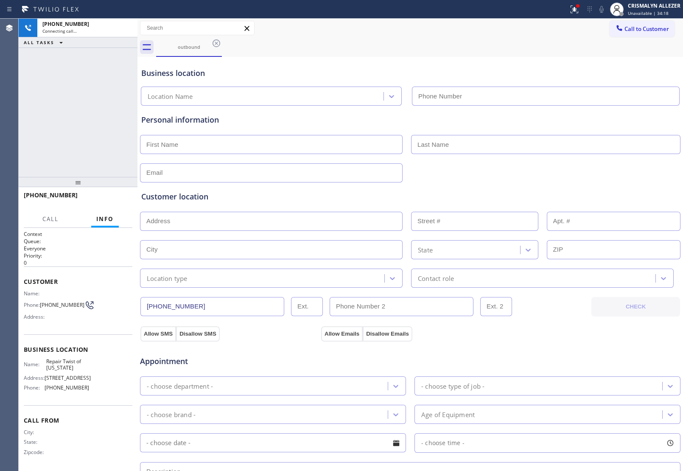
type input "[PHONE_NUMBER]"
click at [603, 11] on icon at bounding box center [601, 9] width 10 height 10
click at [601, 11] on icon at bounding box center [601, 9] width 4 height 7
click at [117, 198] on span "HANG UP" at bounding box center [113, 199] width 26 height 6
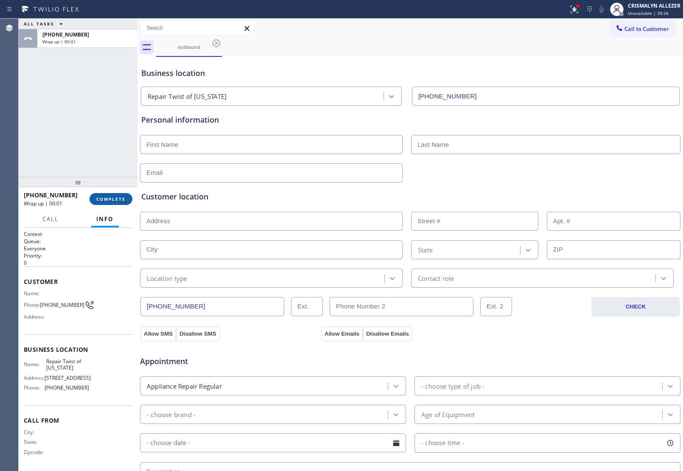
click at [117, 198] on span "COMPLETE" at bounding box center [110, 199] width 29 height 6
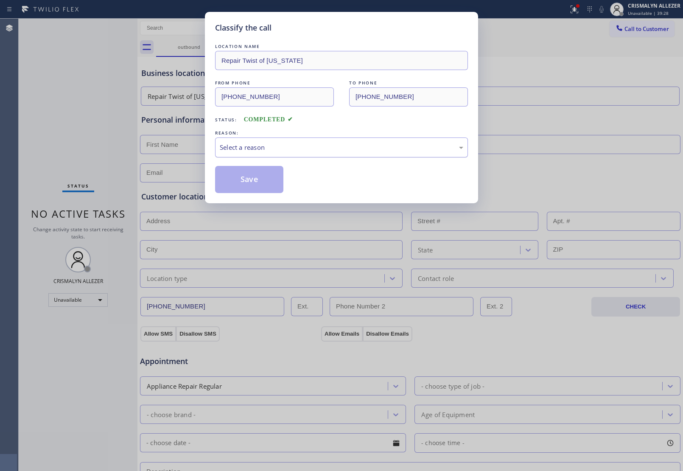
click at [319, 143] on div "Select a reason" at bounding box center [341, 148] width 243 height 10
click at [266, 179] on button "Save" at bounding box center [249, 179] width 68 height 27
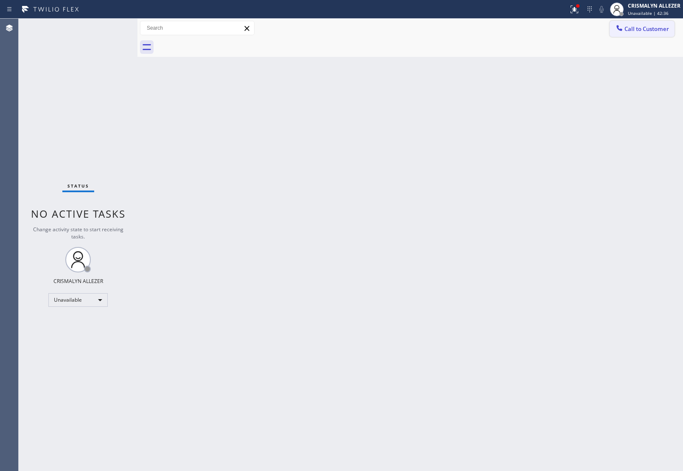
click at [640, 28] on span "Call to Customer" at bounding box center [646, 29] width 45 height 8
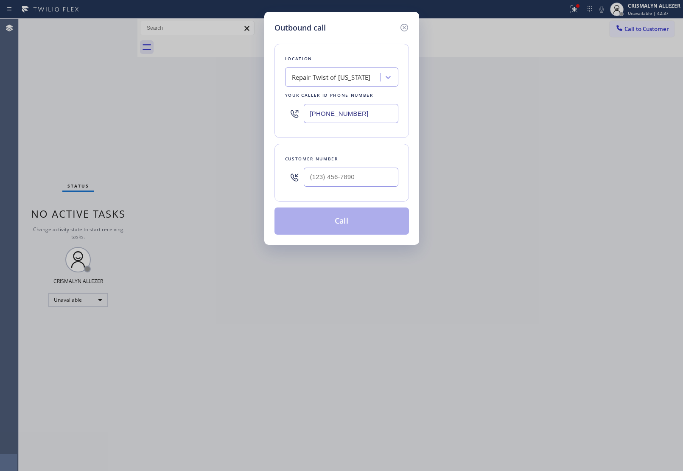
drag, startPoint x: 375, startPoint y: 113, endPoint x: 75, endPoint y: 126, distance: 301.1
click at [81, 126] on div "Outbound call Location Repair Twist of [US_STATE] Your caller id phone number […" at bounding box center [341, 235] width 683 height 471
paste input "936) 112-2110"
drag, startPoint x: 332, startPoint y: 113, endPoint x: 185, endPoint y: 115, distance: 147.2
click at [185, 115] on div "Outbound call Location Repair Twist of [US_STATE] Your caller id phone number […" at bounding box center [341, 235] width 683 height 471
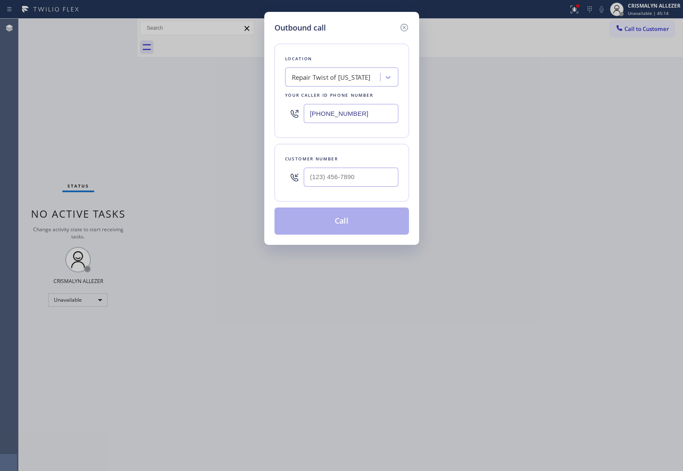
drag, startPoint x: 380, startPoint y: 122, endPoint x: 36, endPoint y: 115, distance: 343.2
click at [37, 115] on div "Outbound call Location Repair Twist of [US_STATE] Your caller id phone number […" at bounding box center [341, 235] width 683 height 471
paste input "415) 851-8851"
type input "(415) 851-8851"
click at [359, 179] on input "(___) ___-____" at bounding box center [351, 177] width 95 height 19
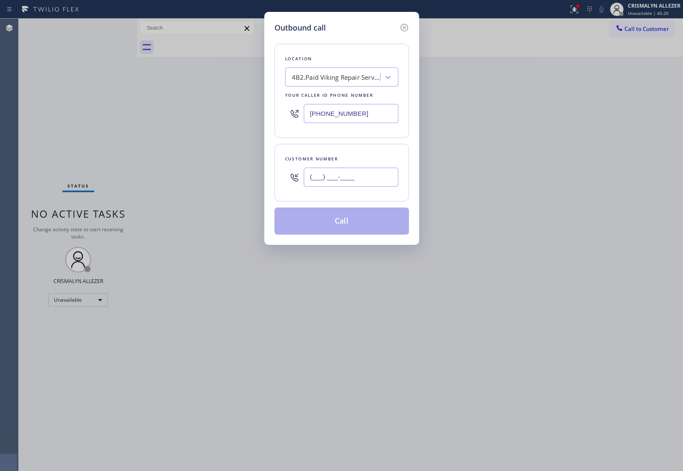
paste input "908) 300-1358"
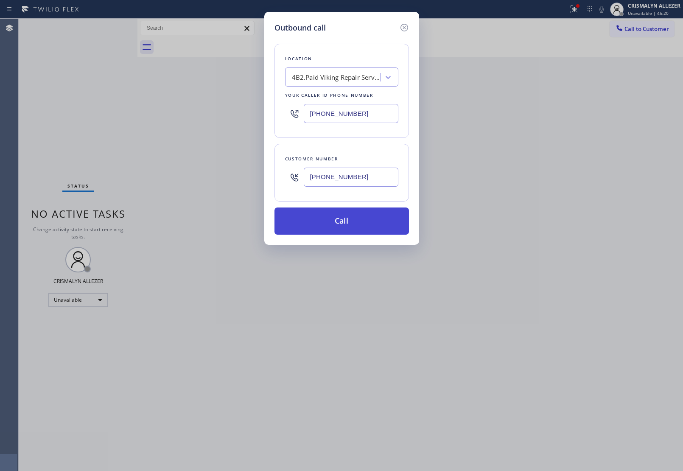
type input "(908) 300-1358"
click at [345, 219] on button "Call" at bounding box center [341, 220] width 134 height 27
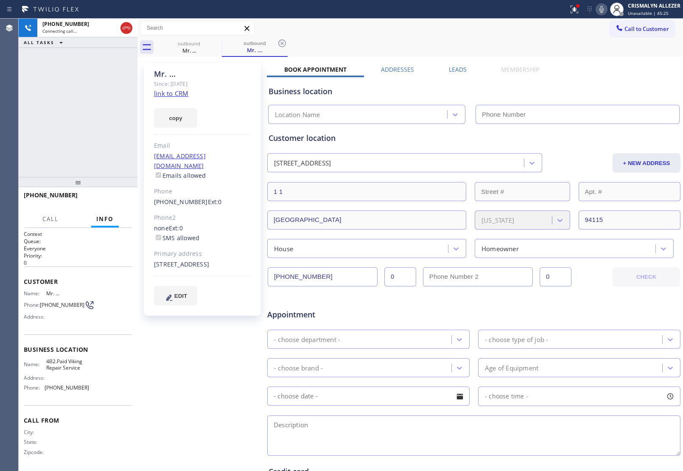
type input "(415) 851-8851"
click at [408, 140] on div "Customer location" at bounding box center [474, 137] width 411 height 11
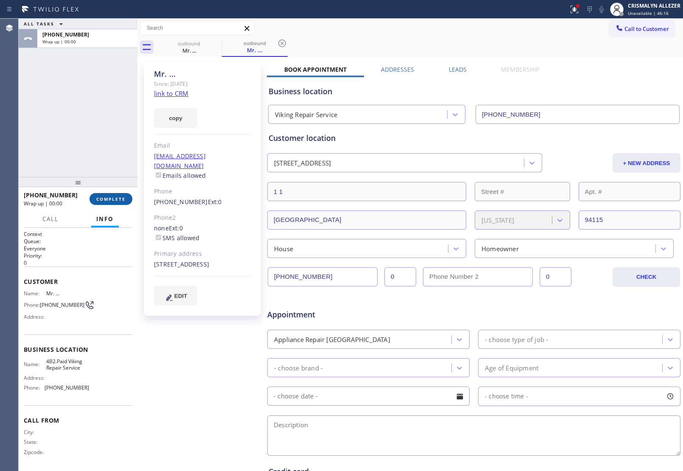
click at [115, 196] on span "COMPLETE" at bounding box center [110, 199] width 29 height 6
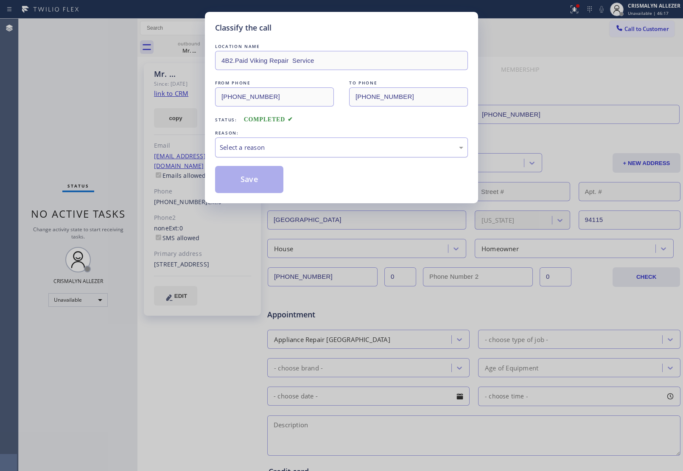
click at [308, 152] on div "Select a reason" at bounding box center [341, 148] width 243 height 10
click at [261, 185] on button "Save" at bounding box center [249, 179] width 68 height 27
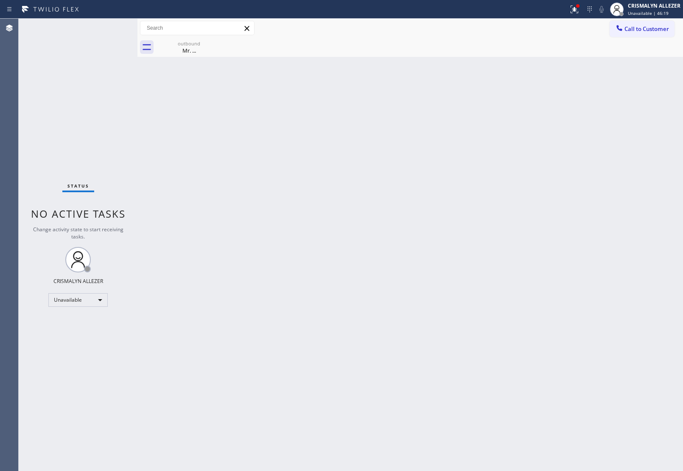
click at [190, 50] on div "Mr. ..." at bounding box center [189, 51] width 64 height 8
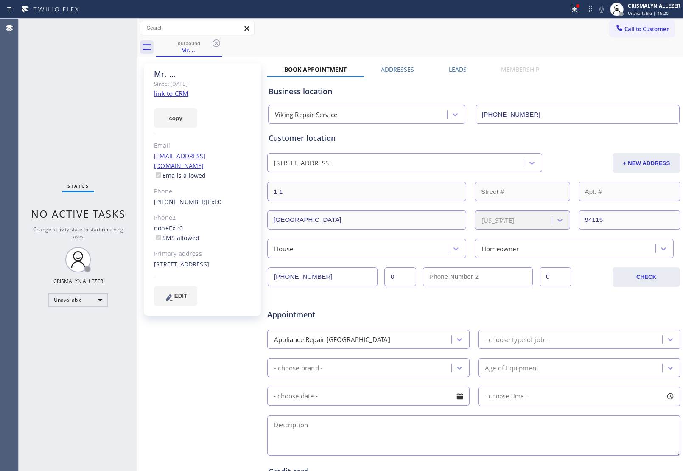
click at [449, 69] on label "Leads" at bounding box center [458, 69] width 18 height 8
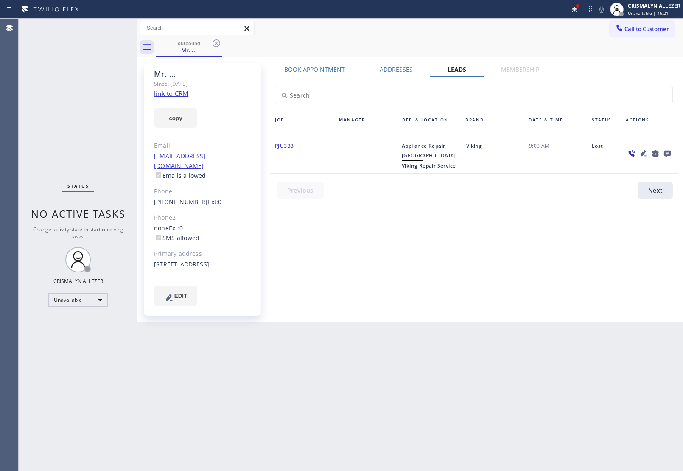
click at [669, 153] on icon at bounding box center [667, 154] width 7 height 7
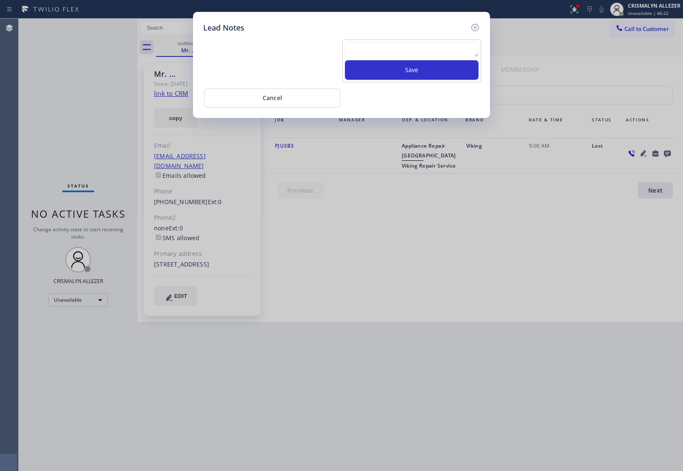
click at [397, 59] on div at bounding box center [412, 51] width 134 height 18
click at [398, 56] on textarea at bounding box center [412, 49] width 134 height 15
type textarea "ALREADY HAVE SOMEONE TODAY"
click at [411, 75] on button "Save" at bounding box center [412, 70] width 134 height 20
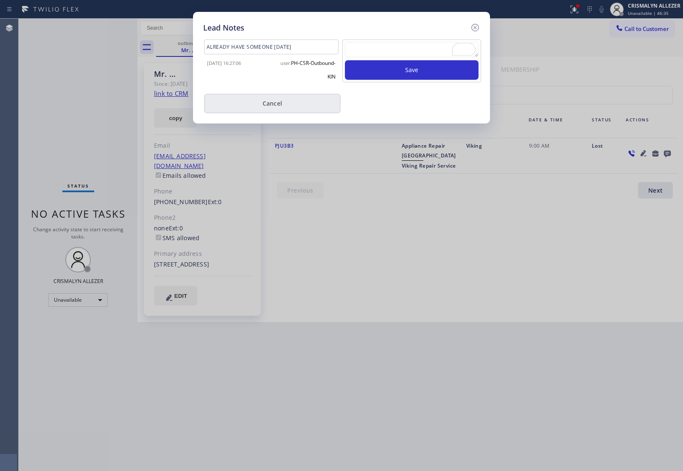
click at [298, 108] on button "Cancel" at bounding box center [272, 104] width 137 height 20
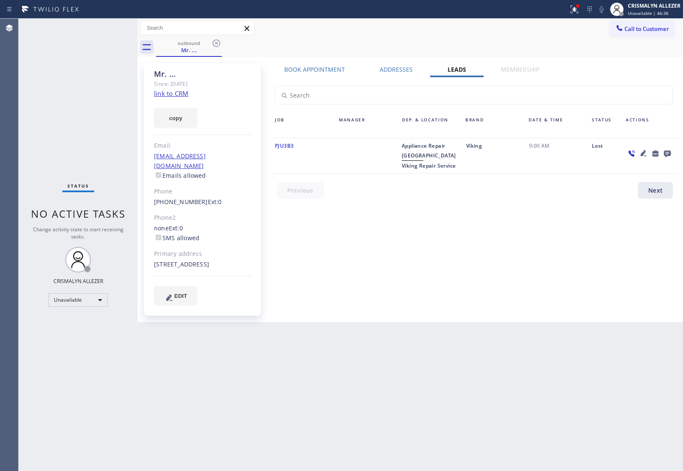
click at [216, 42] on icon at bounding box center [216, 43] width 10 height 10
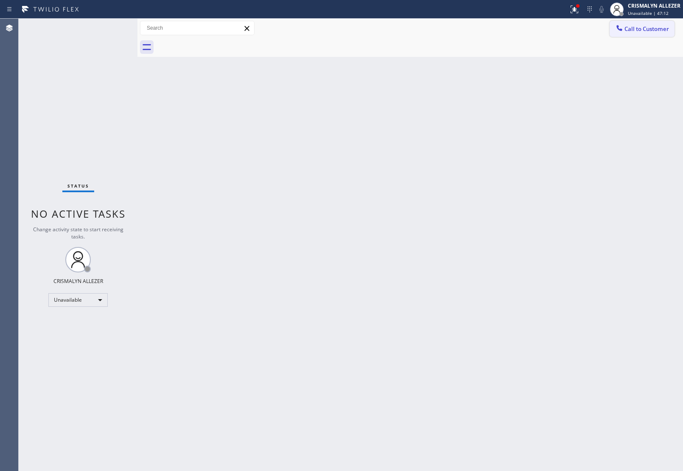
click at [645, 32] on span "Call to Customer" at bounding box center [646, 29] width 45 height 8
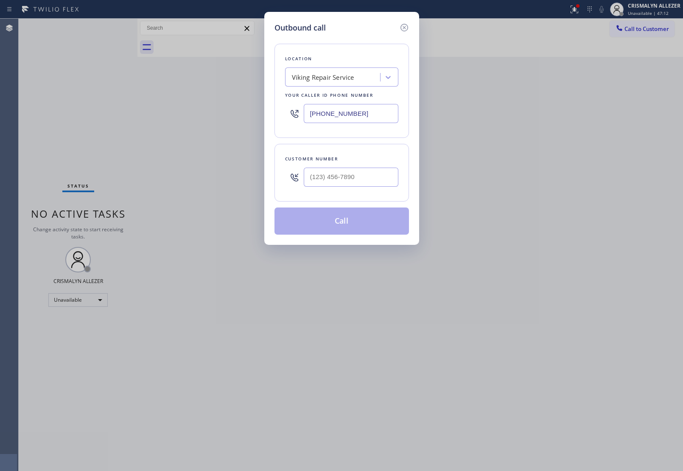
drag, startPoint x: 361, startPoint y: 112, endPoint x: 160, endPoint y: 107, distance: 200.7
click at [187, 111] on div "Outbound call Location Viking Repair Service Your caller id phone number (415) …" at bounding box center [341, 235] width 683 height 471
paste input "650) 699-5955"
type input "(650) 699-5955"
click at [364, 182] on input "(___) ___-____" at bounding box center [351, 177] width 95 height 19
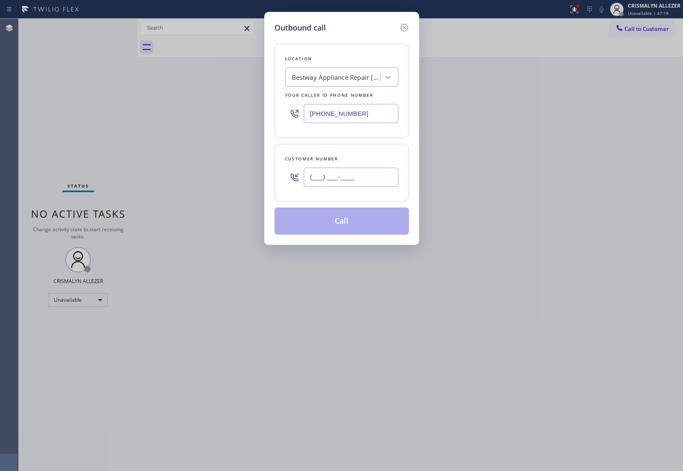
paste input "650) 823-9075"
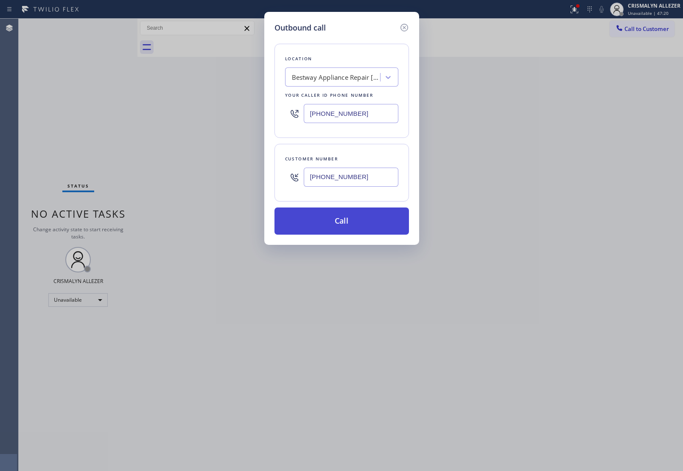
type input "(650) 823-9075"
click at [336, 232] on button "Call" at bounding box center [341, 220] width 134 height 27
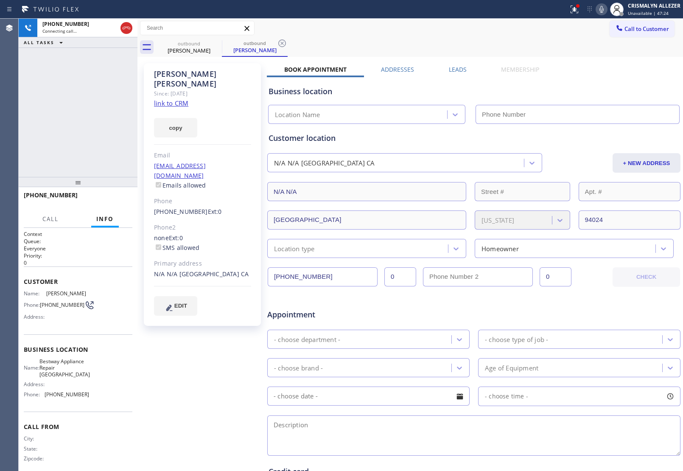
type input "(650) 699-5955"
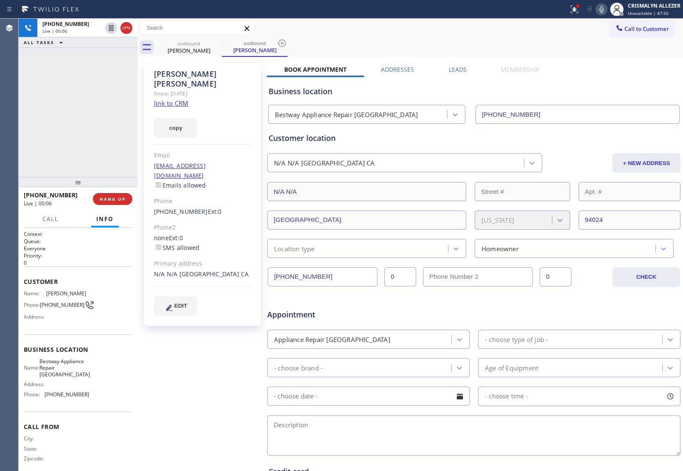
click at [435, 43] on div "outbound Joe Dozier outbound Joe Dozier" at bounding box center [419, 47] width 527 height 19
click at [111, 201] on span "HANG UP" at bounding box center [113, 199] width 26 height 6
click at [111, 201] on span "COMPLETE" at bounding box center [110, 199] width 29 height 6
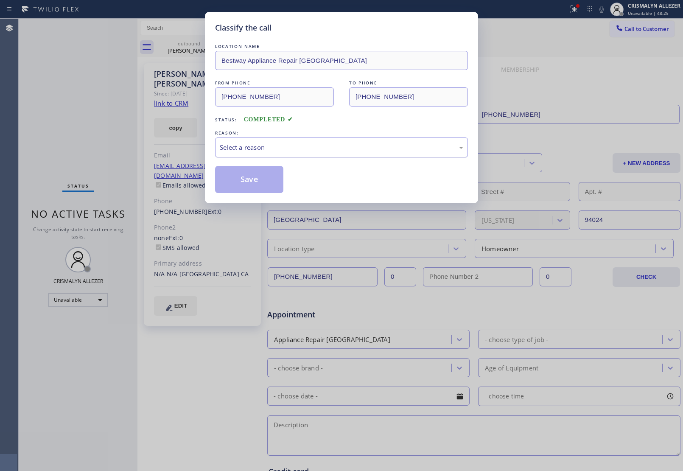
click at [359, 143] on div "Select a reason" at bounding box center [341, 148] width 243 height 10
click at [251, 182] on button "Save" at bounding box center [249, 179] width 68 height 27
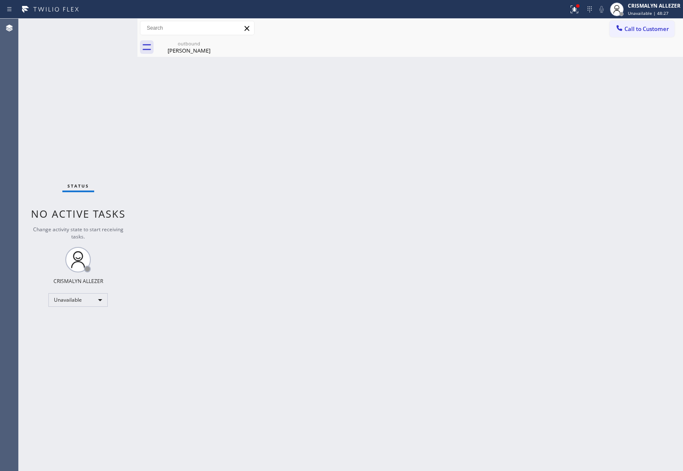
click at [194, 58] on div "Back to Dashboard Change Sender ID Customers Technicians Select a contact Outbo…" at bounding box center [410, 245] width 546 height 452
click at [213, 45] on icon at bounding box center [217, 43] width 8 height 8
click at [197, 41] on div "outbound" at bounding box center [189, 43] width 64 height 6
click at [635, 29] on span "Call to Customer" at bounding box center [646, 29] width 45 height 8
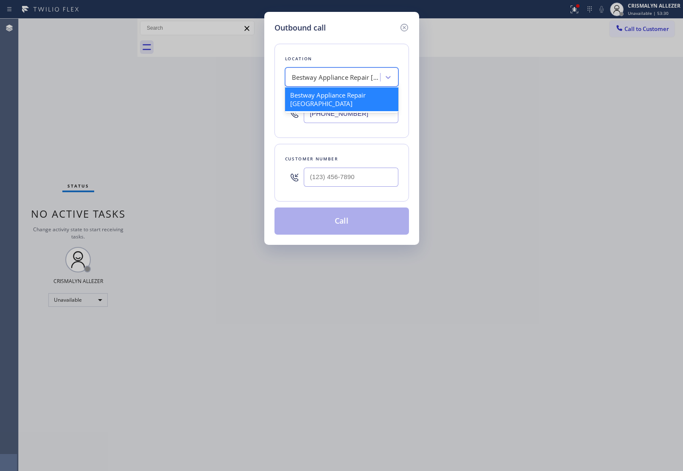
click at [340, 78] on div "Bestway Appliance Repair Los Altos Hills" at bounding box center [336, 78] width 89 height 10
paste input "5 Star Appliance Repair"
type input "5 Star Appliance Repair"
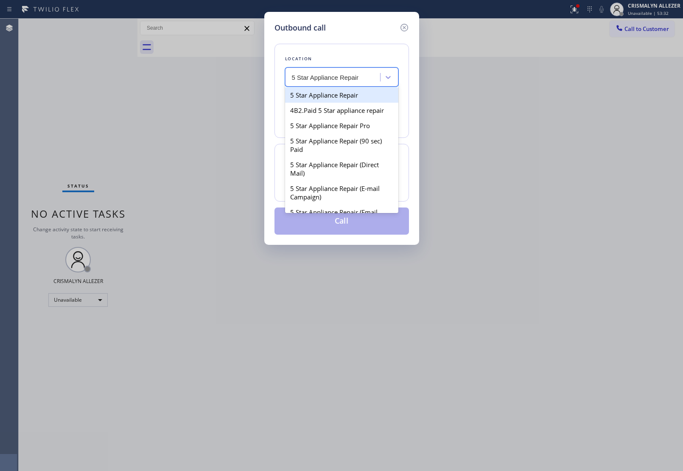
click at [336, 97] on div "5 Star Appliance Repair" at bounding box center [341, 94] width 113 height 15
type input "[PHONE_NUMBER]"
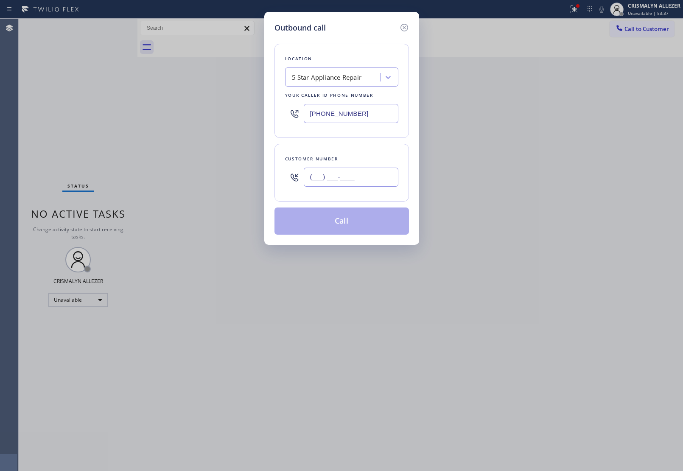
click at [376, 181] on input "(___) ___-____" at bounding box center [351, 177] width 95 height 19
paste input "909) 210-5108"
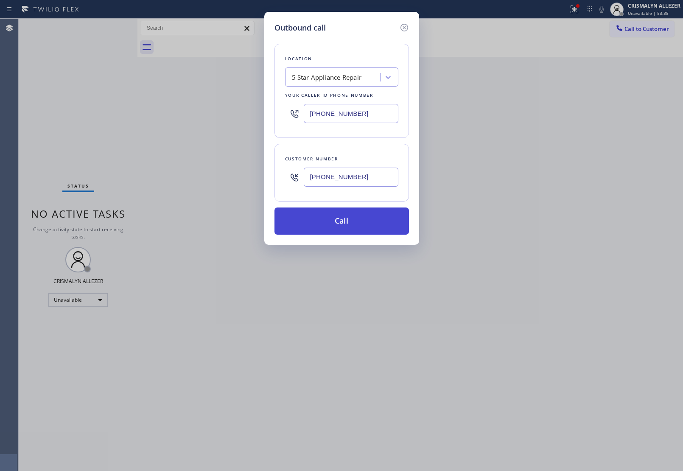
type input "(909) 210-5108"
click at [342, 227] on button "Call" at bounding box center [341, 220] width 134 height 27
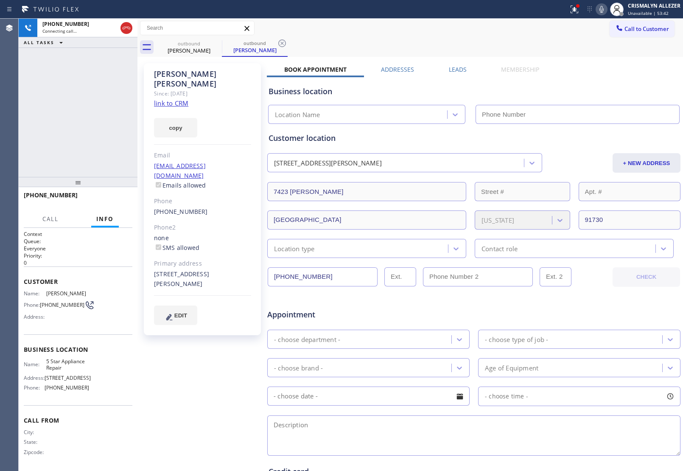
type input "[PHONE_NUMBER]"
click at [115, 199] on span "HANG UP" at bounding box center [113, 199] width 26 height 6
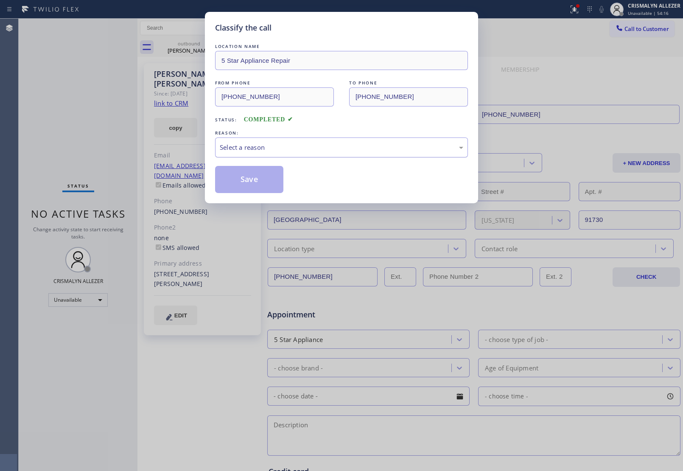
click at [317, 145] on div "Select a reason" at bounding box center [341, 148] width 243 height 10
click at [240, 183] on button "Save" at bounding box center [249, 179] width 68 height 27
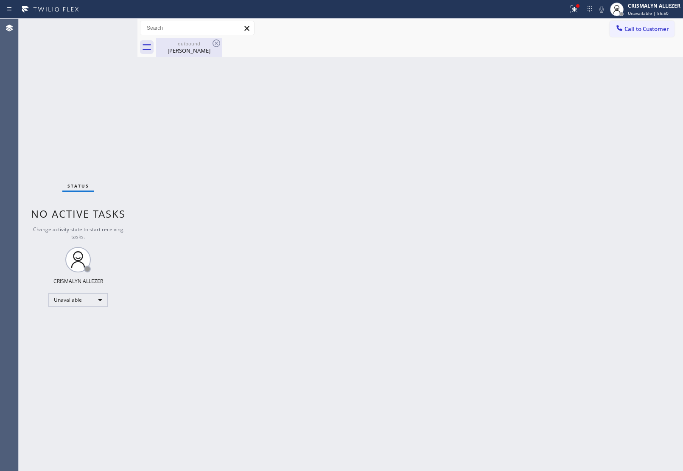
click at [188, 53] on div "Ryan Martin" at bounding box center [189, 51] width 64 height 8
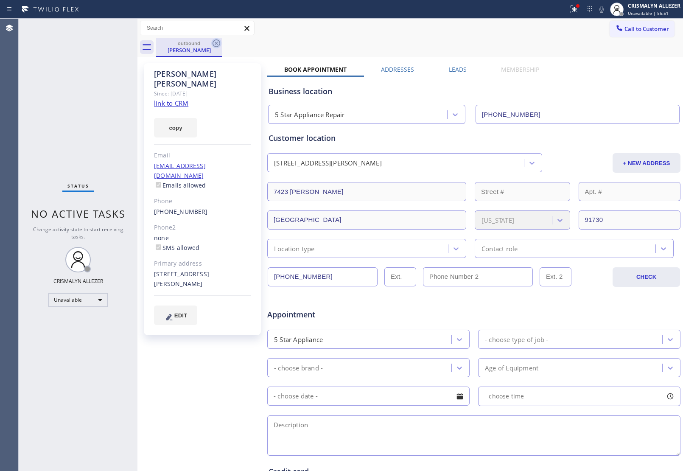
click at [213, 45] on icon at bounding box center [217, 43] width 8 height 8
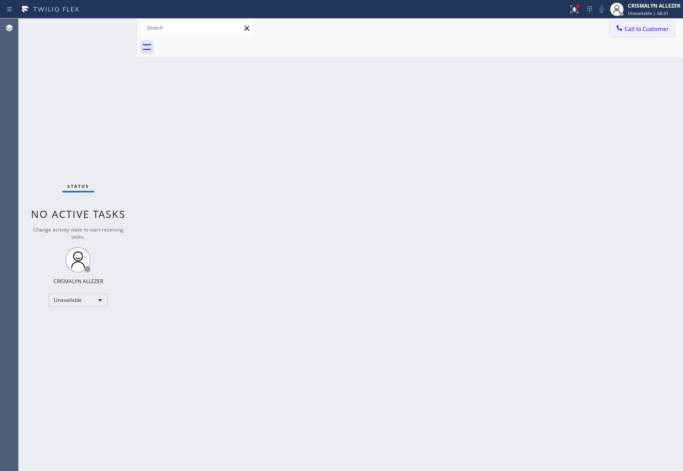
click at [669, 28] on span "Call to Customer" at bounding box center [646, 29] width 45 height 8
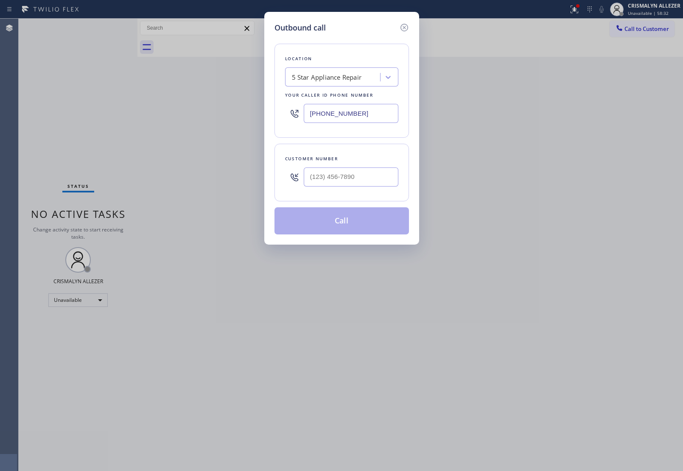
click at [361, 86] on div "5 Star Appliance Repair" at bounding box center [341, 76] width 113 height 19
paste input "[MEDICAL_DATA] Electric"
click at [294, 76] on input "[MEDICAL_DATA] Electric" at bounding box center [323, 77] width 62 height 7
type input "[MEDICAL_DATA] Electric"
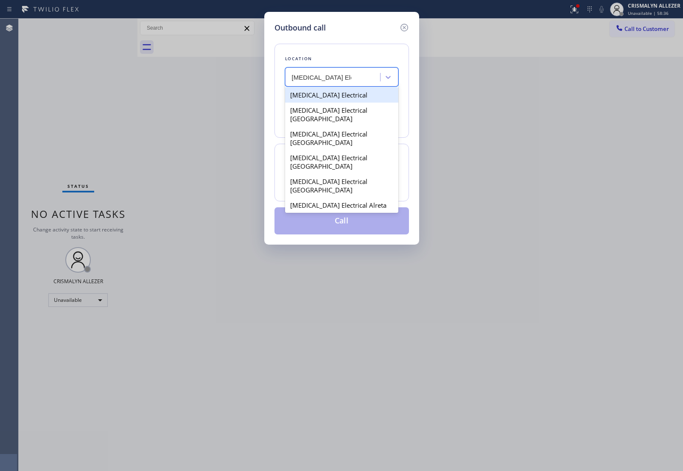
click at [360, 96] on div "[MEDICAL_DATA] Electrical" at bounding box center [341, 94] width 113 height 15
type input "[PHONE_NUMBER]"
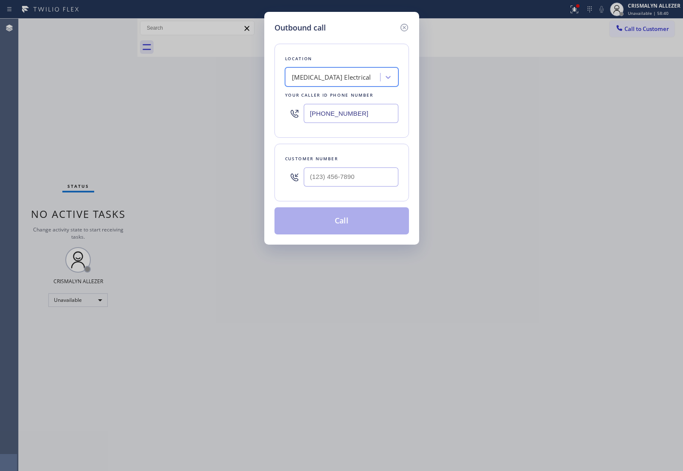
click at [368, 75] on div "[MEDICAL_DATA] Electrical" at bounding box center [334, 77] width 92 height 15
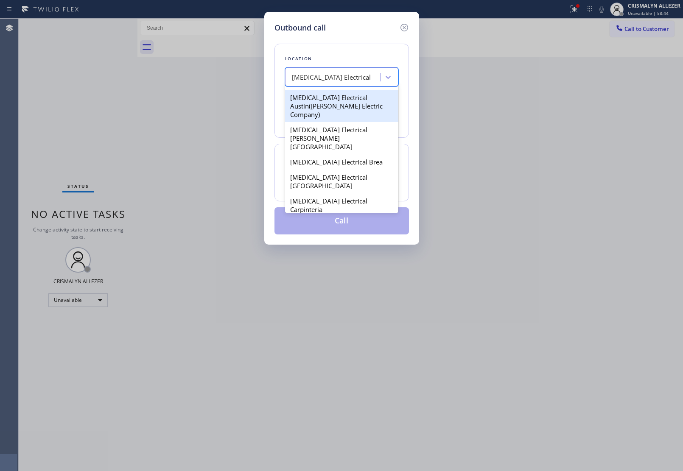
scroll to position [212, 0]
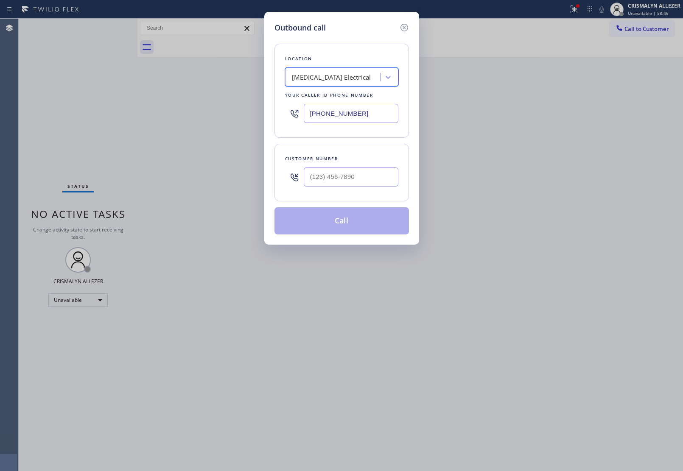
drag, startPoint x: 369, startPoint y: 76, endPoint x: 226, endPoint y: 78, distance: 143.0
click at [226, 78] on div "Outbound call Location option High Voltage Electrical, selected. 47 results ava…" at bounding box center [341, 235] width 683 height 471
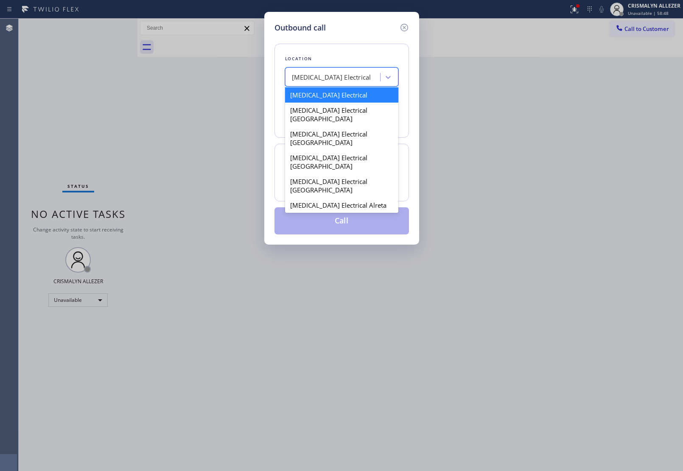
drag, startPoint x: 365, startPoint y: 73, endPoint x: 190, endPoint y: 74, distance: 175.6
click at [190, 74] on div "Outbound call Location option High Voltage Electrical, selected. option High Vo…" at bounding box center [341, 235] width 683 height 471
paste input "[MEDICAL_DATA] Electric"
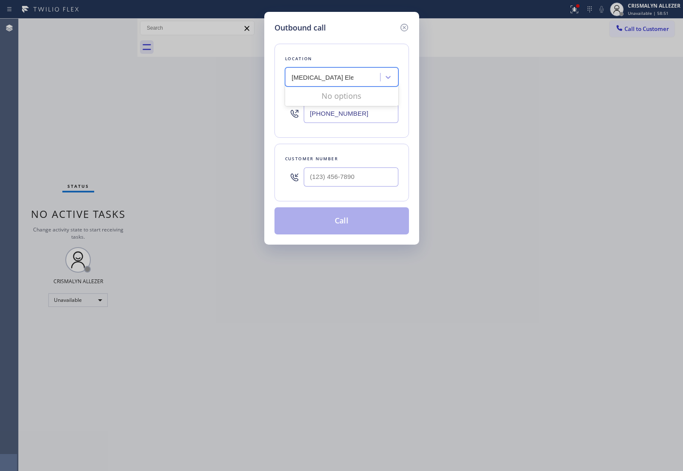
click at [295, 77] on input "[MEDICAL_DATA] Electric" at bounding box center [323, 77] width 62 height 7
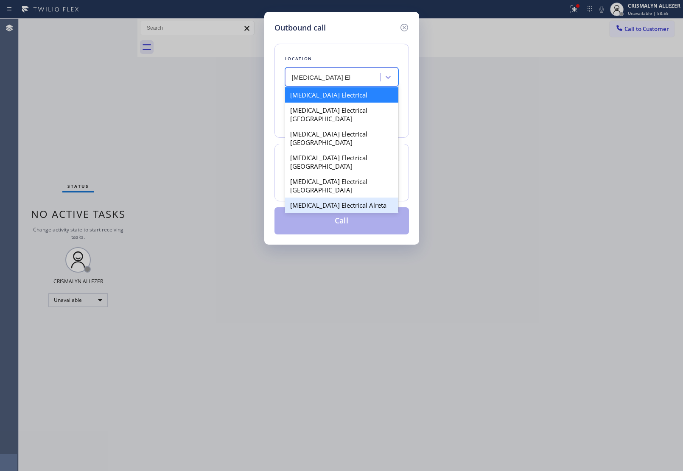
type input "[MEDICAL_DATA] Electric"
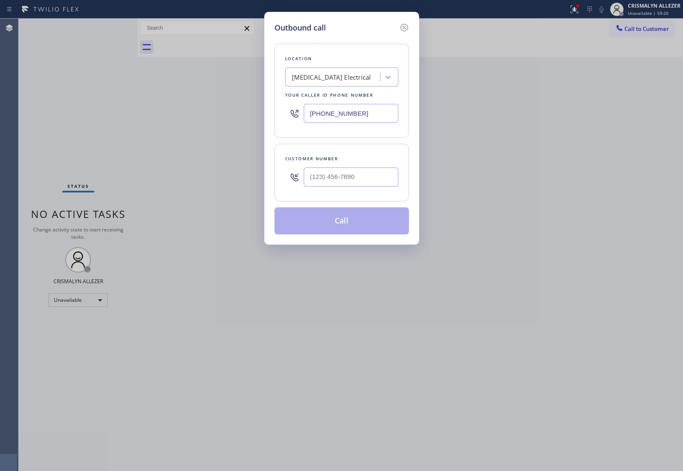
drag, startPoint x: 371, startPoint y: 110, endPoint x: 288, endPoint y: 111, distance: 82.7
click at [288, 111] on div "[PHONE_NUMBER]" at bounding box center [341, 114] width 113 height 28
drag, startPoint x: 378, startPoint y: 115, endPoint x: 88, endPoint y: 118, distance: 290.2
click at [178, 117] on div "Outbound call Location [MEDICAL_DATA] Electrical Your caller id phone number [P…" at bounding box center [341, 235] width 683 height 471
paste input "949) 334-2295"
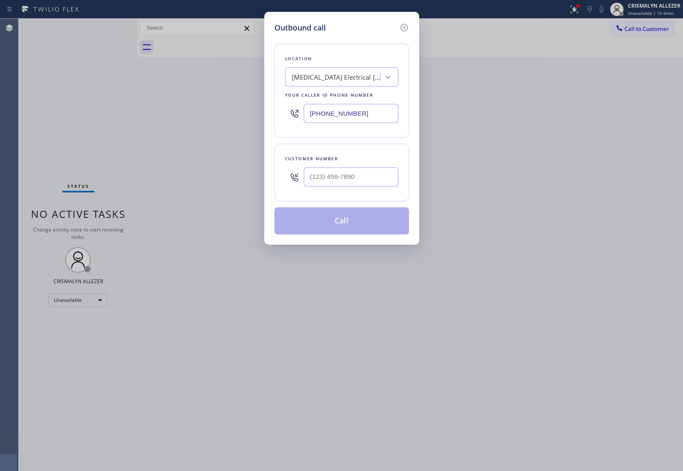
type input "(949) 334-2295"
click at [355, 179] on input "(___) ___-____" at bounding box center [351, 177] width 95 height 19
paste input "949) 742-1974"
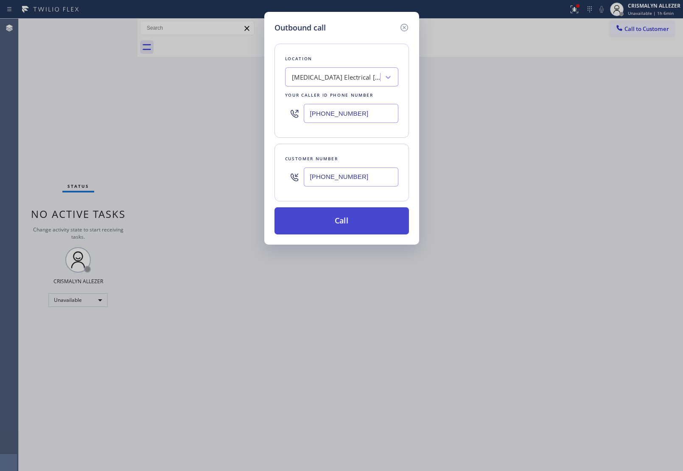
type input "(949) 742-1974"
click at [341, 228] on button "Call" at bounding box center [341, 220] width 134 height 27
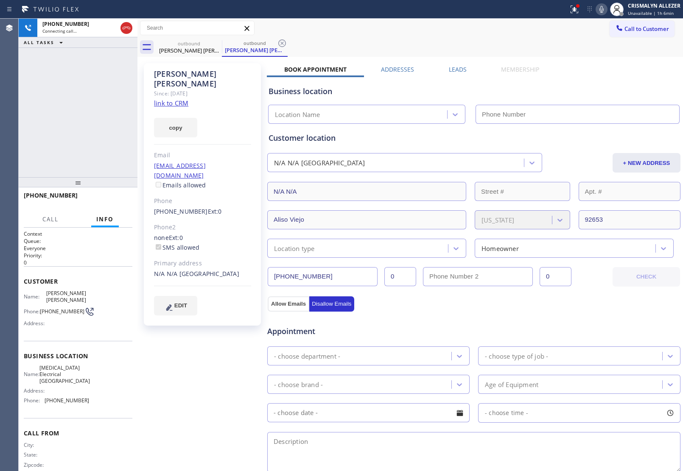
type input "(949) 334-2295"
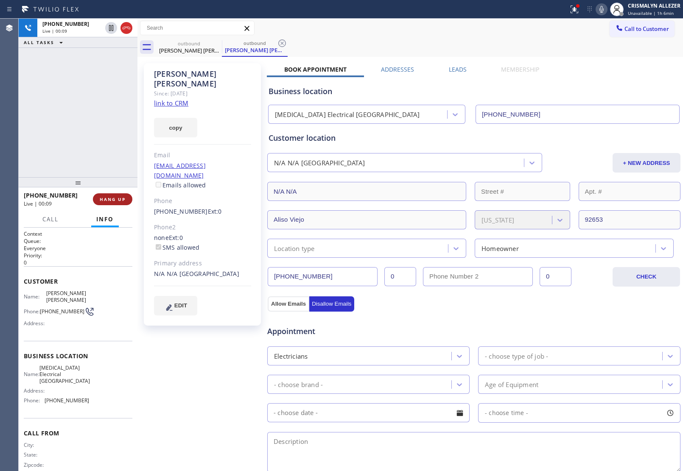
click at [108, 200] on span "HANG UP" at bounding box center [113, 199] width 26 height 6
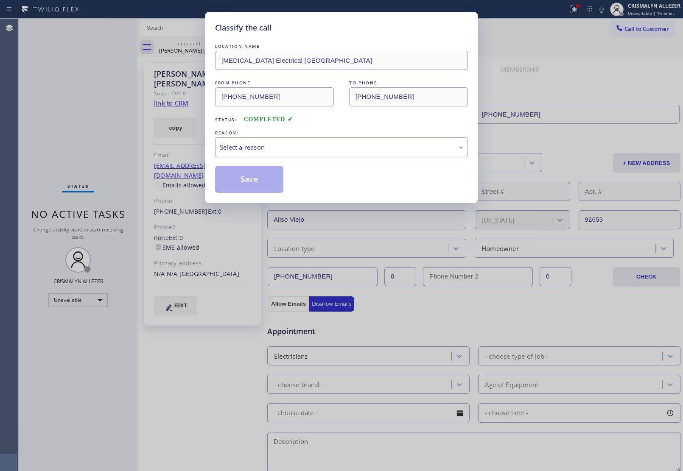
click at [313, 143] on div "Select a reason" at bounding box center [341, 148] width 243 height 10
click at [252, 179] on button "Save" at bounding box center [249, 179] width 68 height 27
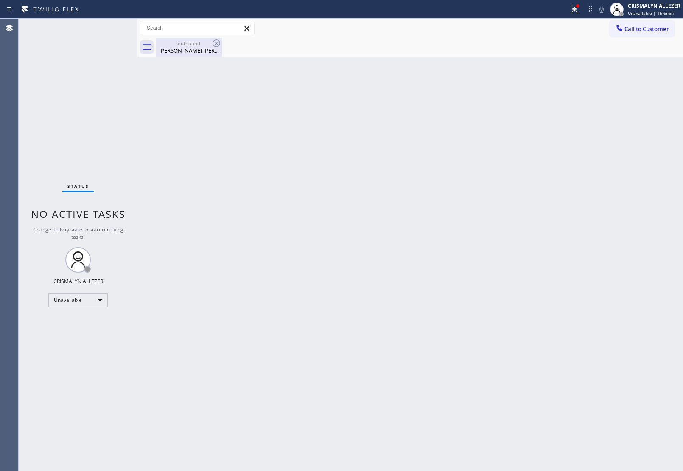
click at [192, 48] on div "Mary Jane" at bounding box center [189, 51] width 64 height 8
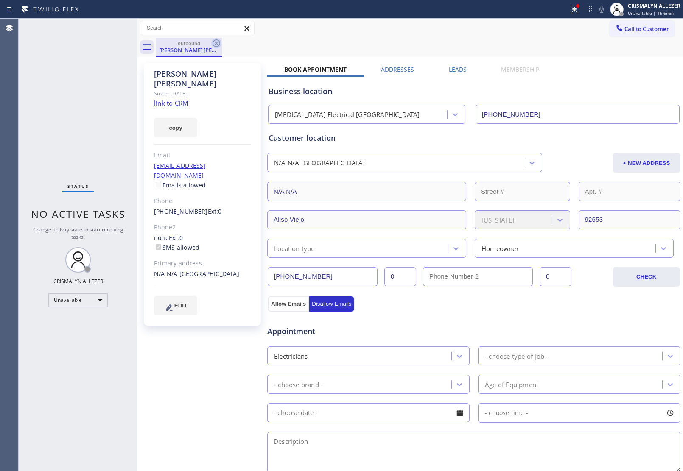
click at [217, 45] on icon at bounding box center [216, 43] width 10 height 10
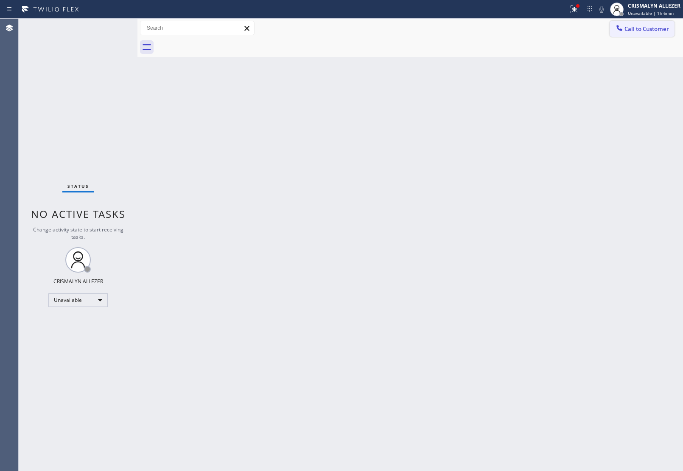
click at [655, 30] on span "Call to Customer" at bounding box center [646, 29] width 45 height 8
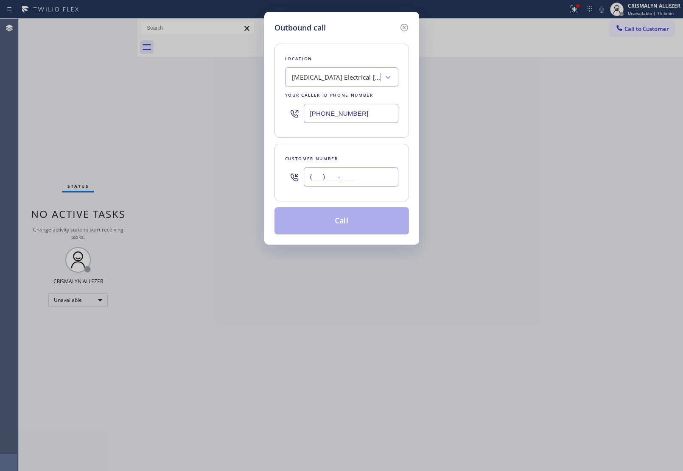
click at [384, 181] on input "(___) ___-____" at bounding box center [351, 177] width 95 height 19
paste input "949) 742-1974"
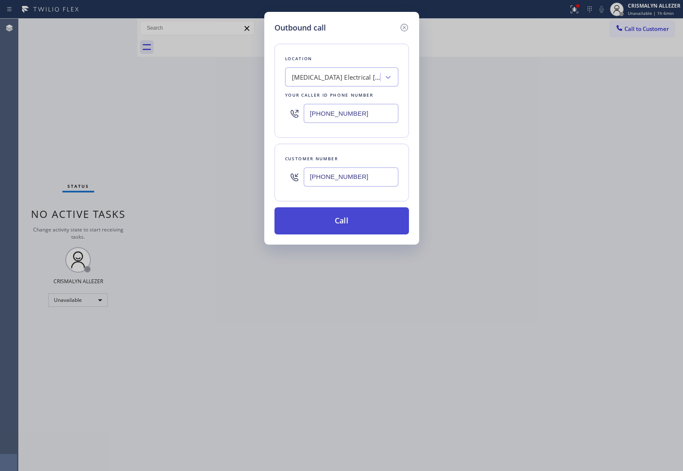
type input "(949) 742-1974"
click at [358, 215] on button "Call" at bounding box center [341, 220] width 134 height 27
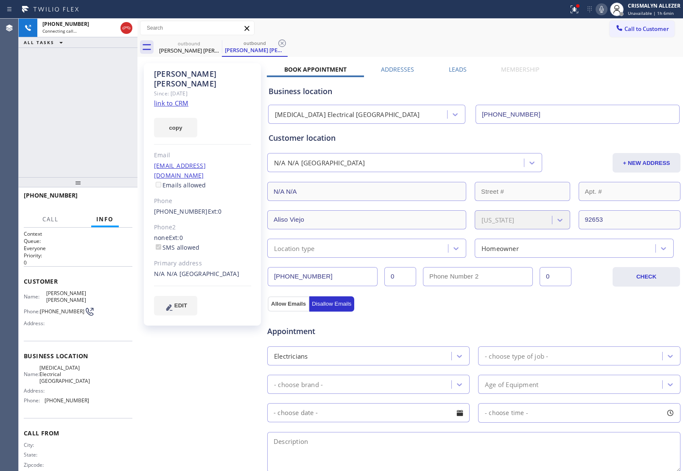
type input "(949) 334-2295"
click at [108, 199] on span "HANG UP" at bounding box center [113, 199] width 26 height 6
click at [108, 199] on span "COMPLETE" at bounding box center [110, 199] width 29 height 6
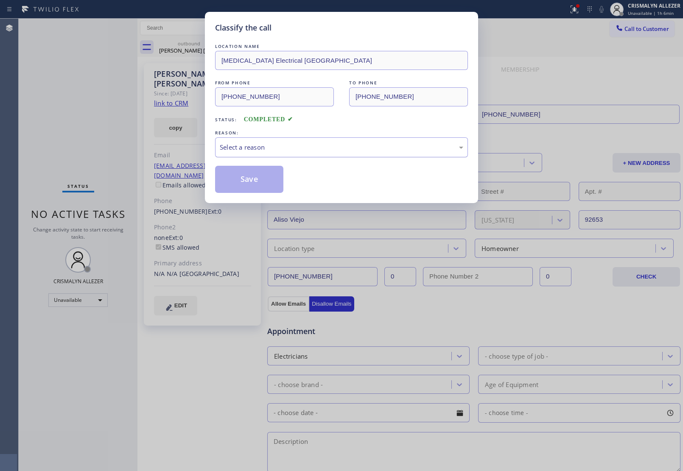
click at [355, 145] on div "Select a reason" at bounding box center [341, 148] width 243 height 10
click at [258, 174] on button "Save" at bounding box center [249, 179] width 68 height 27
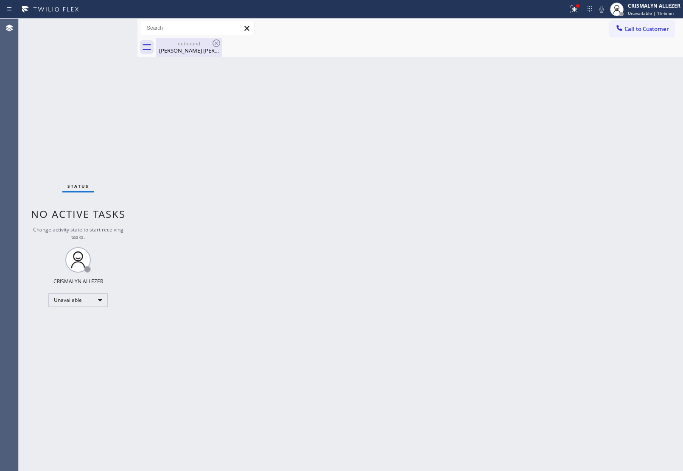
click at [185, 48] on div "Mary Jane" at bounding box center [189, 51] width 64 height 8
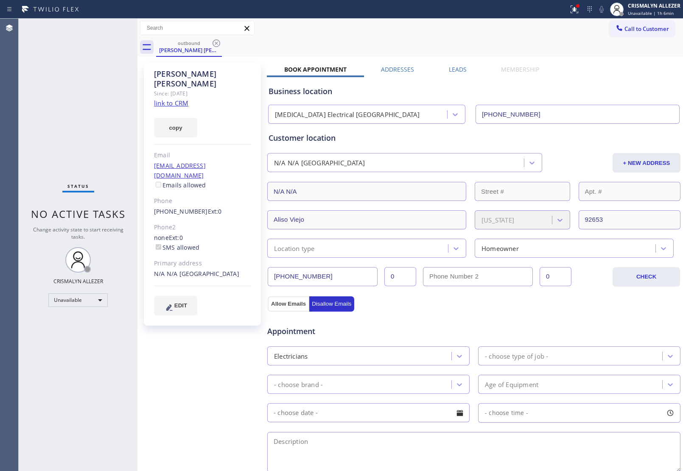
click at [455, 67] on label "Leads" at bounding box center [458, 69] width 18 height 8
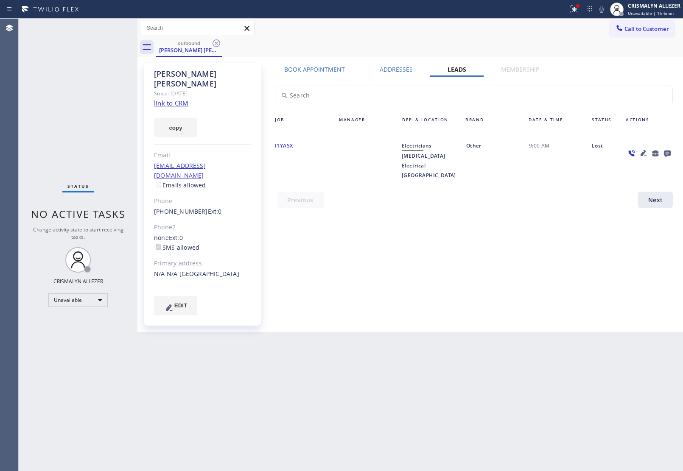
click at [668, 152] on icon at bounding box center [667, 153] width 10 height 11
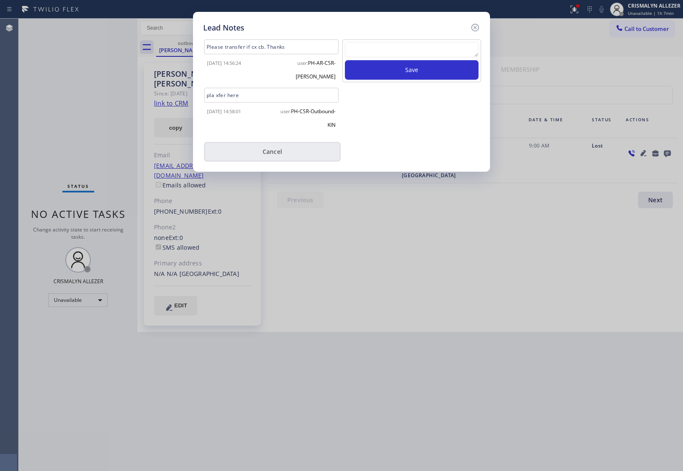
click at [279, 142] on button "Cancel" at bounding box center [272, 152] width 137 height 20
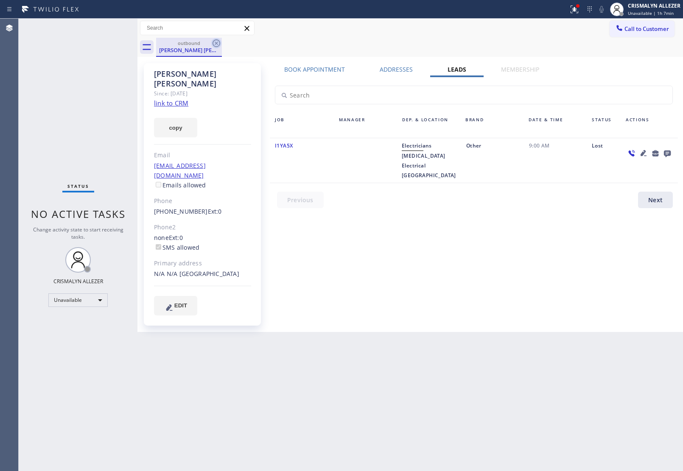
click at [219, 41] on icon at bounding box center [217, 43] width 8 height 8
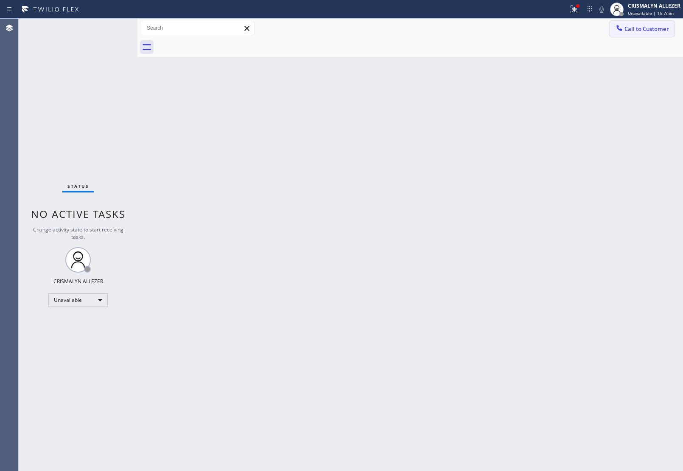
click at [636, 27] on span "Call to Customer" at bounding box center [646, 29] width 45 height 8
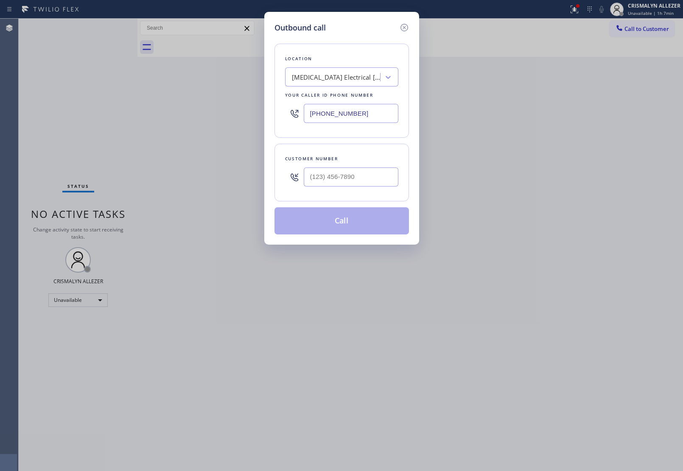
drag, startPoint x: 383, startPoint y: 117, endPoint x: 163, endPoint y: 114, distance: 219.8
click at [231, 111] on div "Outbound call Location High Voltage Electrical Aliso Viejo Your caller id phone…" at bounding box center [341, 235] width 683 height 471
paste input "805) 360-3863"
type input "(805) 360-3863"
click at [351, 180] on input "(___) ___-____" at bounding box center [351, 177] width 95 height 19
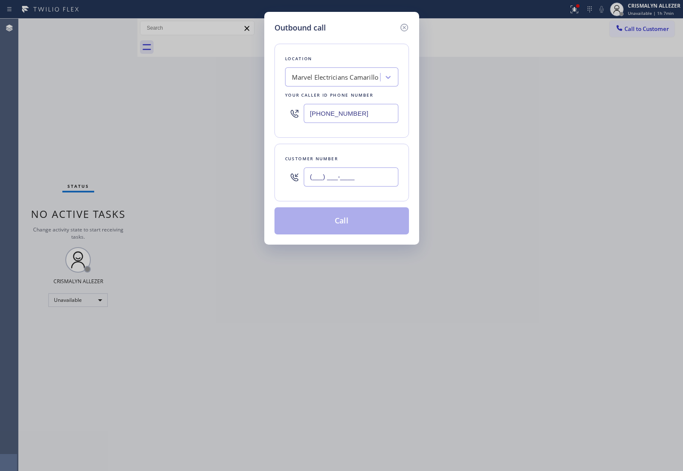
paste input "8"
paste input "text"
drag, startPoint x: 388, startPoint y: 179, endPoint x: 257, endPoint y: 179, distance: 130.7
click at [257, 179] on div "Outbound call Location Marvel Electricians Camarillo Your caller id phone numbe…" at bounding box center [341, 235] width 683 height 471
paste input "805) 231-7925"
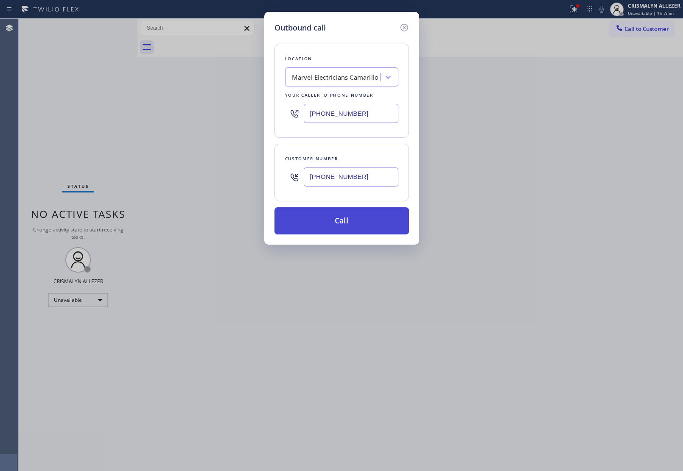
type input "(805) 231-7925"
click at [355, 224] on button "Call" at bounding box center [341, 220] width 134 height 27
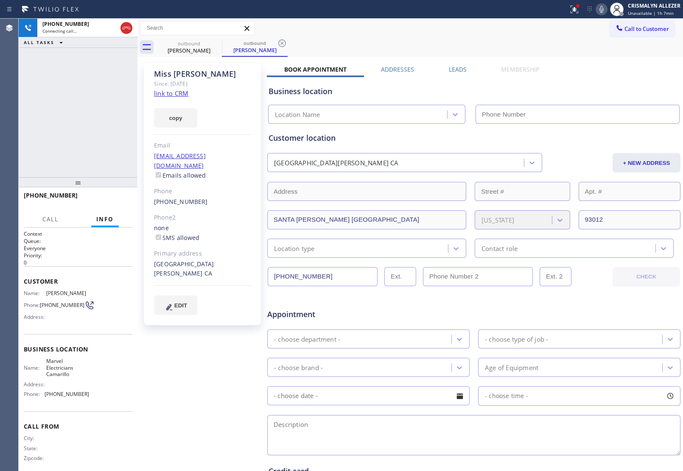
type input "(805) 360-3863"
click at [120, 201] on span "HANG UP" at bounding box center [113, 199] width 26 height 6
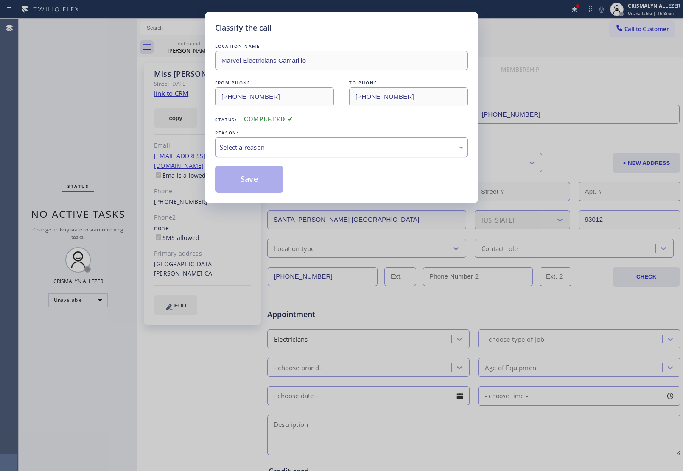
click at [355, 144] on div "Select a reason" at bounding box center [341, 148] width 243 height 10
click at [249, 177] on button "Save" at bounding box center [249, 179] width 68 height 27
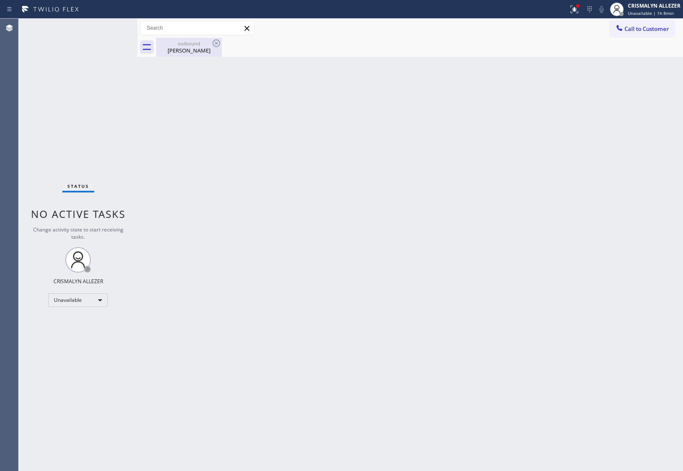
click at [187, 51] on div "Miss Terry" at bounding box center [189, 51] width 64 height 8
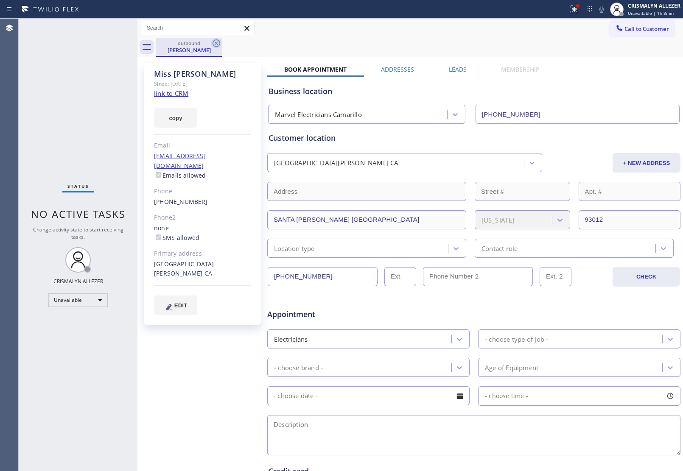
click at [215, 45] on icon at bounding box center [216, 43] width 10 height 10
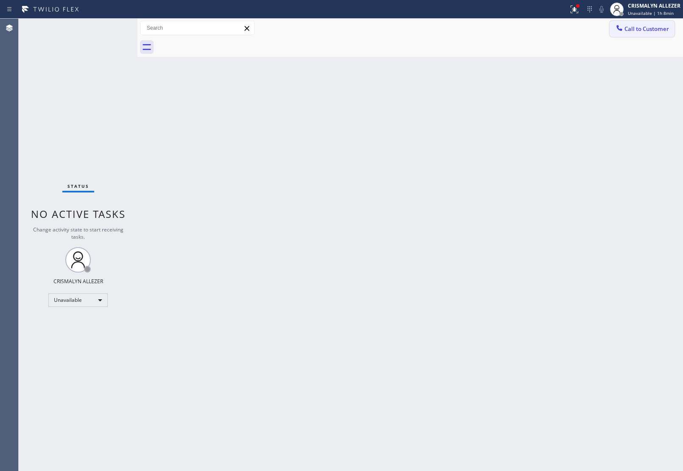
click at [621, 29] on icon at bounding box center [619, 28] width 6 height 6
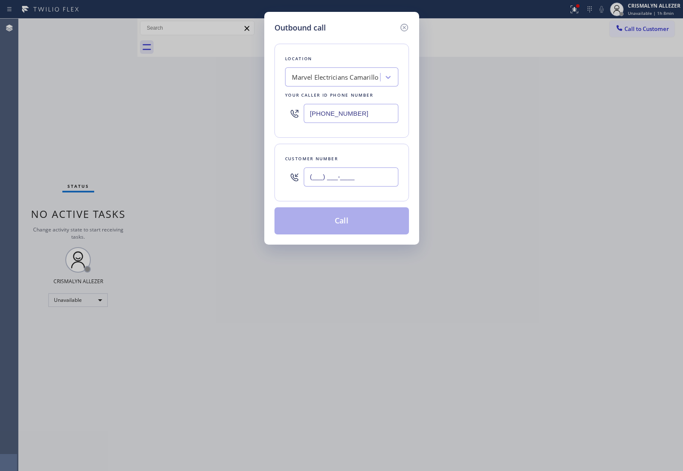
click at [384, 185] on input "(___) ___-____" at bounding box center [351, 177] width 95 height 19
paste input "805) 231-7925"
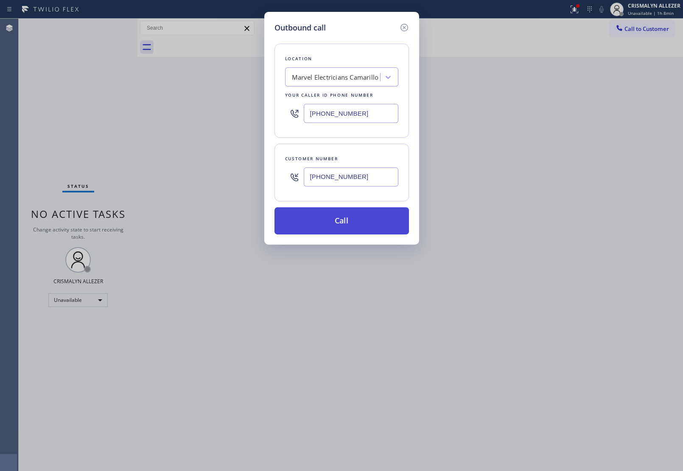
type input "(805) 231-7925"
click at [348, 229] on button "Call" at bounding box center [341, 220] width 134 height 27
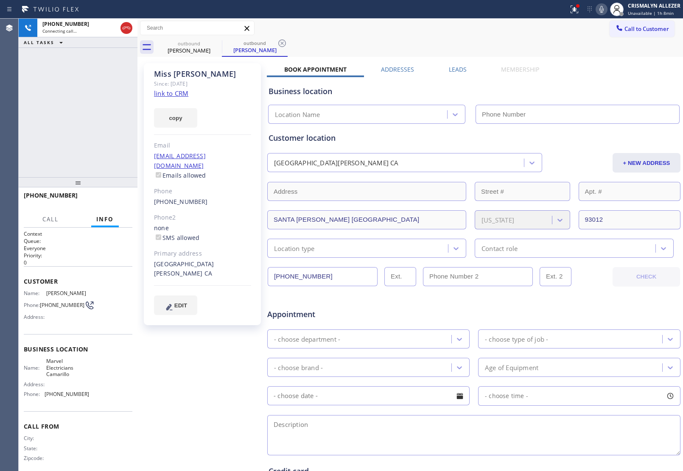
type input "(805) 360-3863"
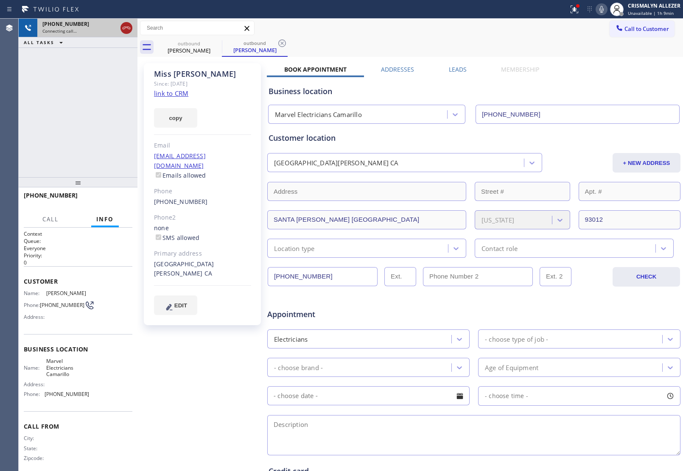
click at [127, 31] on icon at bounding box center [126, 28] width 10 height 10
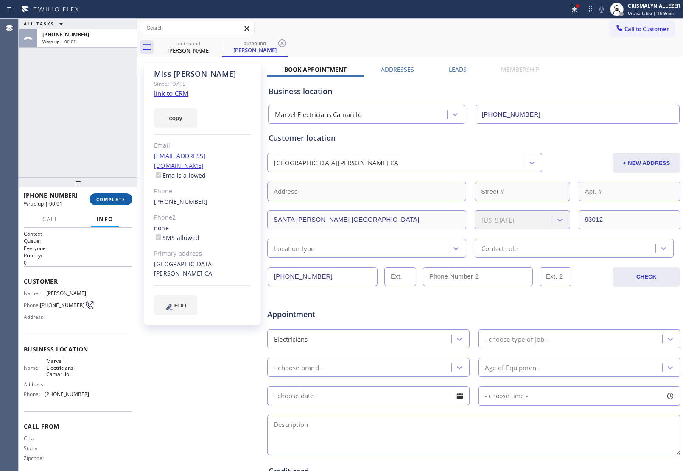
click at [103, 202] on span "COMPLETE" at bounding box center [110, 199] width 29 height 6
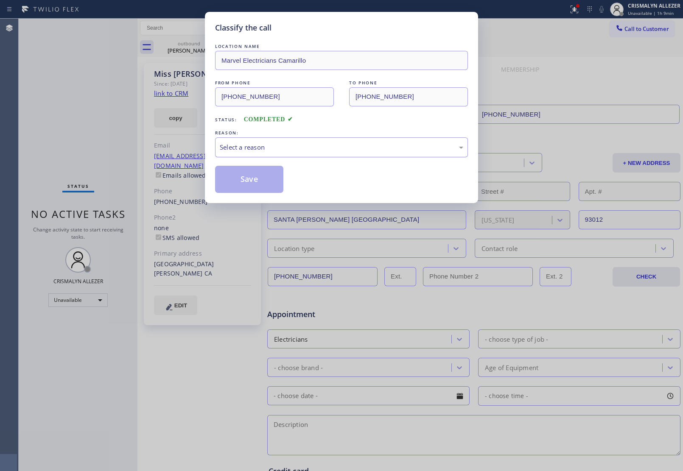
click at [319, 150] on div "Select a reason" at bounding box center [341, 148] width 243 height 10
click at [264, 184] on button "Save" at bounding box center [249, 179] width 68 height 27
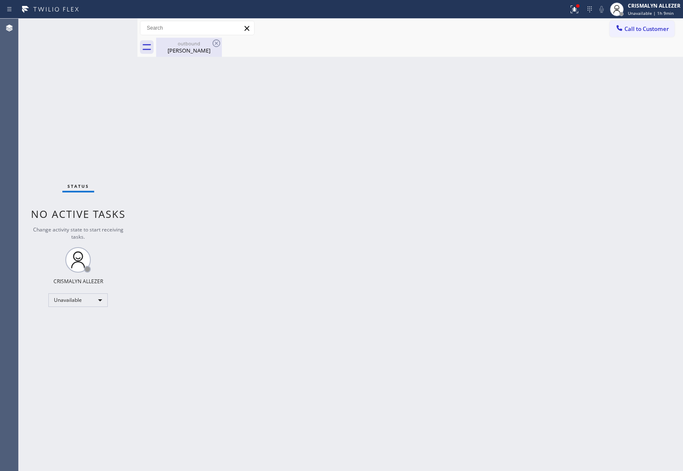
click at [194, 44] on div "outbound" at bounding box center [189, 43] width 64 height 6
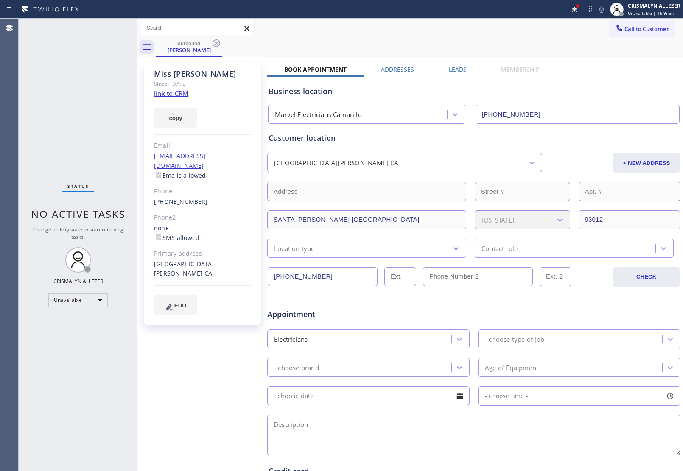
click at [456, 68] on label "Leads" at bounding box center [458, 69] width 18 height 8
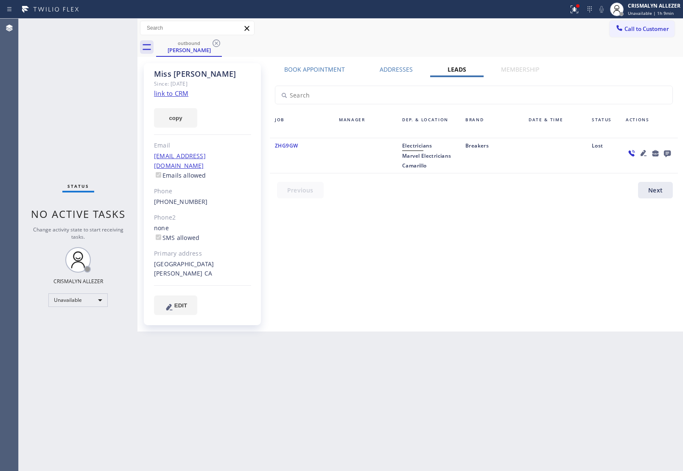
click at [668, 151] on icon at bounding box center [667, 154] width 7 height 7
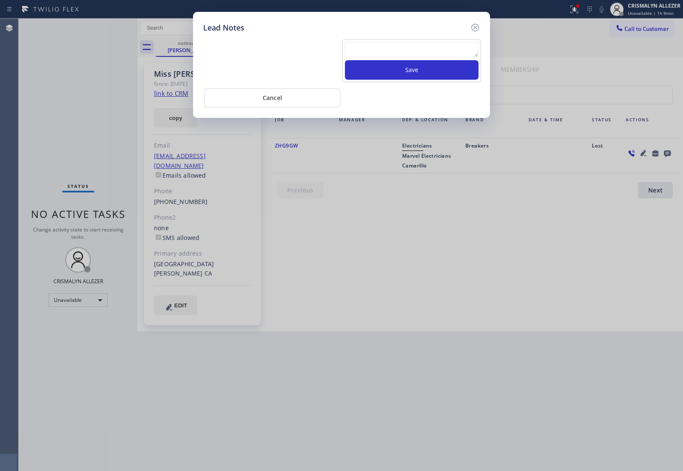
click at [378, 50] on textarea at bounding box center [412, 49] width 134 height 15
type textarea "please xfer cx cb"
click at [403, 71] on button "Save" at bounding box center [412, 70] width 134 height 20
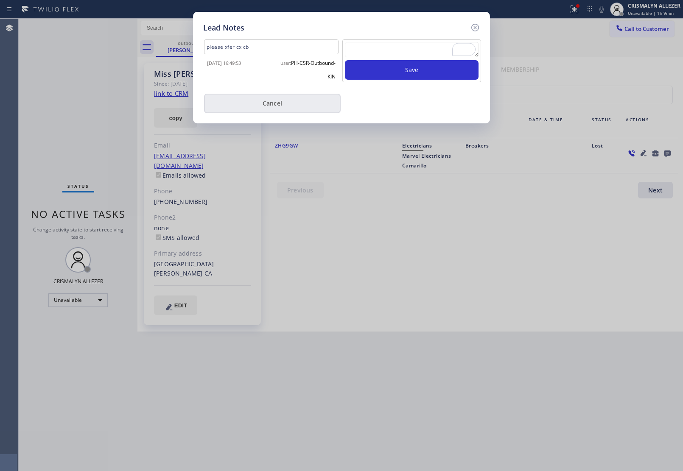
click at [284, 107] on button "Cancel" at bounding box center [272, 104] width 137 height 20
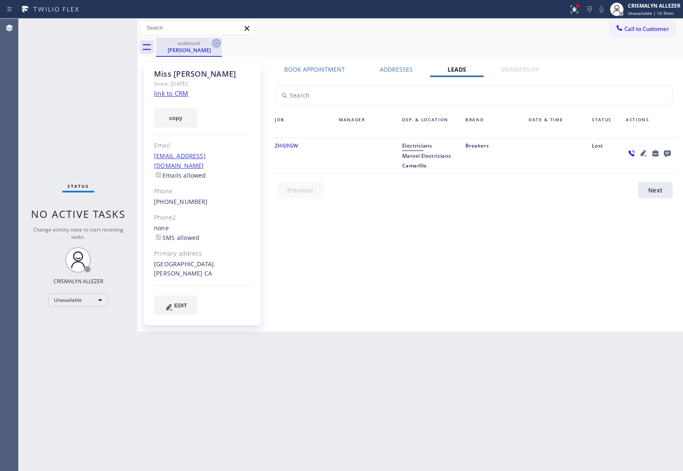
click at [217, 42] on icon at bounding box center [217, 43] width 8 height 8
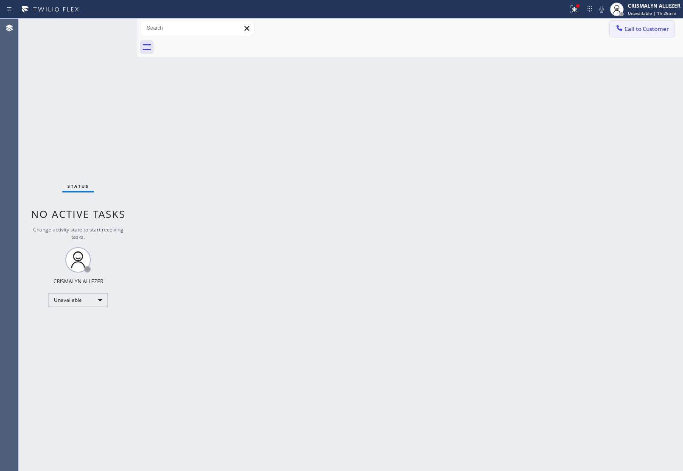
click at [644, 32] on span "Call to Customer" at bounding box center [646, 29] width 45 height 8
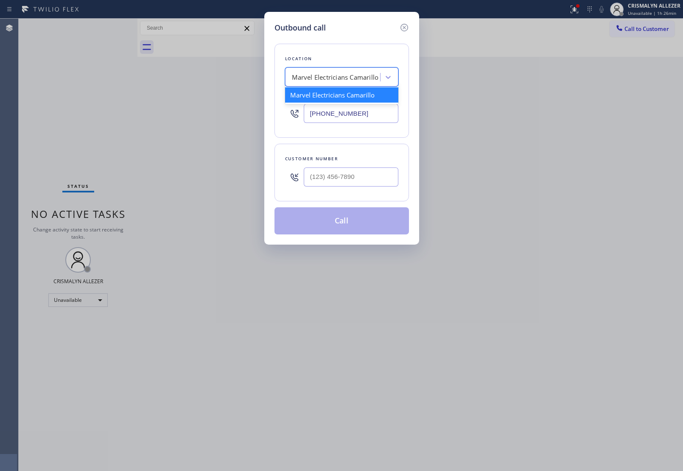
click at [340, 79] on div "Marvel Electricians Camarillo" at bounding box center [335, 78] width 87 height 10
paste input "Sub Zero Repair Professionals"
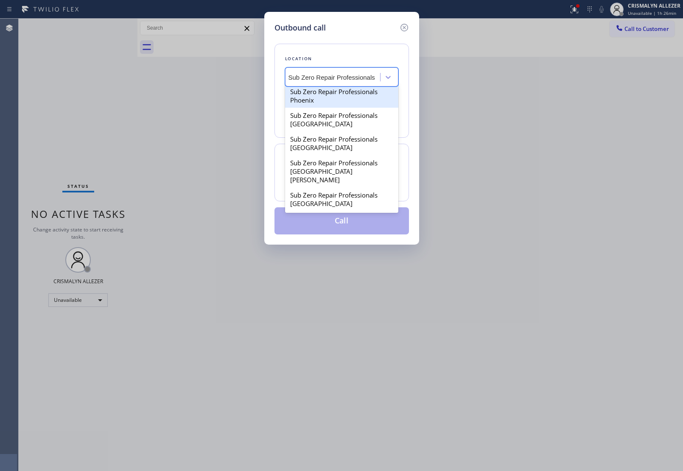
scroll to position [149, 0]
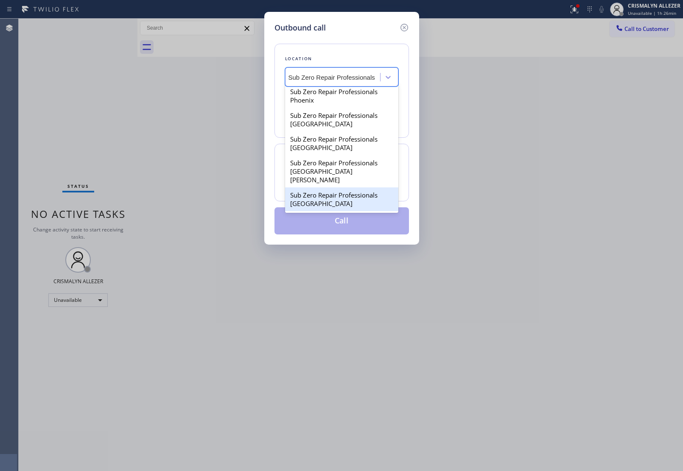
type input "Sub Zero Repair Professionals"
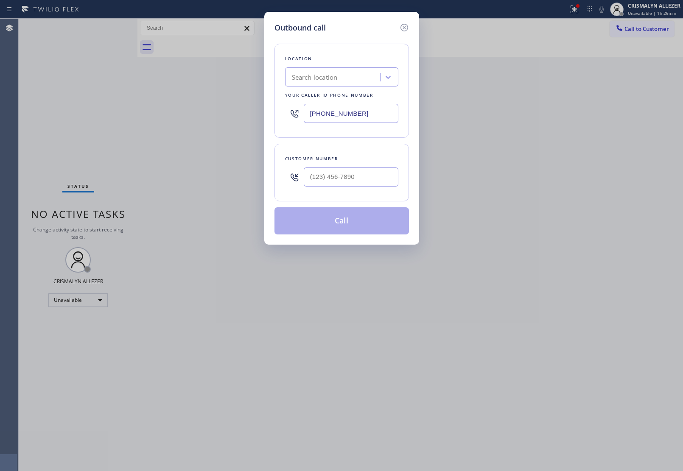
scroll to position [0, 0]
click at [364, 177] on input "text" at bounding box center [351, 177] width 95 height 19
paste input "312) 404-1104"
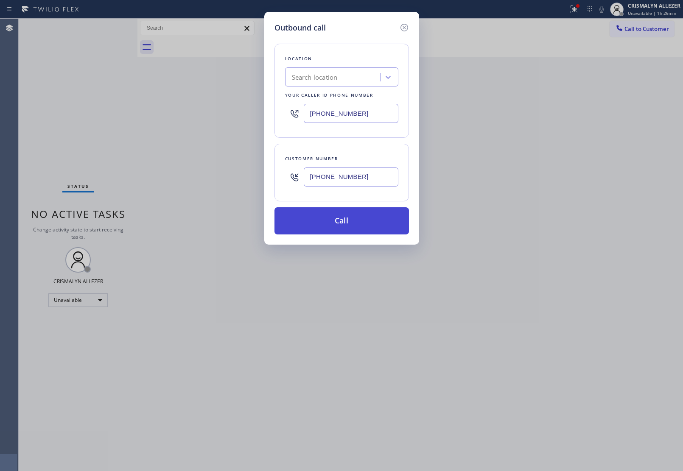
type input "(312) 404-1104"
click at [342, 226] on button "Call" at bounding box center [341, 220] width 134 height 27
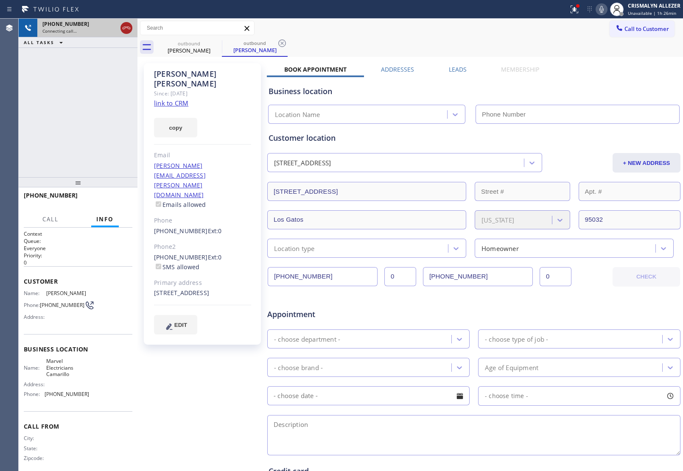
click at [126, 30] on icon at bounding box center [126, 28] width 10 height 10
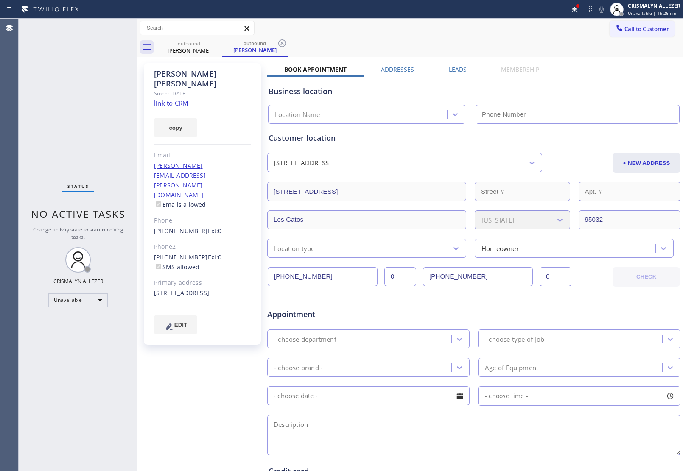
click at [179, 99] on link "link to CRM" at bounding box center [171, 103] width 34 height 8
type input "(805) 360-3863"
drag, startPoint x: 279, startPoint y: 43, endPoint x: 271, endPoint y: 45, distance: 8.7
click at [276, 45] on div "outbound Ryan Pratt" at bounding box center [255, 47] width 66 height 19
drag, startPoint x: 216, startPoint y: 43, endPoint x: 228, endPoint y: 44, distance: 11.5
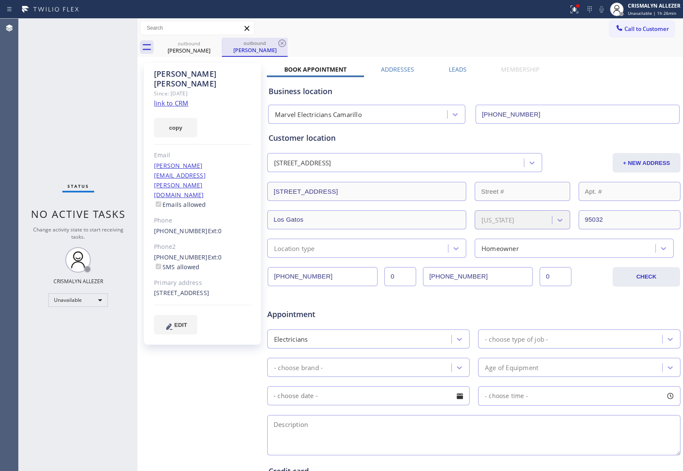
click at [0, 0] on icon at bounding box center [0, 0] width 0 height 0
click at [277, 41] on icon at bounding box center [282, 43] width 10 height 10
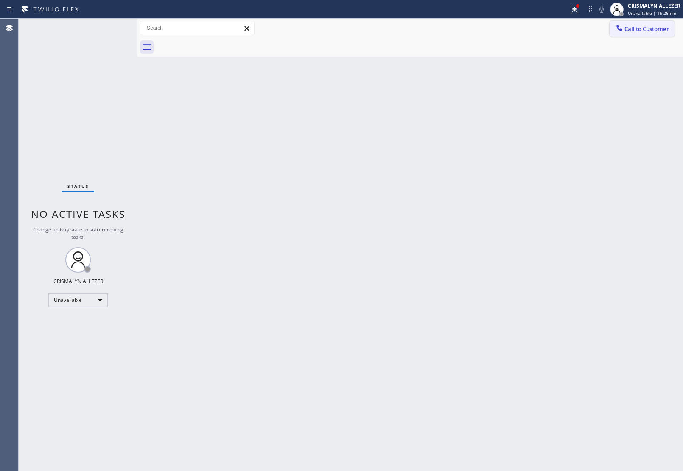
click at [646, 28] on span "Call to Customer" at bounding box center [646, 29] width 45 height 8
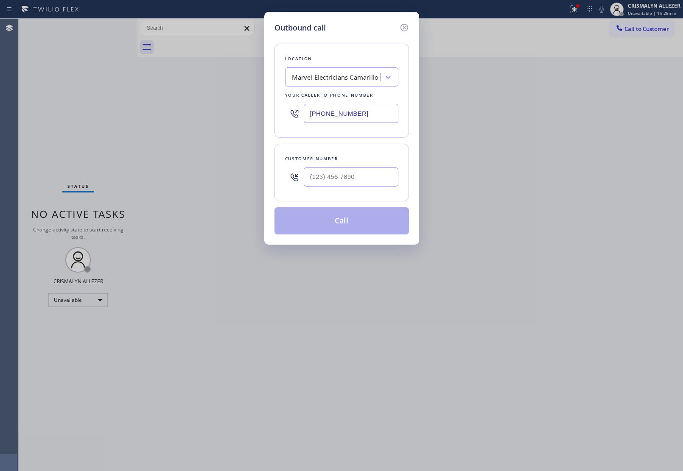
drag, startPoint x: 371, startPoint y: 111, endPoint x: 147, endPoint y: 123, distance: 224.3
click at [151, 123] on div "Outbound call Location Marvel Electricians Camarillo Your caller id phone numbe…" at bounding box center [341, 235] width 683 height 471
paste input "55) 662-5332"
type input "[PHONE_NUMBER]"
click at [362, 172] on input "(___) ___-____" at bounding box center [351, 177] width 95 height 19
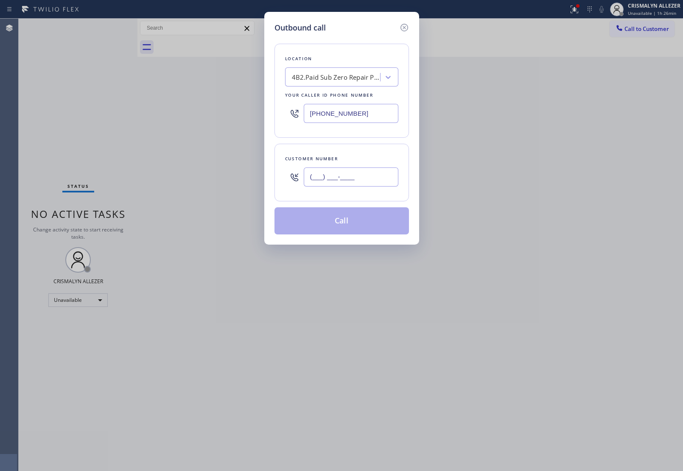
paste input "312) 404-1104"
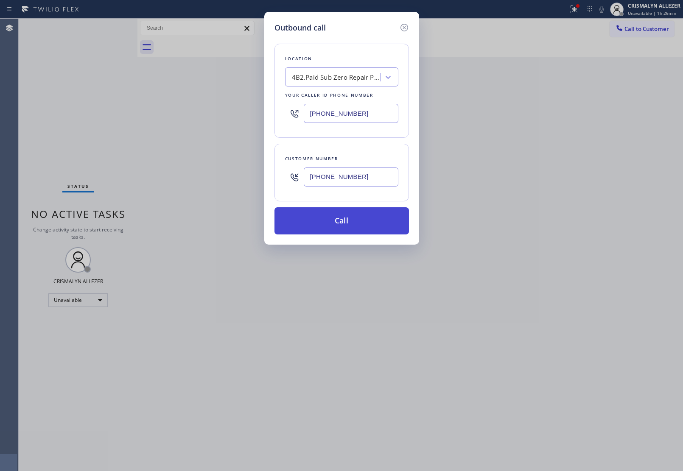
type input "(312) 404-1104"
click at [341, 225] on button "Call" at bounding box center [341, 220] width 134 height 27
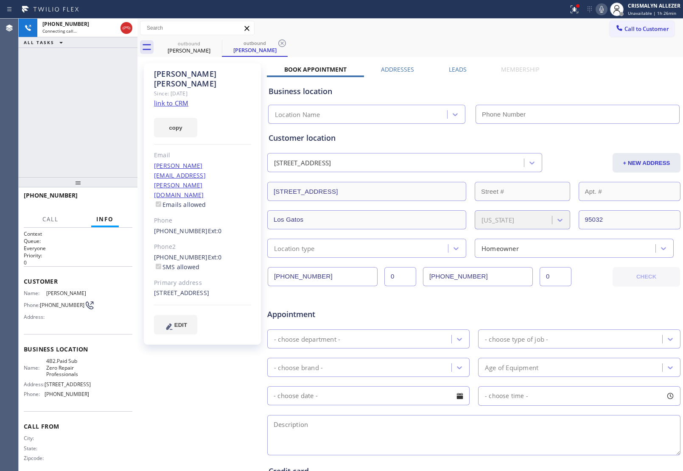
type input "[PHONE_NUMBER]"
click at [117, 200] on span "HANG UP" at bounding box center [113, 199] width 26 height 6
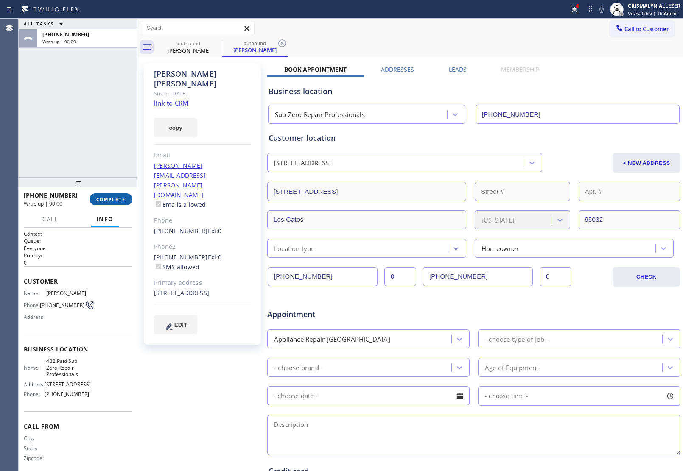
click at [117, 200] on span "COMPLETE" at bounding box center [110, 199] width 29 height 6
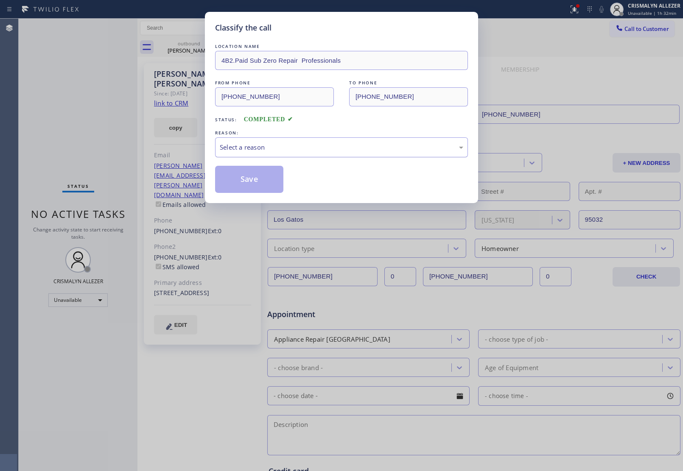
click at [341, 143] on div "Select a reason" at bounding box center [341, 148] width 243 height 10
click at [253, 182] on button "Save" at bounding box center [249, 179] width 68 height 27
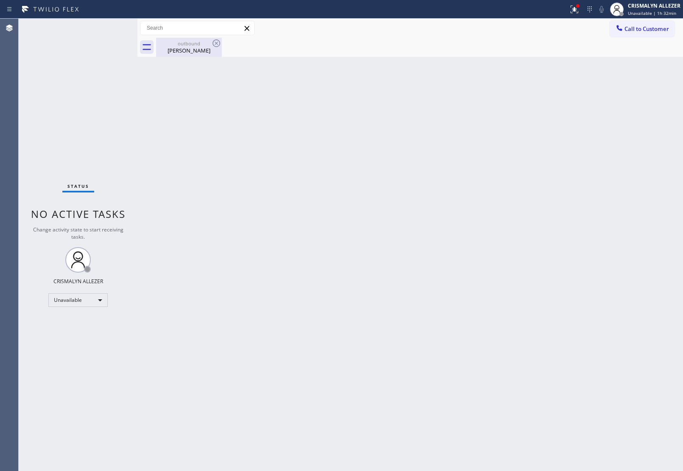
click at [183, 51] on div "Ryan Pratt" at bounding box center [189, 51] width 64 height 8
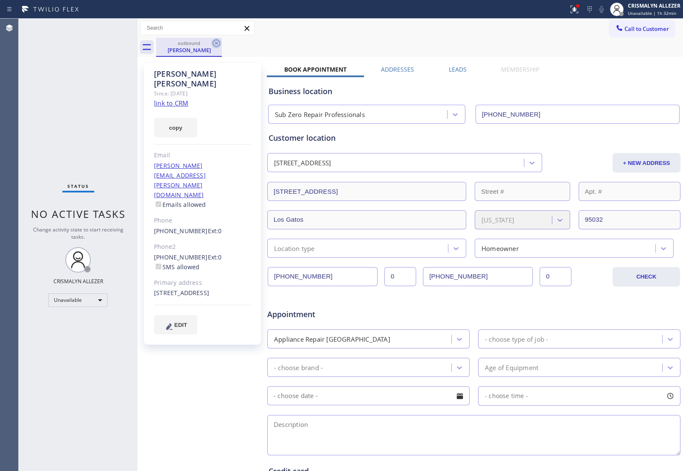
click at [215, 43] on icon at bounding box center [217, 43] width 8 height 8
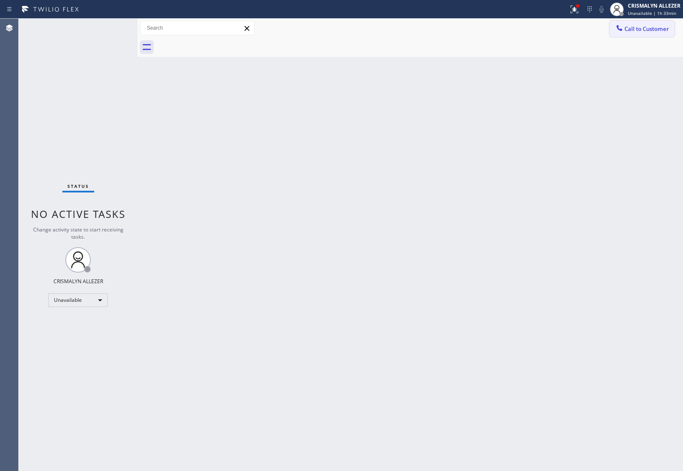
click at [637, 28] on span "Call to Customer" at bounding box center [646, 29] width 45 height 8
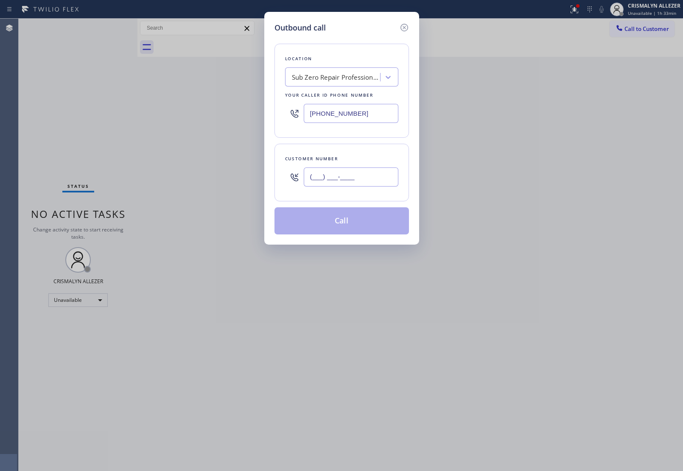
click at [376, 186] on input "(___) ___-____" at bounding box center [351, 177] width 95 height 19
paste input "312) 404-1104"
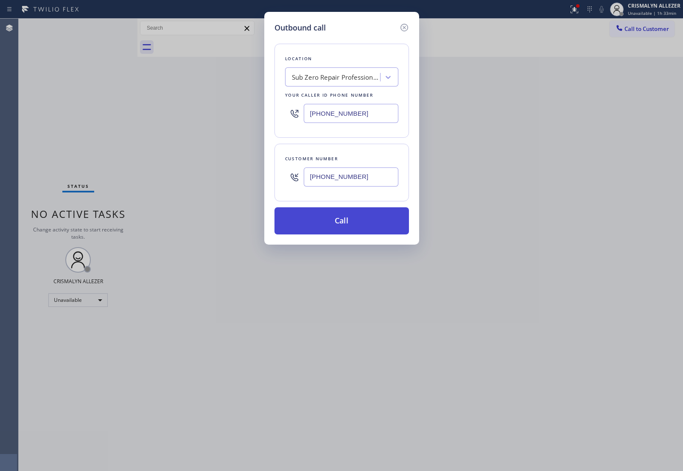
type input "(312) 404-1104"
click at [344, 225] on button "Call" at bounding box center [341, 220] width 134 height 27
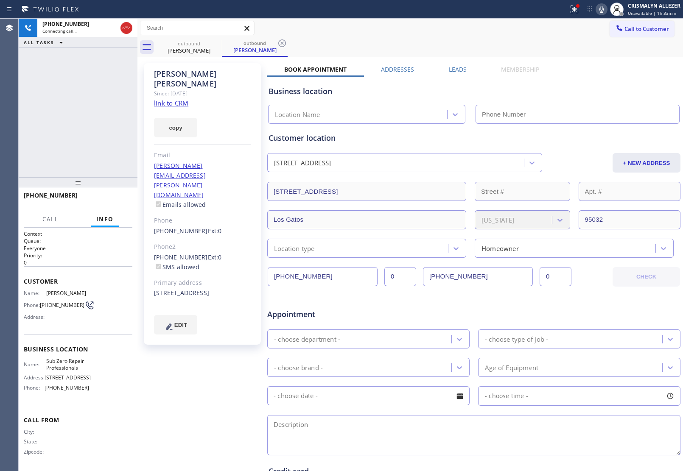
type input "[PHONE_NUMBER]"
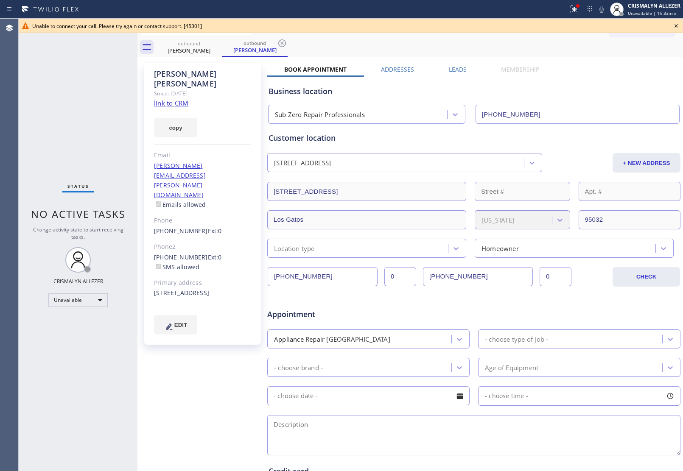
click at [674, 25] on icon at bounding box center [676, 26] width 10 height 10
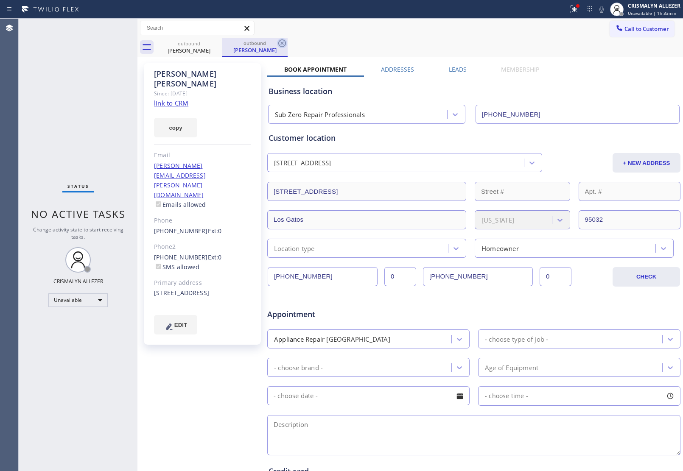
click at [285, 43] on icon at bounding box center [282, 43] width 10 height 10
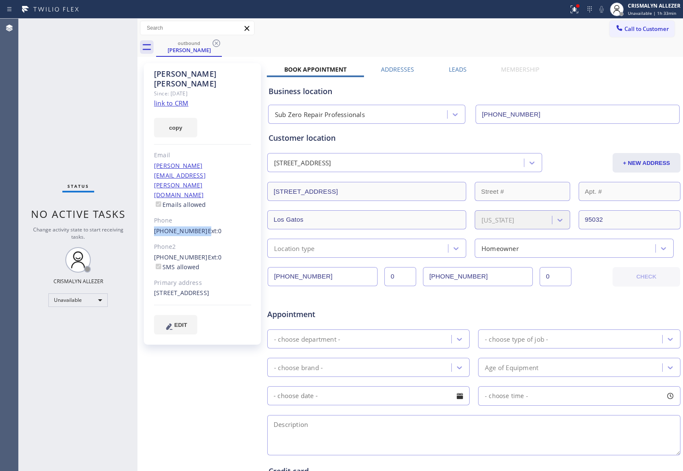
drag, startPoint x: 148, startPoint y: 190, endPoint x: 199, endPoint y: 192, distance: 50.1
click at [199, 192] on div "Ryan Pratt Since: 20 may 2020 link to CRM copy Email ryan.pratt@gmail.com Email…" at bounding box center [202, 204] width 117 height 282
click at [217, 42] on icon at bounding box center [217, 43] width 8 height 8
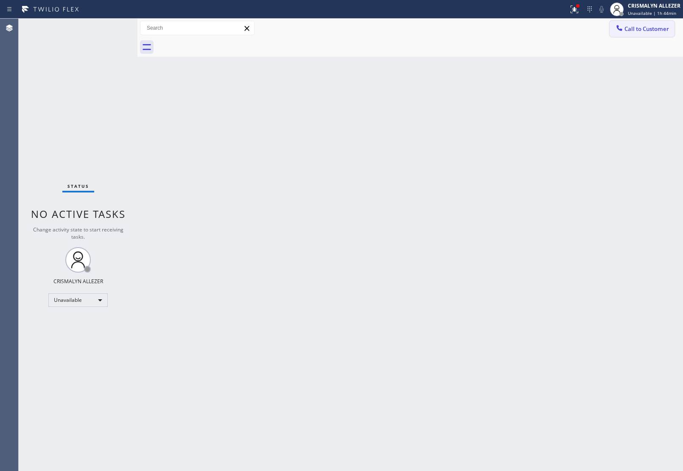
click at [624, 22] on button "Call to Customer" at bounding box center [642, 29] width 65 height 16
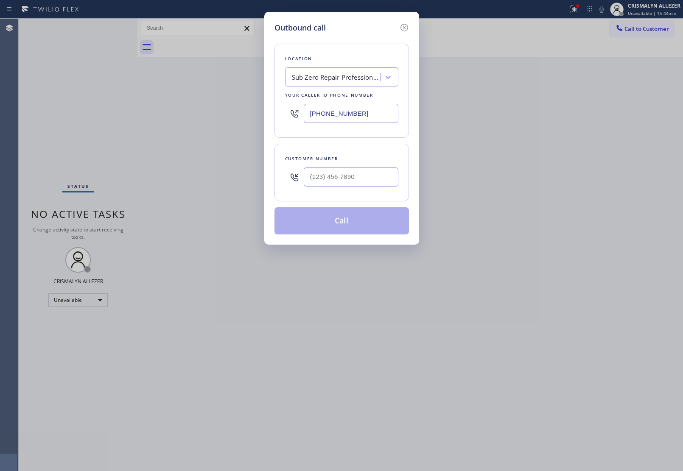
drag, startPoint x: 380, startPoint y: 117, endPoint x: 88, endPoint y: 115, distance: 291.9
click at [256, 117] on div "Outbound call Location Sub Zero Repair Professionals Your caller id phone numbe…" at bounding box center [341, 235] width 683 height 471
paste input "617) 981-4533"
type input "(617) 981-4533"
click at [364, 179] on input "(___) ___-____" at bounding box center [351, 177] width 95 height 19
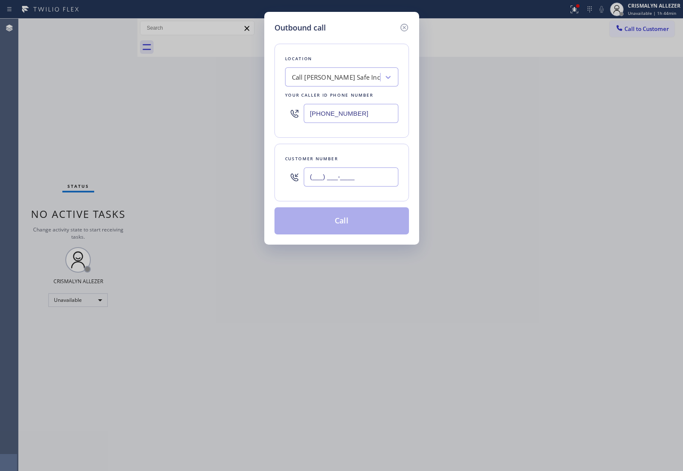
paste input "508) 733-0195"
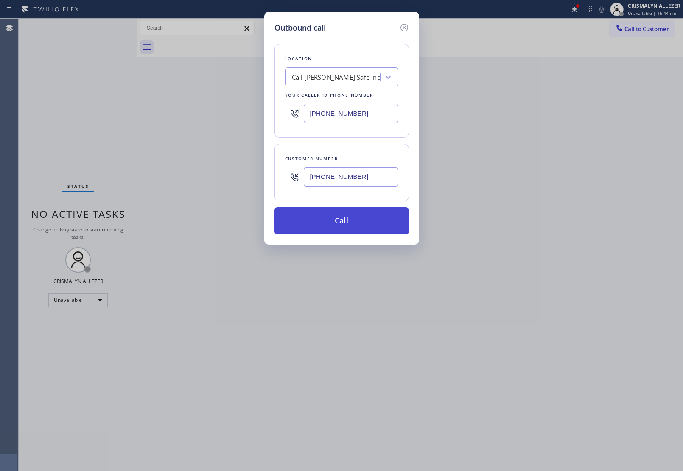
type input "(508) 733-0195"
click at [347, 223] on button "Call" at bounding box center [341, 220] width 134 height 27
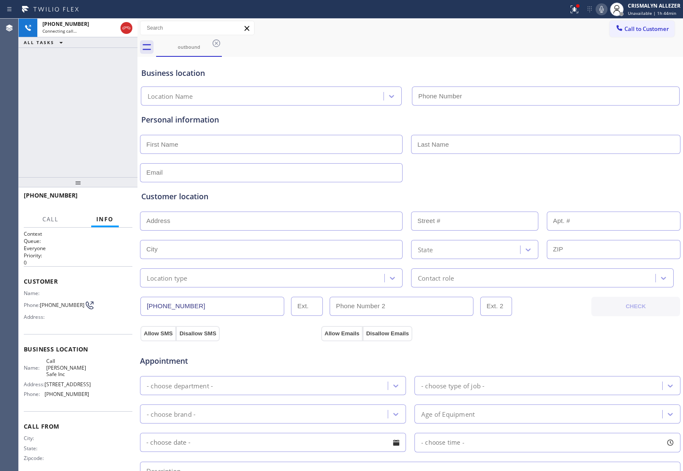
type input "(617) 981-4533"
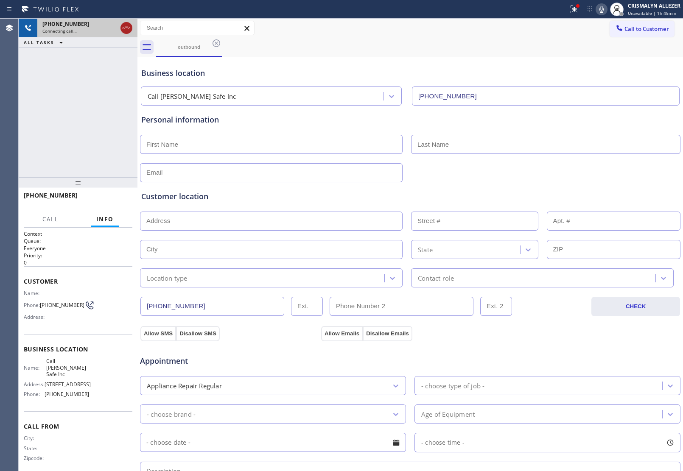
click at [124, 28] on icon at bounding box center [126, 28] width 10 height 10
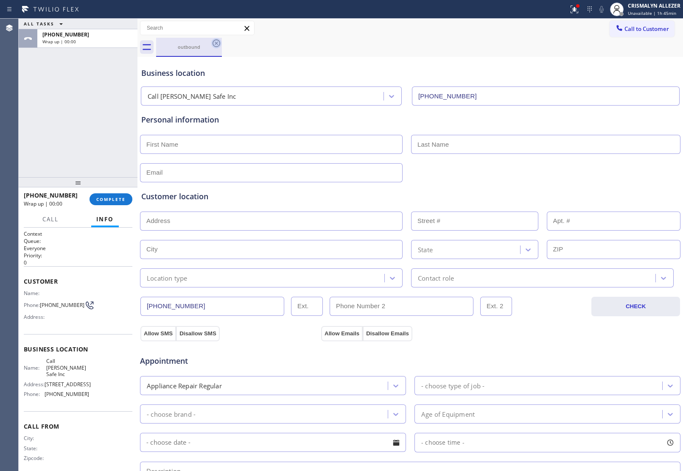
click at [215, 44] on icon at bounding box center [217, 43] width 8 height 8
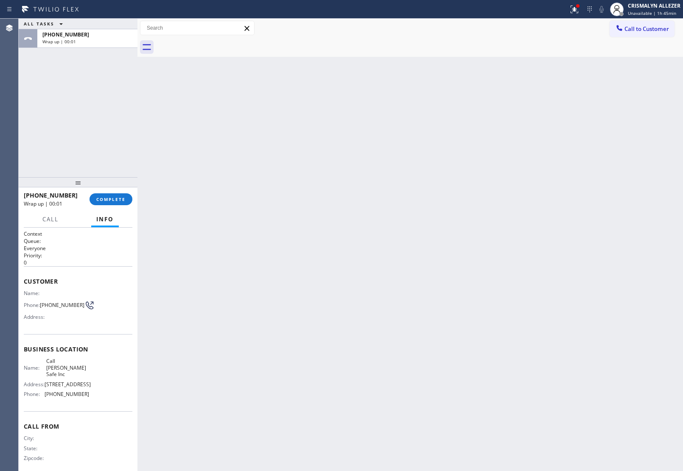
click at [112, 205] on div "+15087330195 Wrap up | 00:01 COMPLETE" at bounding box center [78, 199] width 109 height 22
click at [113, 201] on span "COMPLETE" at bounding box center [110, 199] width 29 height 6
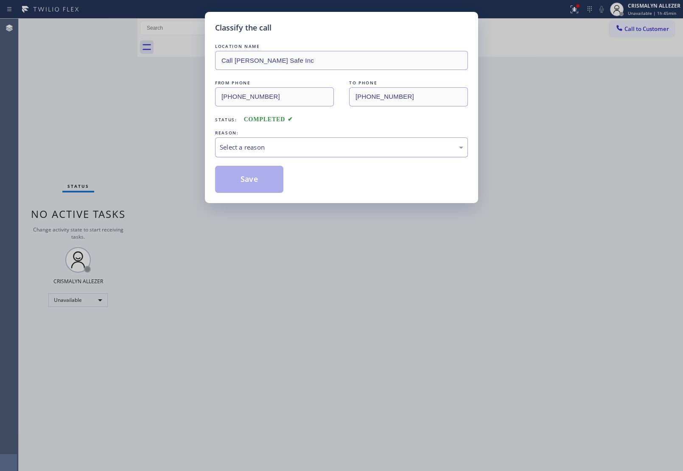
click at [338, 151] on div "Select a reason" at bounding box center [341, 148] width 243 height 10
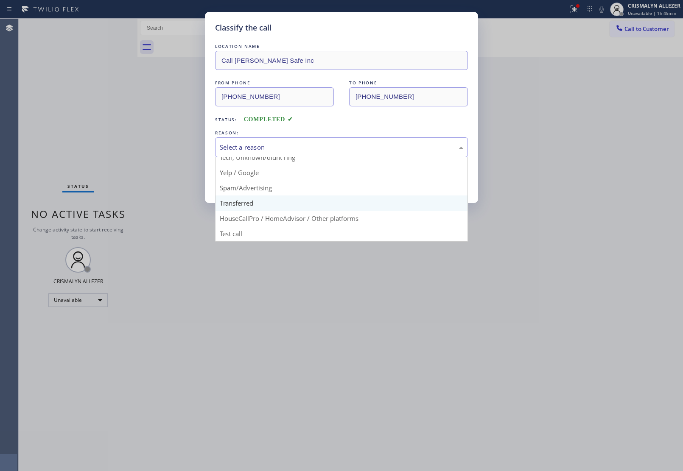
scroll to position [58, 0]
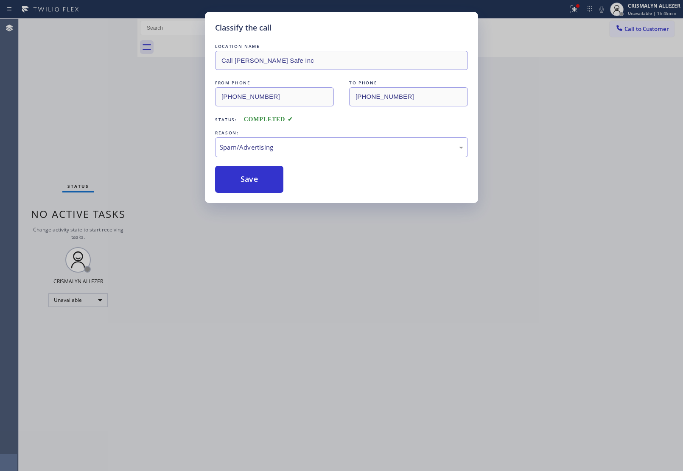
click at [255, 189] on button "Save" at bounding box center [249, 179] width 68 height 27
